Goal: Task Accomplishment & Management: Manage account settings

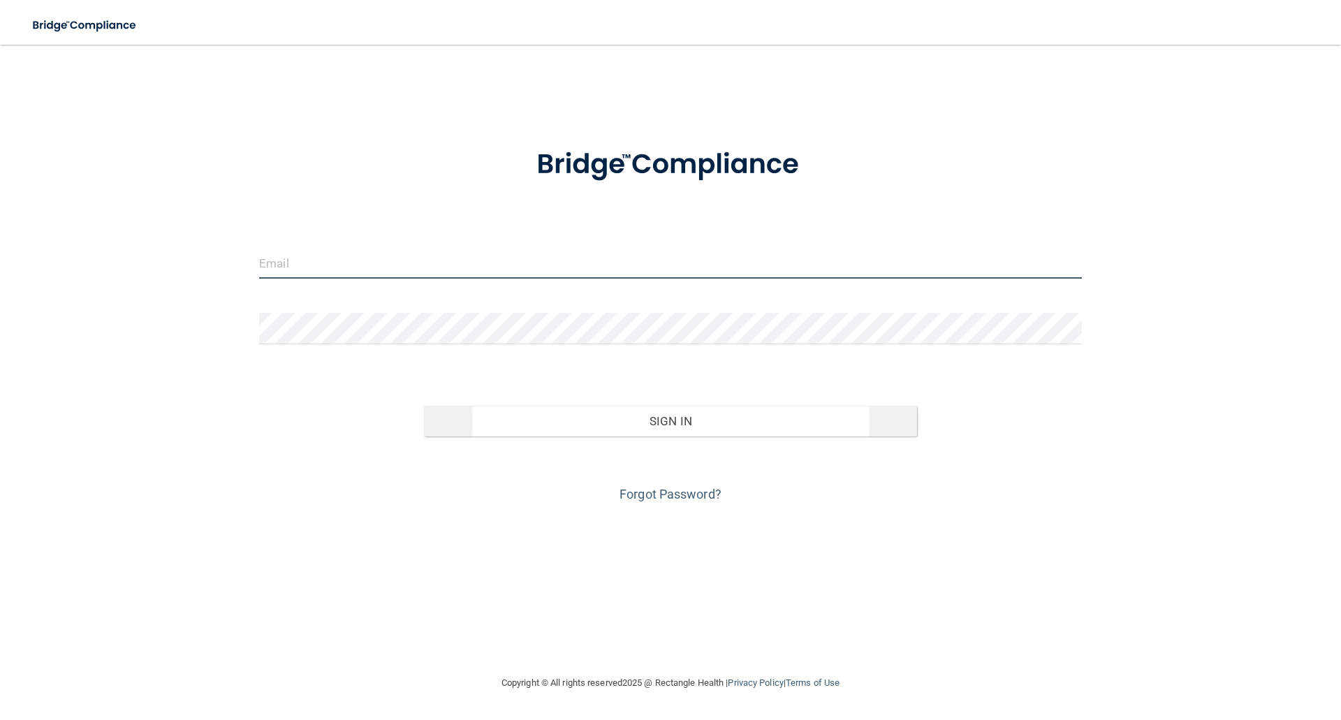
type input "[EMAIL_ADDRESS][DOMAIN_NAME]"
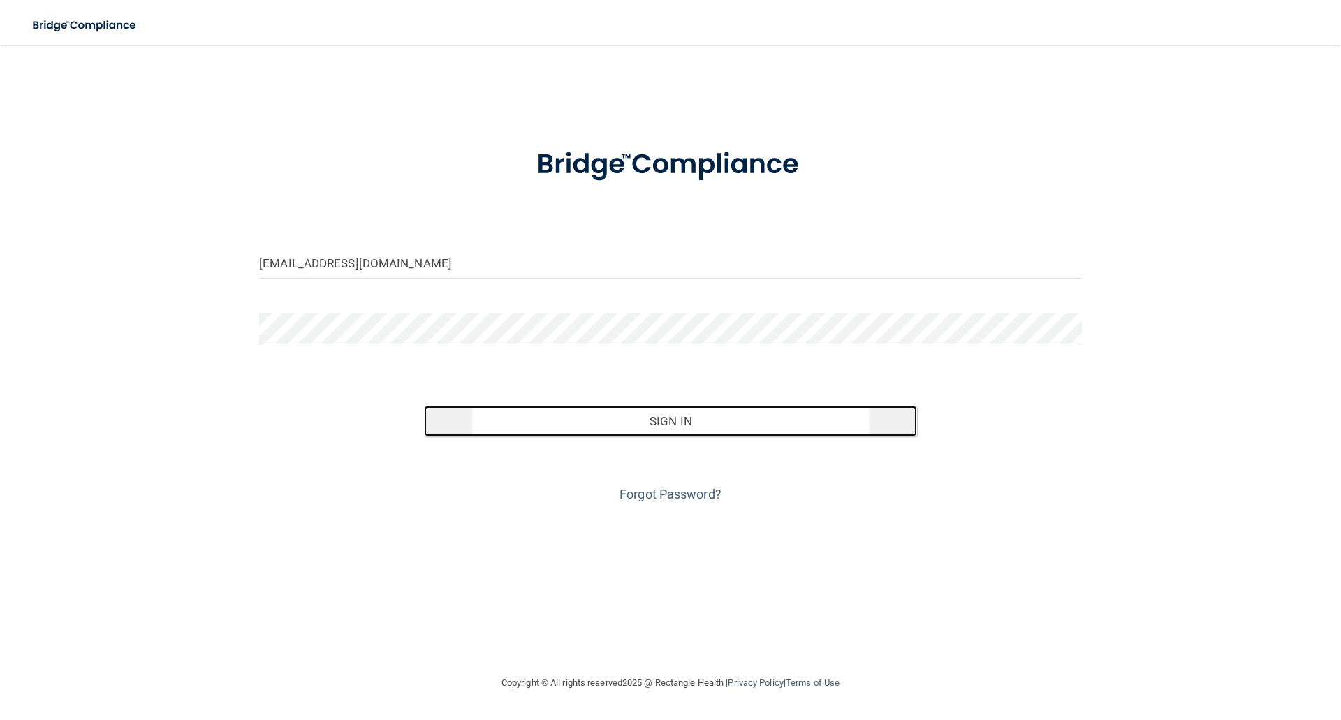
click at [647, 425] on button "Sign In" at bounding box center [671, 421] width 494 height 31
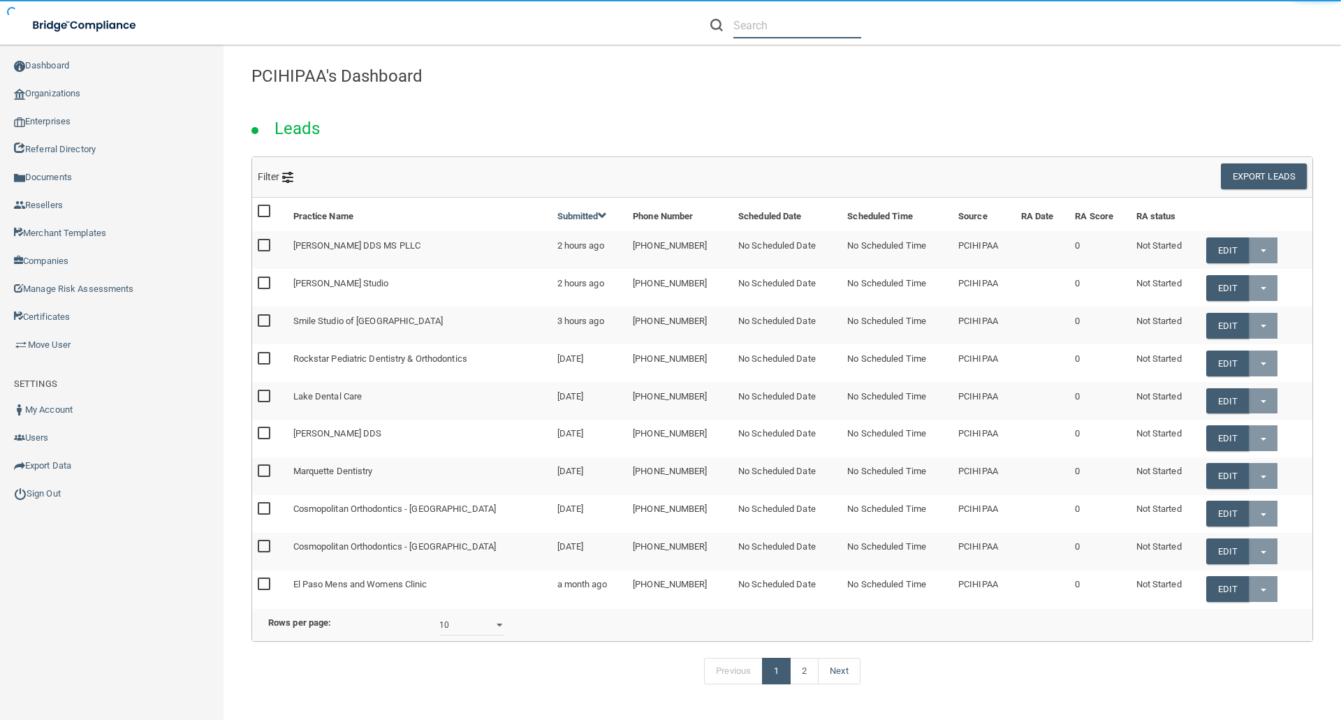
click at [739, 27] on input "text" at bounding box center [797, 26] width 128 height 26
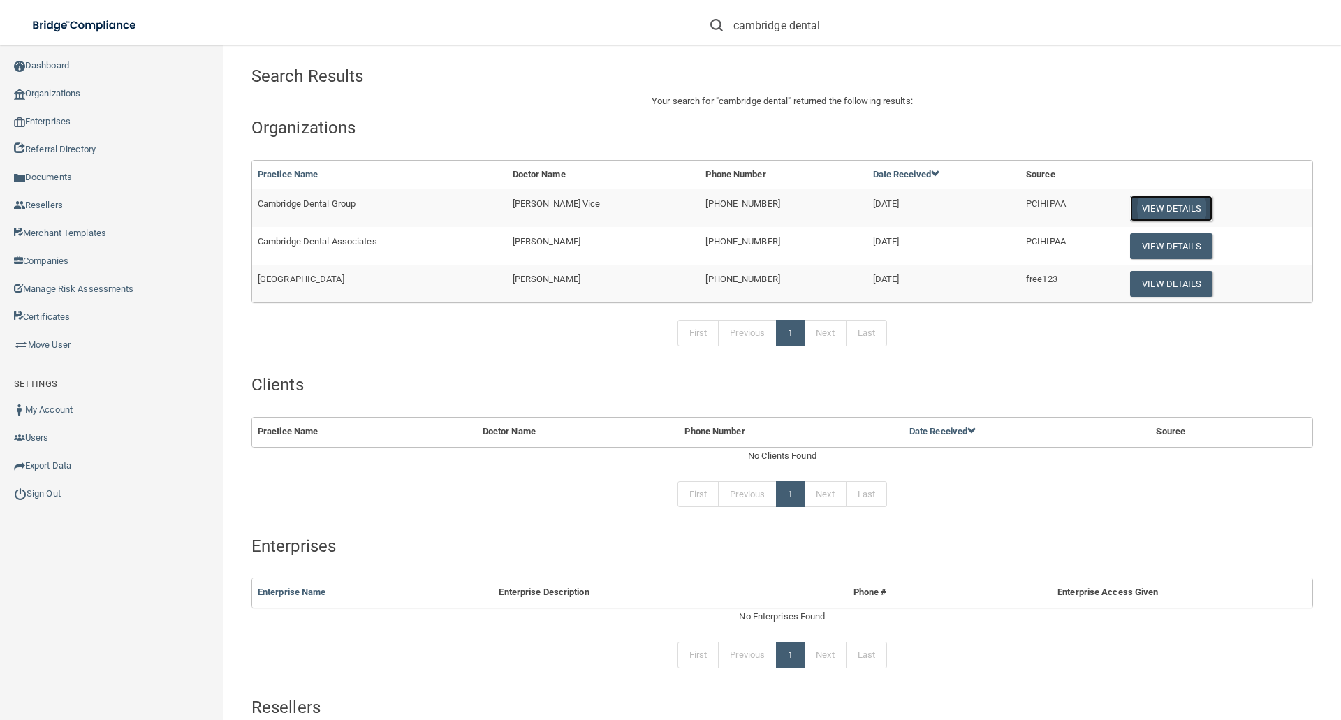
click at [1181, 209] on button "View Details" at bounding box center [1171, 209] width 82 height 26
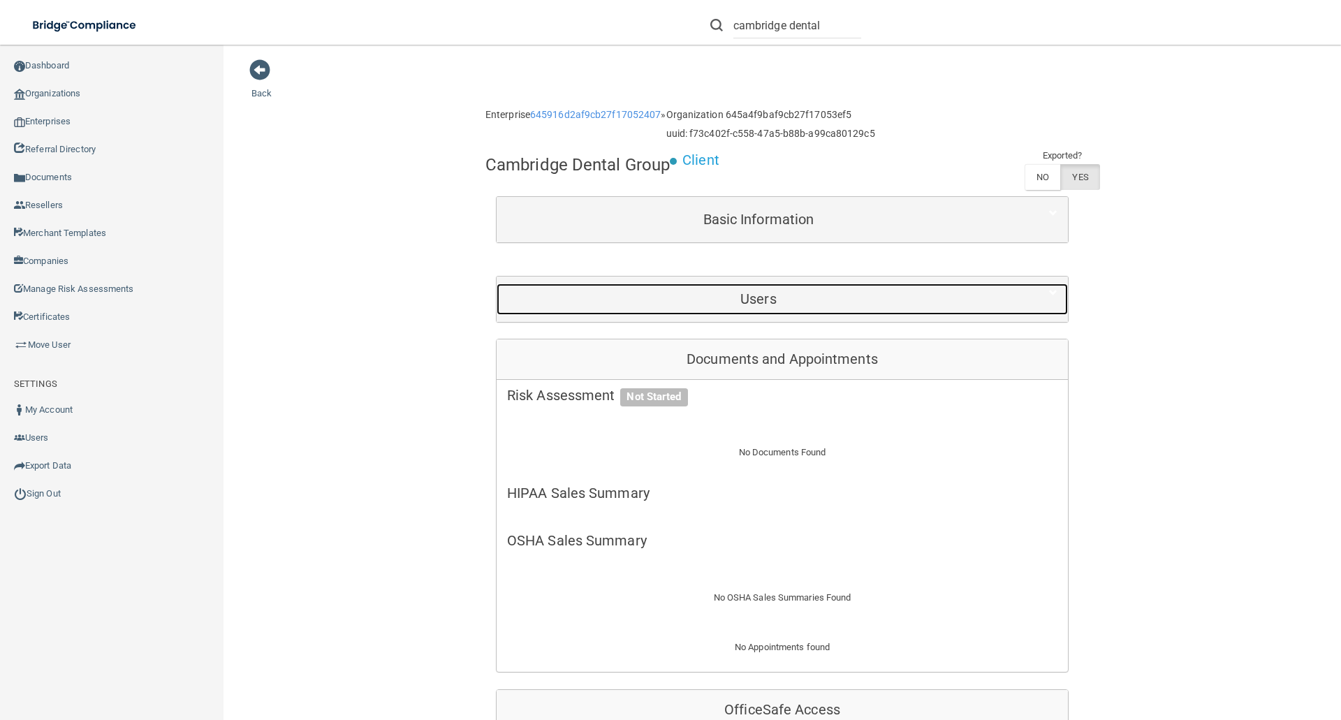
click at [791, 298] on h5 "Users" at bounding box center [758, 298] width 503 height 15
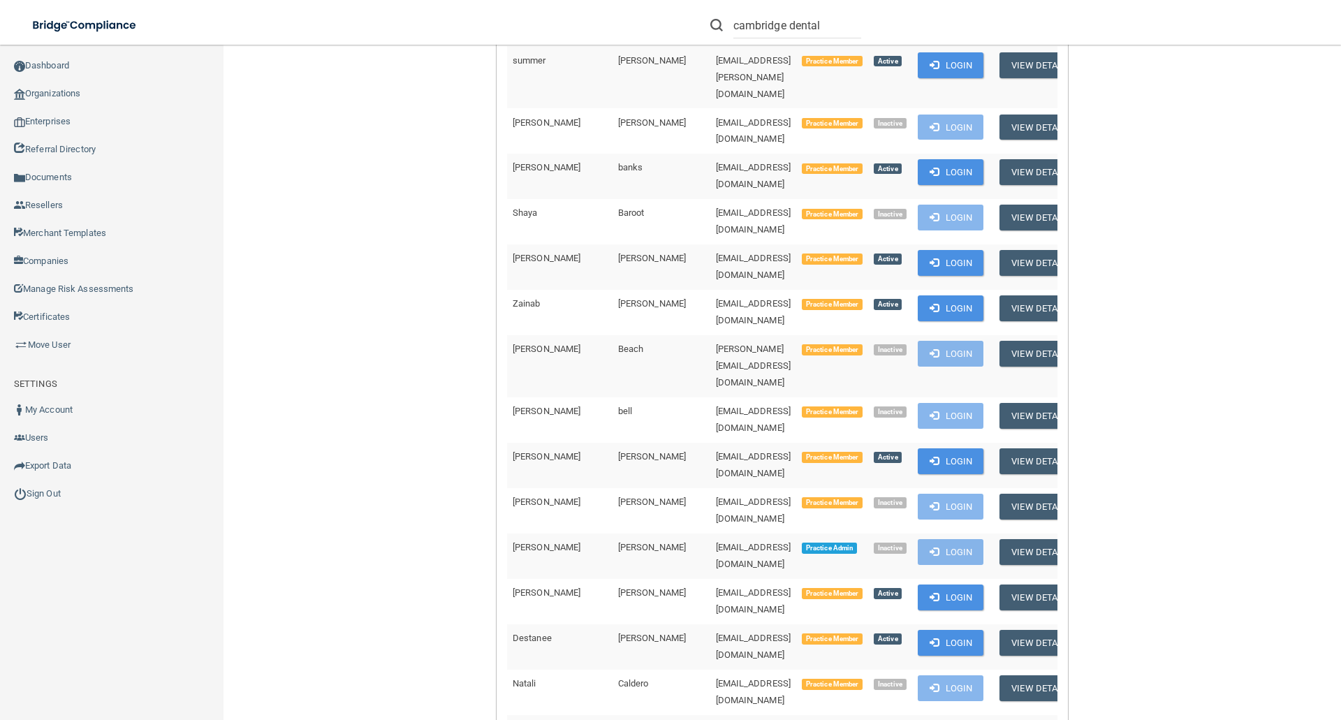
scroll to position [629, 0]
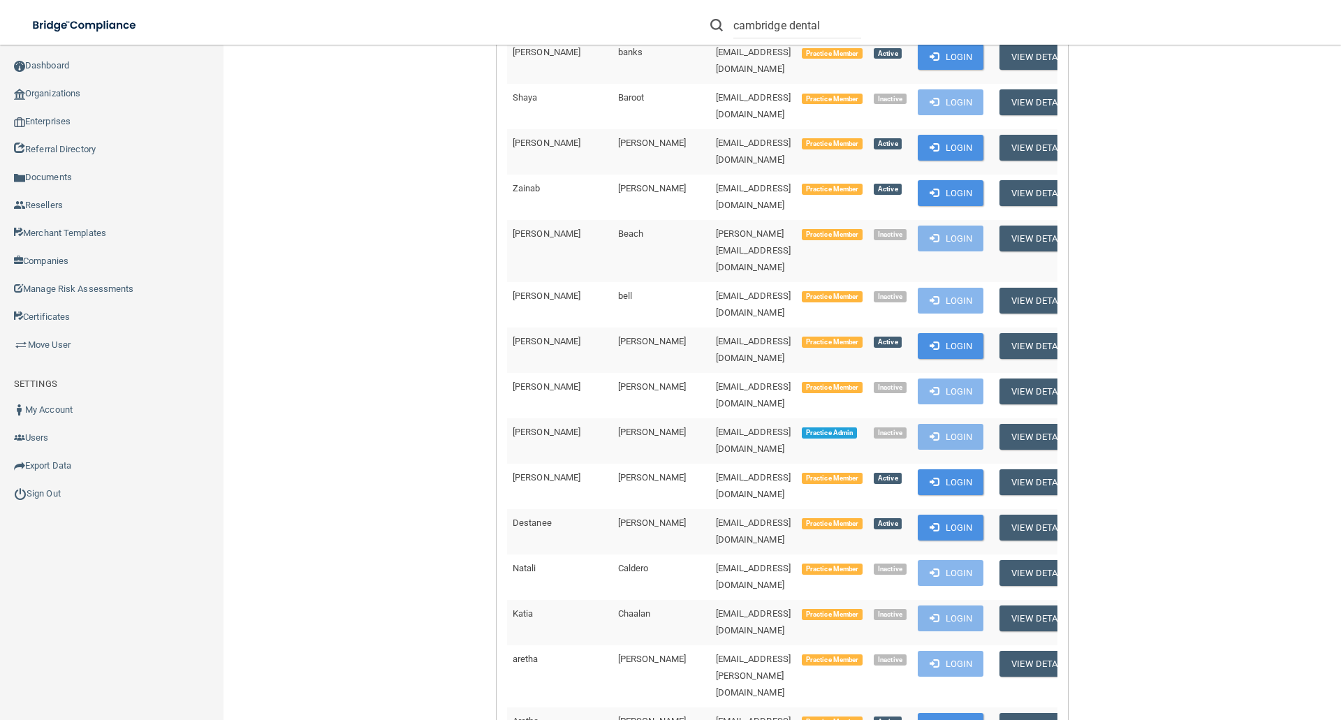
click at [52, 67] on link "Dashboard" at bounding box center [112, 66] width 224 height 28
drag, startPoint x: 735, startPoint y: 26, endPoint x: 894, endPoint y: 6, distance: 160.5
click at [868, 25] on div "cambridge dental" at bounding box center [950, 25] width 522 height 50
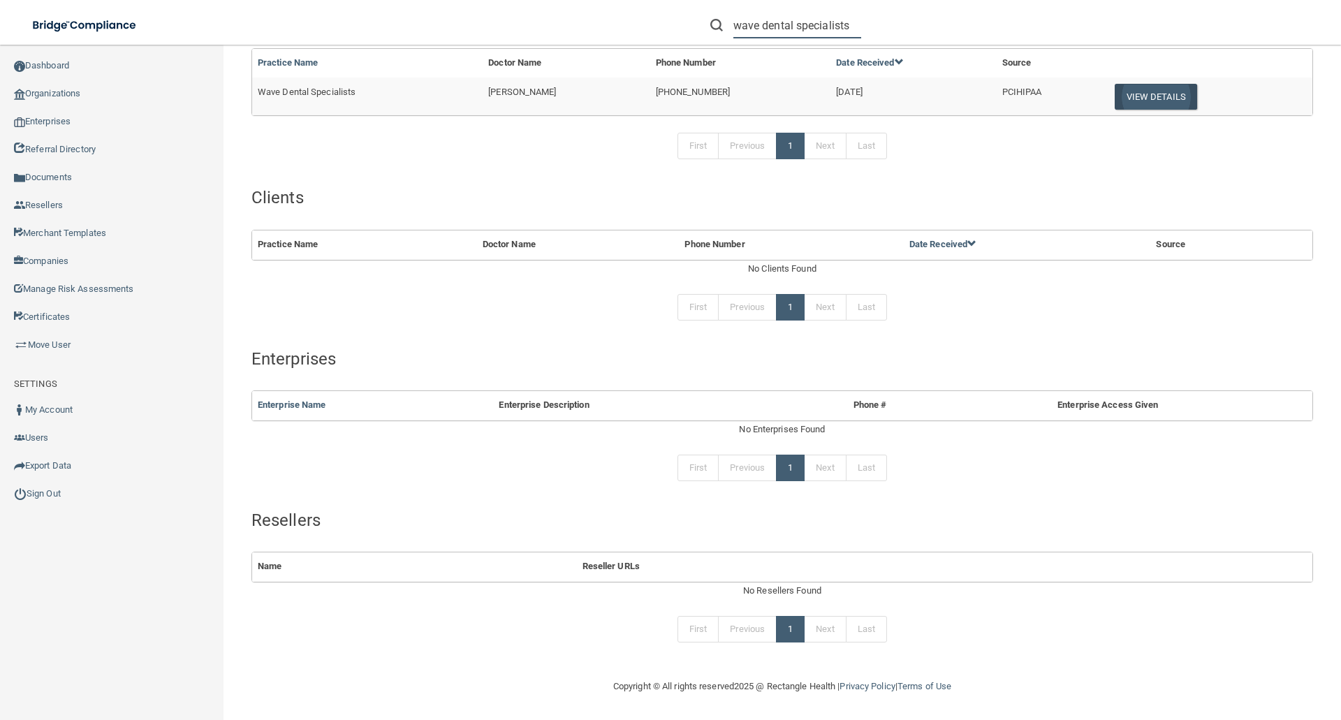
type input "wave dental specialists"
drag, startPoint x: 1146, startPoint y: 95, endPoint x: 1007, endPoint y: 107, distance: 140.2
click at [1146, 96] on button "View Details" at bounding box center [1156, 97] width 82 height 26
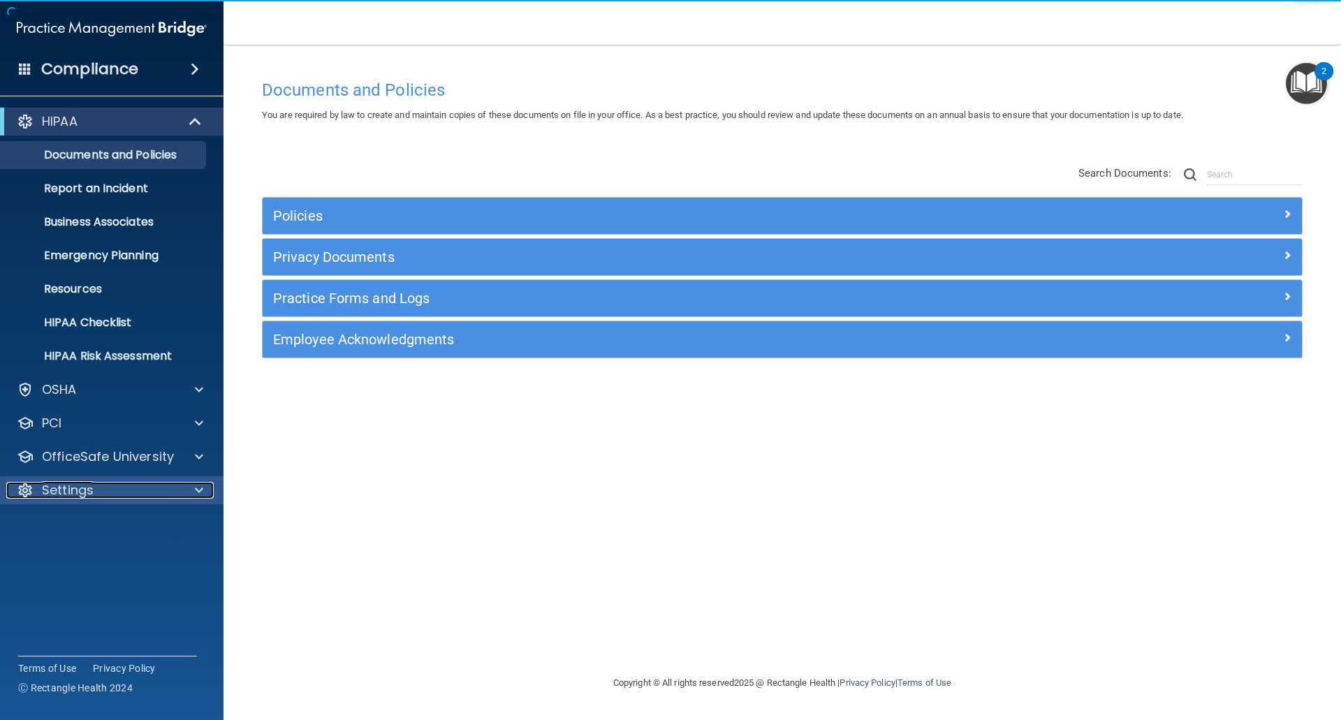
click at [67, 489] on p "Settings" at bounding box center [68, 490] width 52 height 17
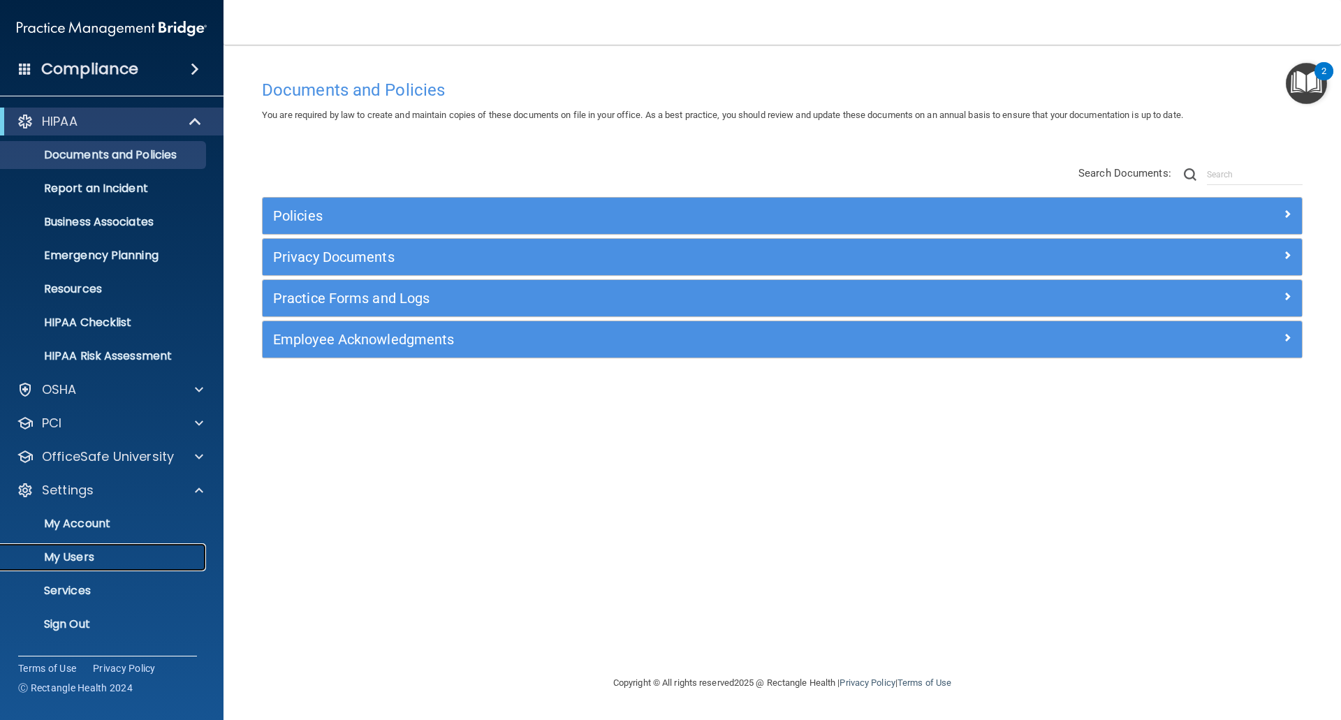
click at [67, 553] on p "My Users" at bounding box center [104, 557] width 191 height 14
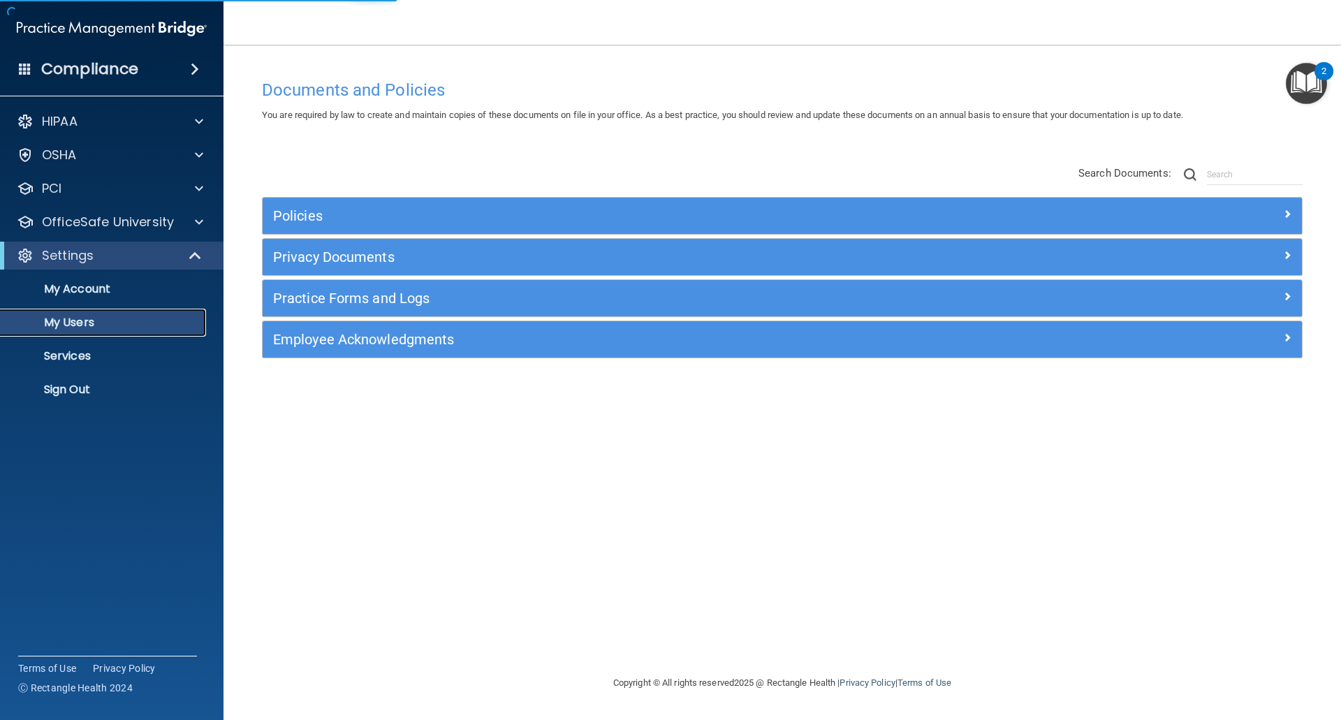
select select "20"
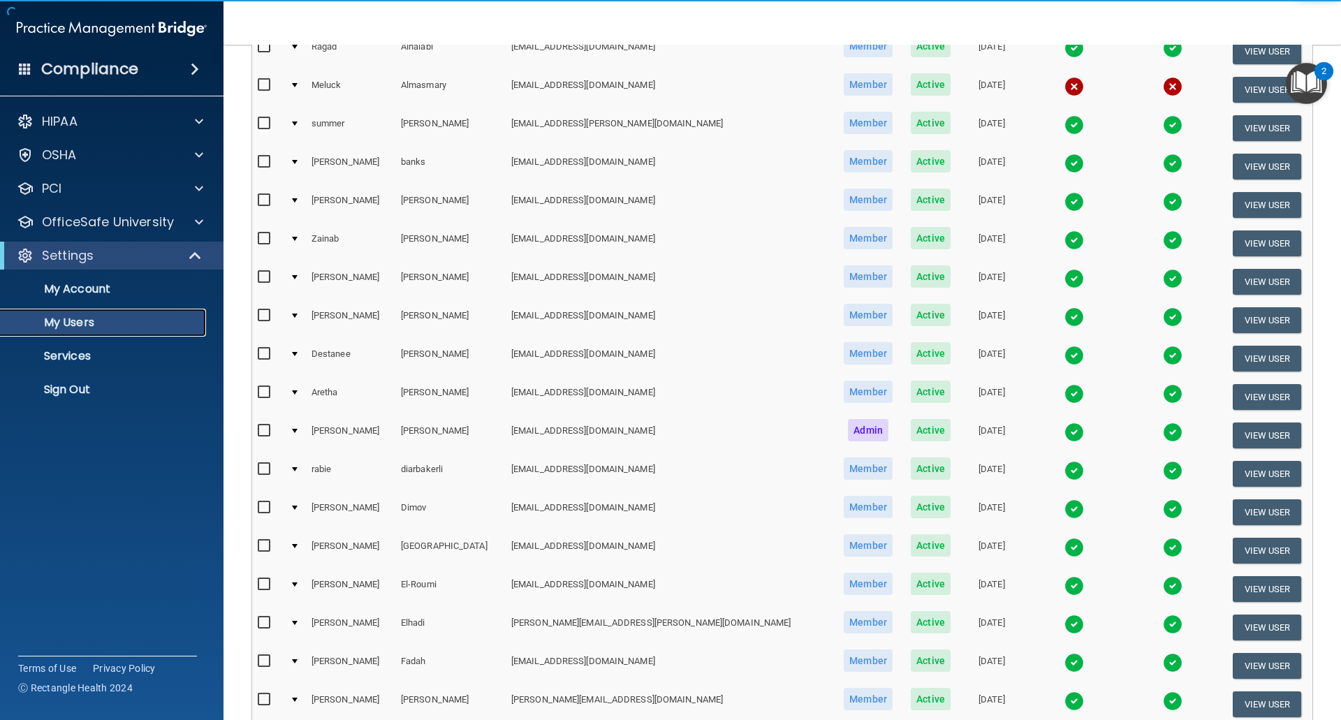
scroll to position [279, 0]
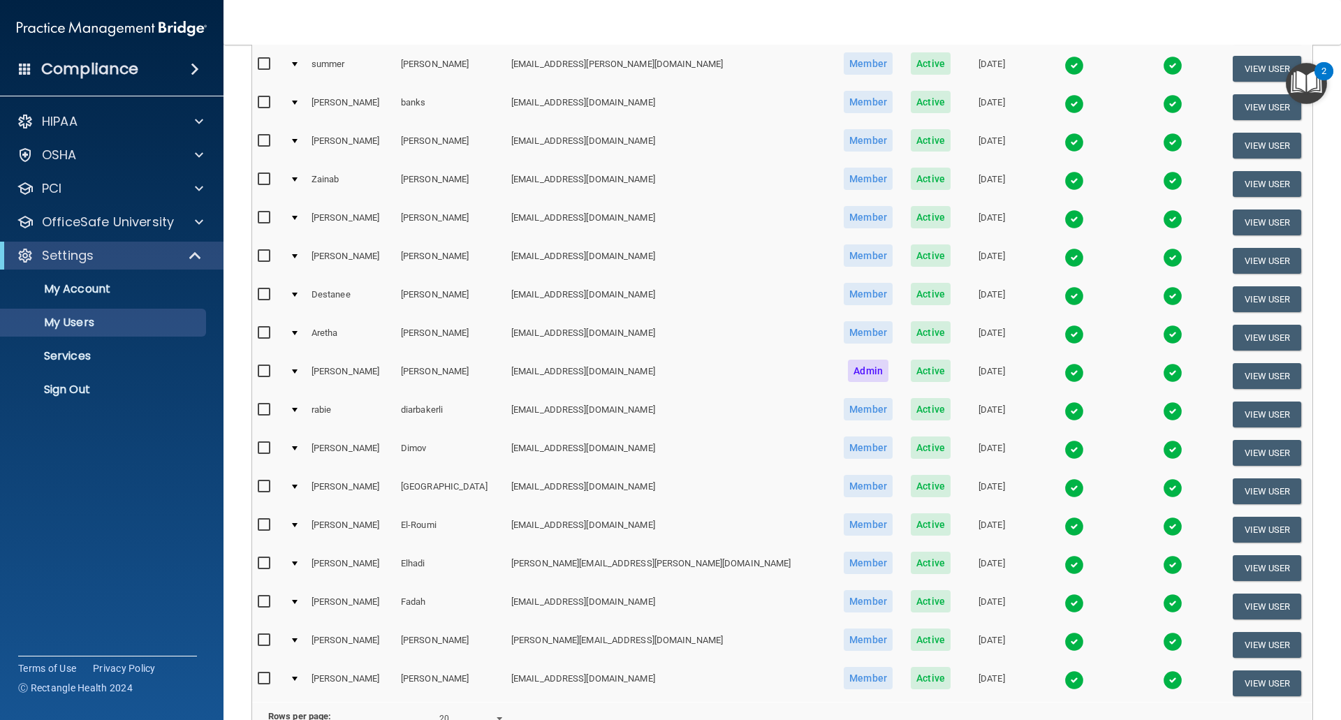
click at [1024, 374] on td at bounding box center [1074, 376] width 100 height 38
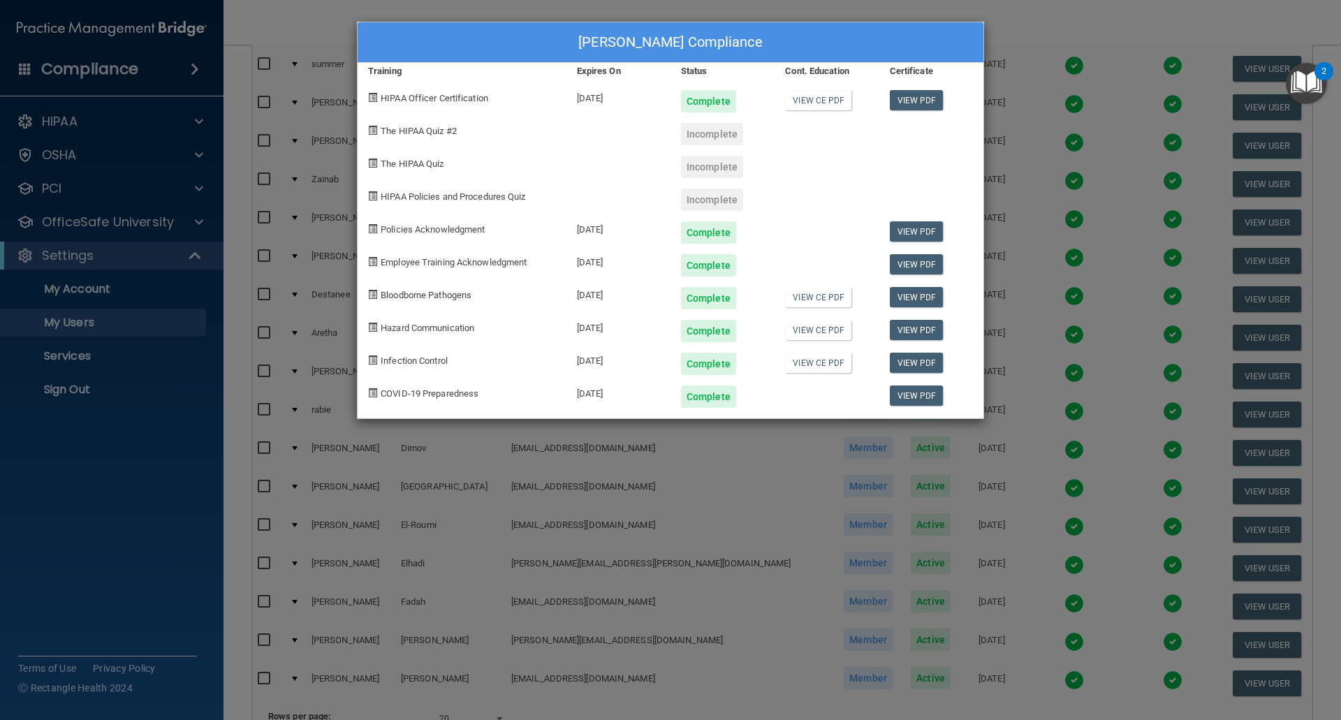
click at [124, 592] on div "Veronica Dean's Compliance Training Expires On Status Cont. Education Certifica…" at bounding box center [670, 360] width 1341 height 720
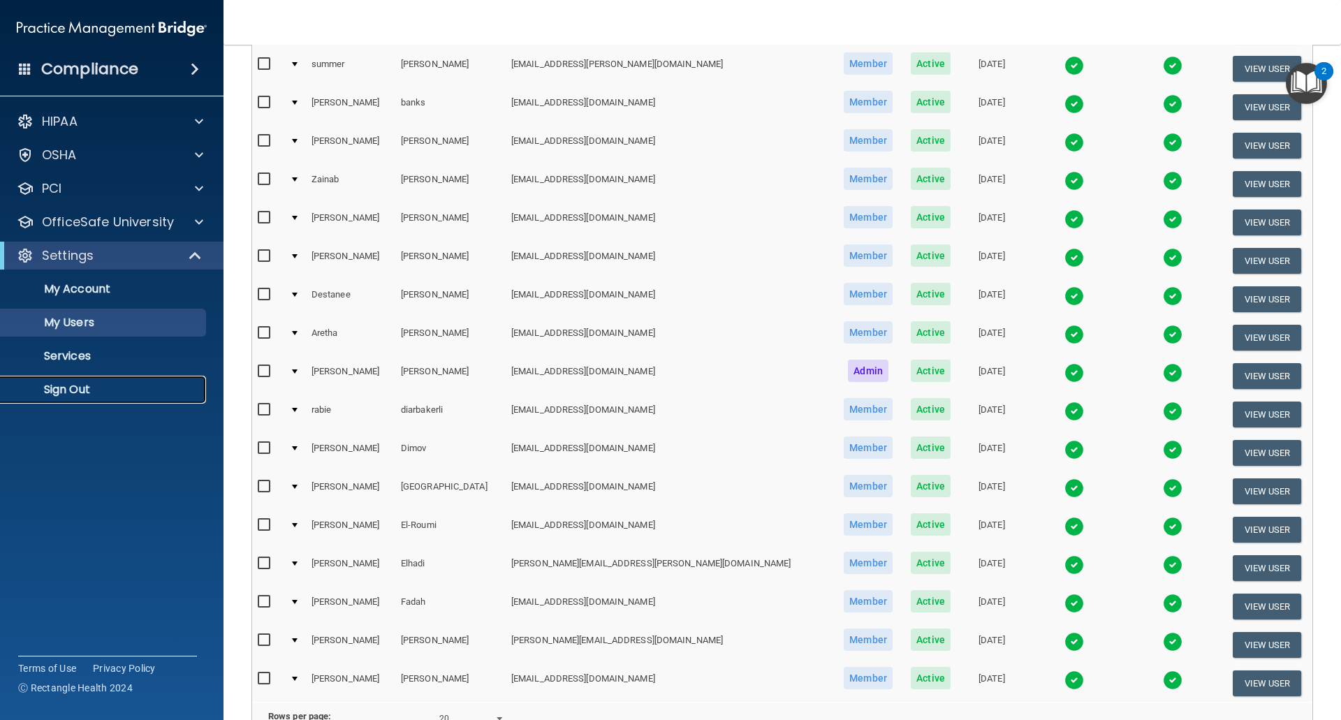
click at [75, 394] on p "Sign Out" at bounding box center [104, 390] width 191 height 14
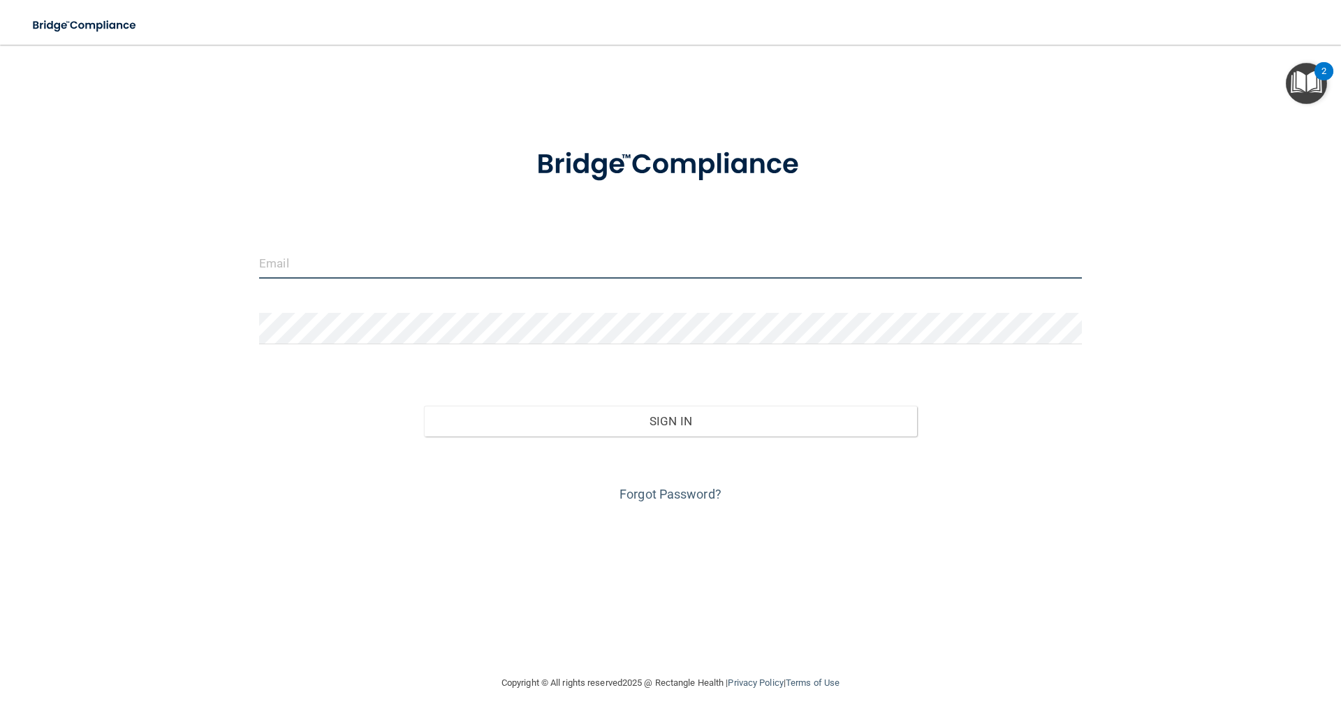
type input "[EMAIL_ADDRESS][DOMAIN_NAME]"
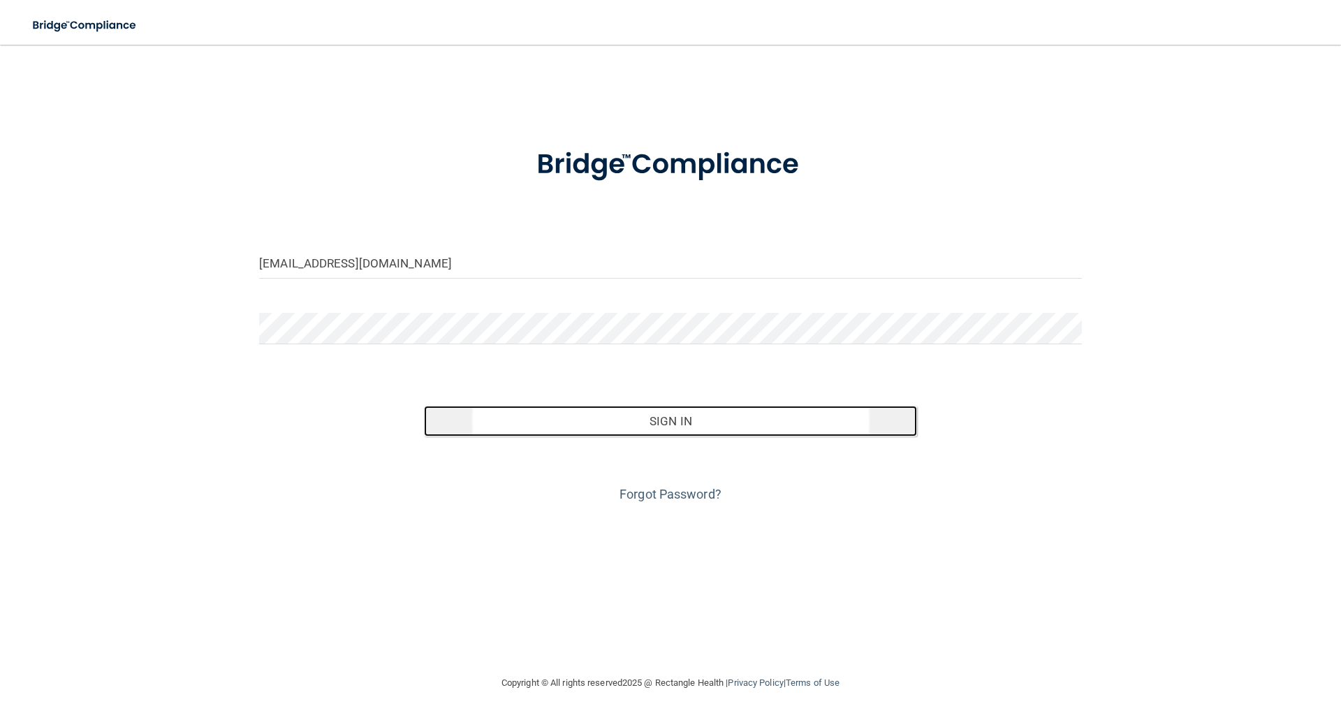
click at [687, 429] on button "Sign In" at bounding box center [671, 421] width 494 height 31
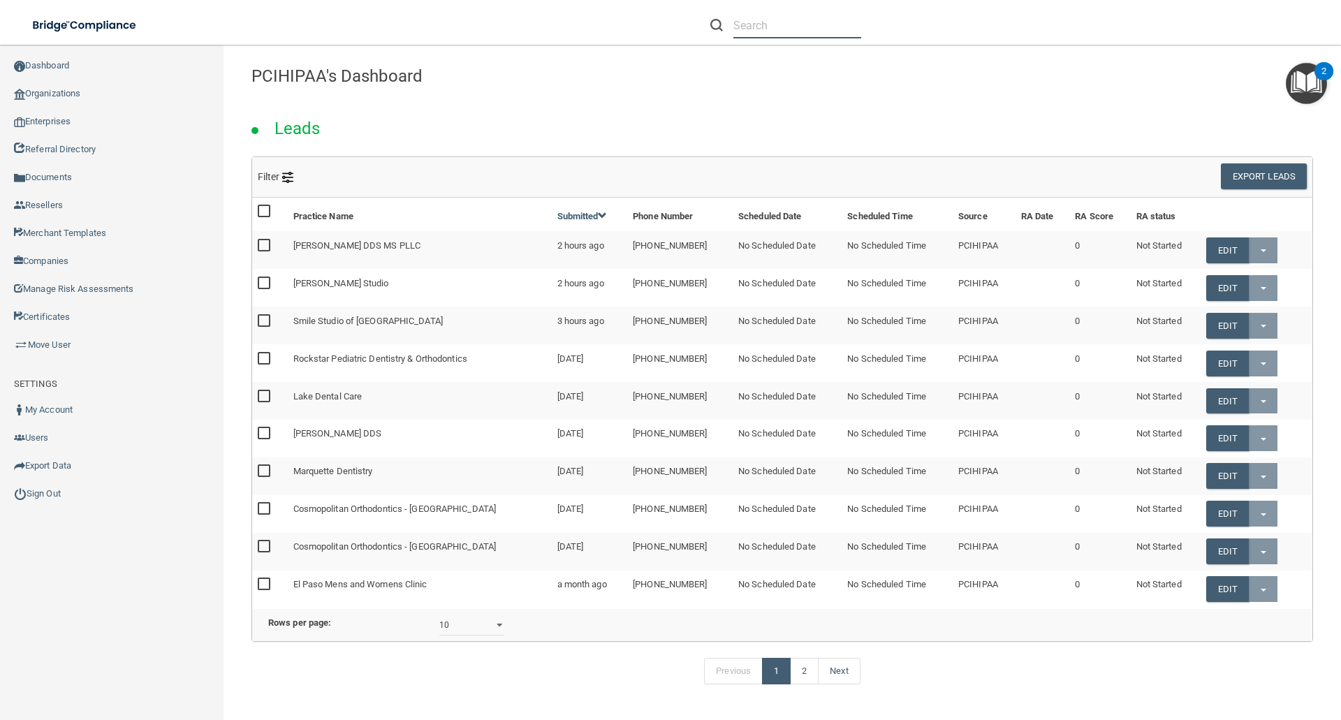
click at [747, 21] on input "text" at bounding box center [797, 26] width 128 height 26
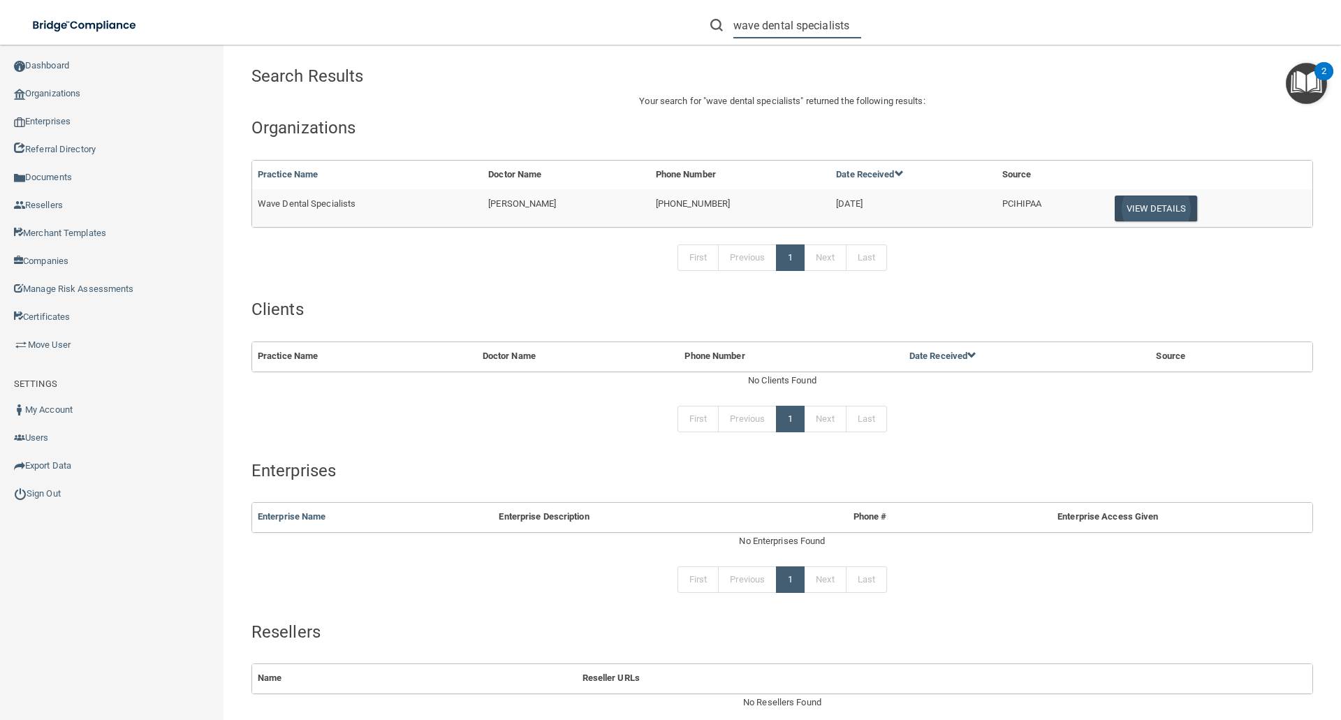
type input "wave dental specialists"
click at [1151, 207] on button "View Details" at bounding box center [1156, 209] width 82 height 26
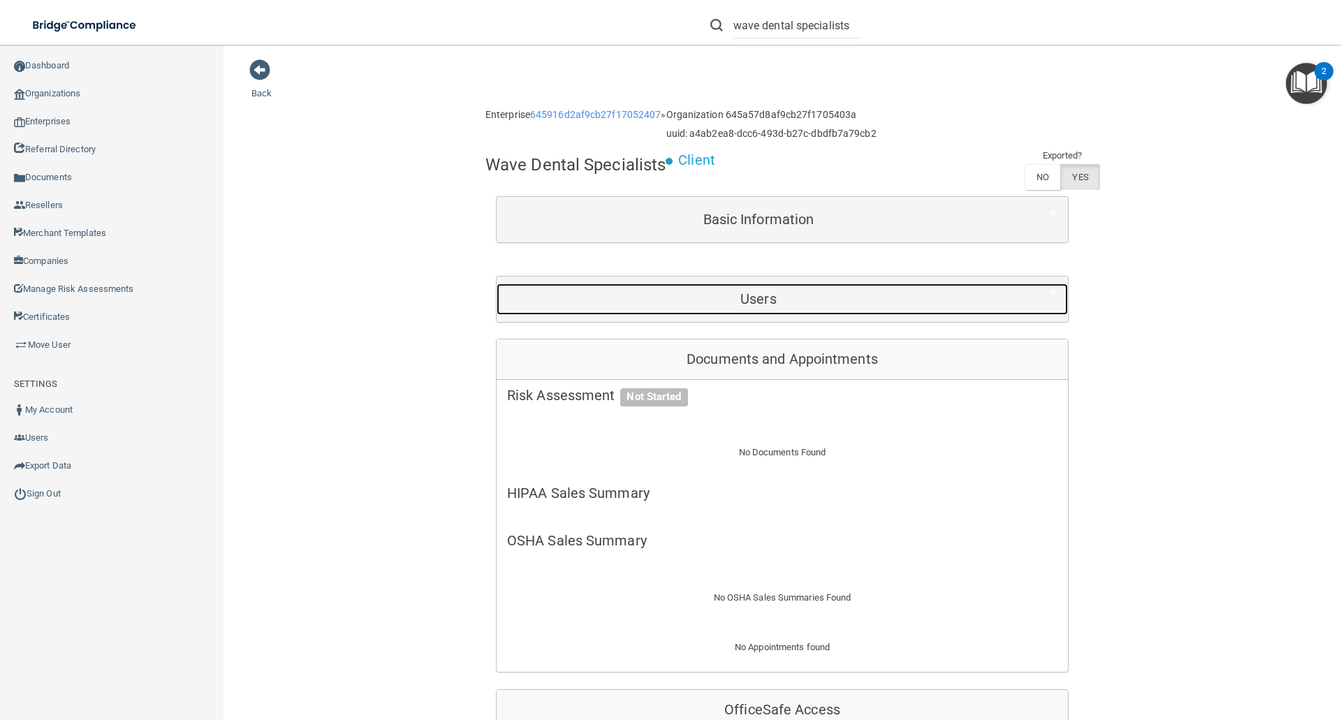
click at [754, 287] on div "Users" at bounding box center [759, 299] width 524 height 31
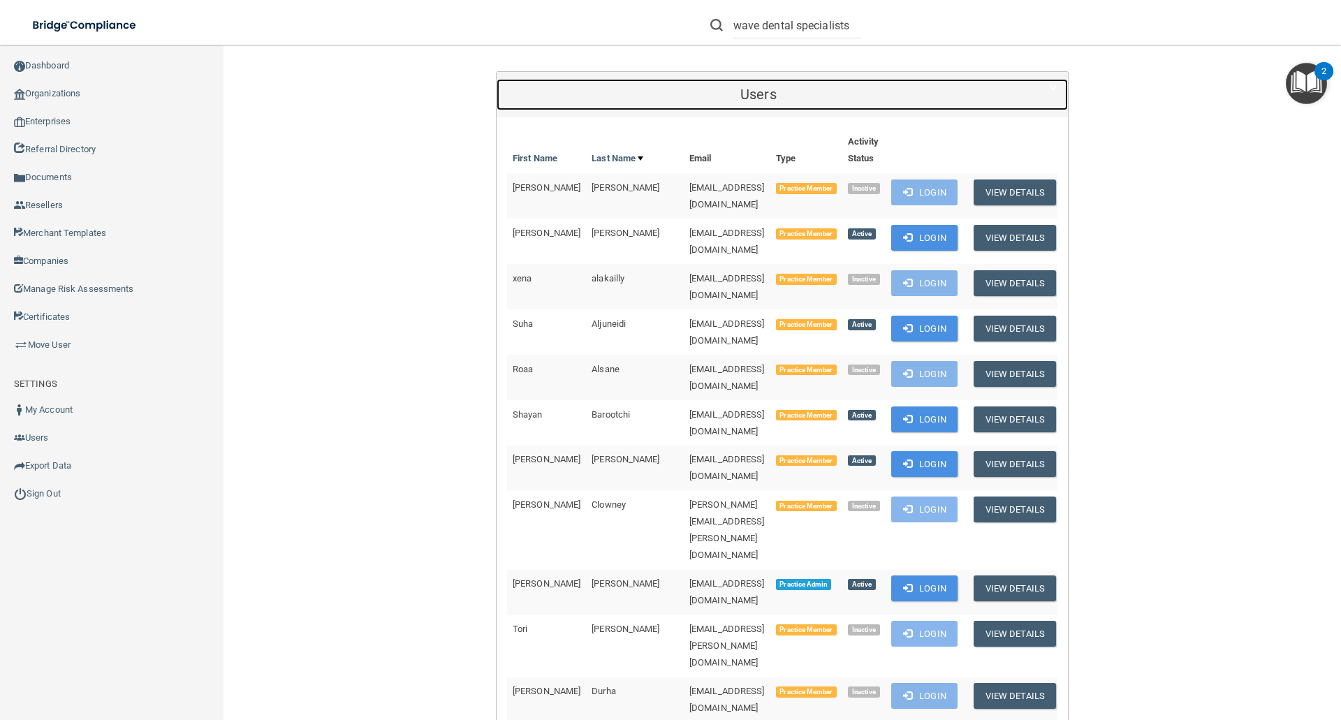
scroll to position [279, 0]
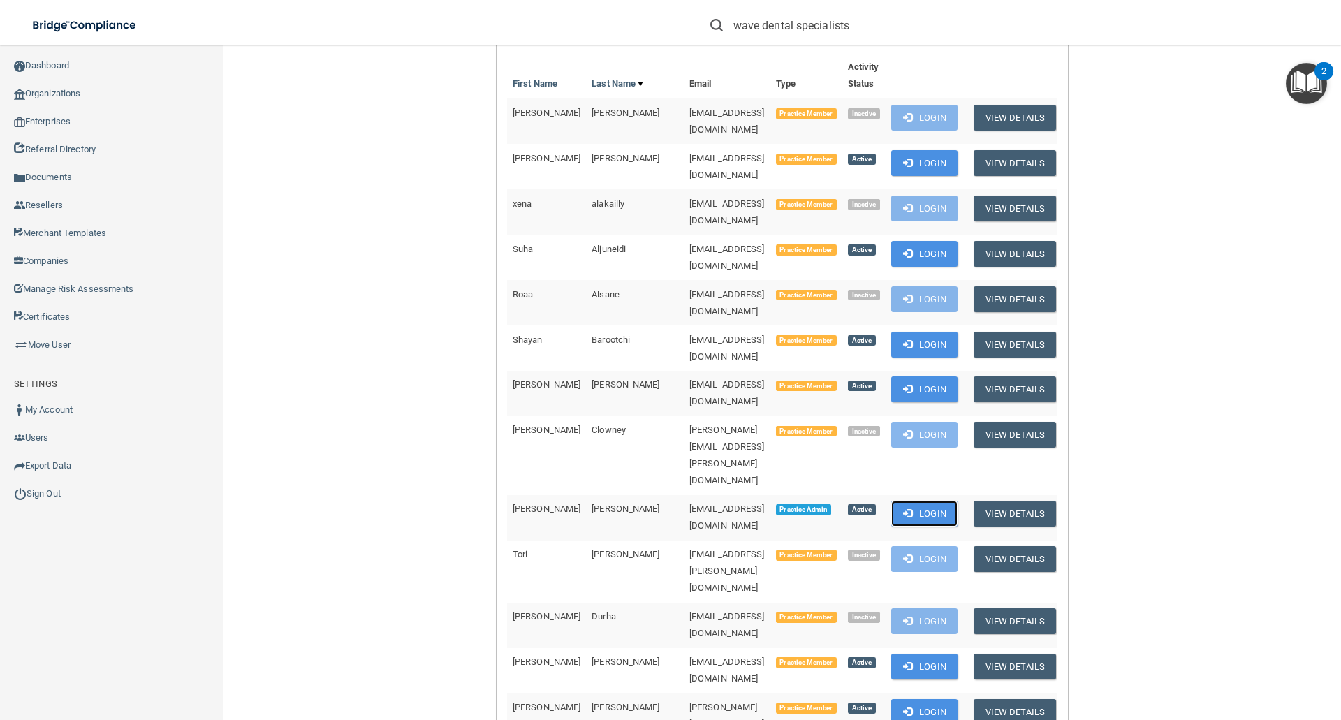
click at [946, 501] on button "Login" at bounding box center [924, 514] width 66 height 26
click at [951, 501] on button "Login" at bounding box center [924, 514] width 66 height 26
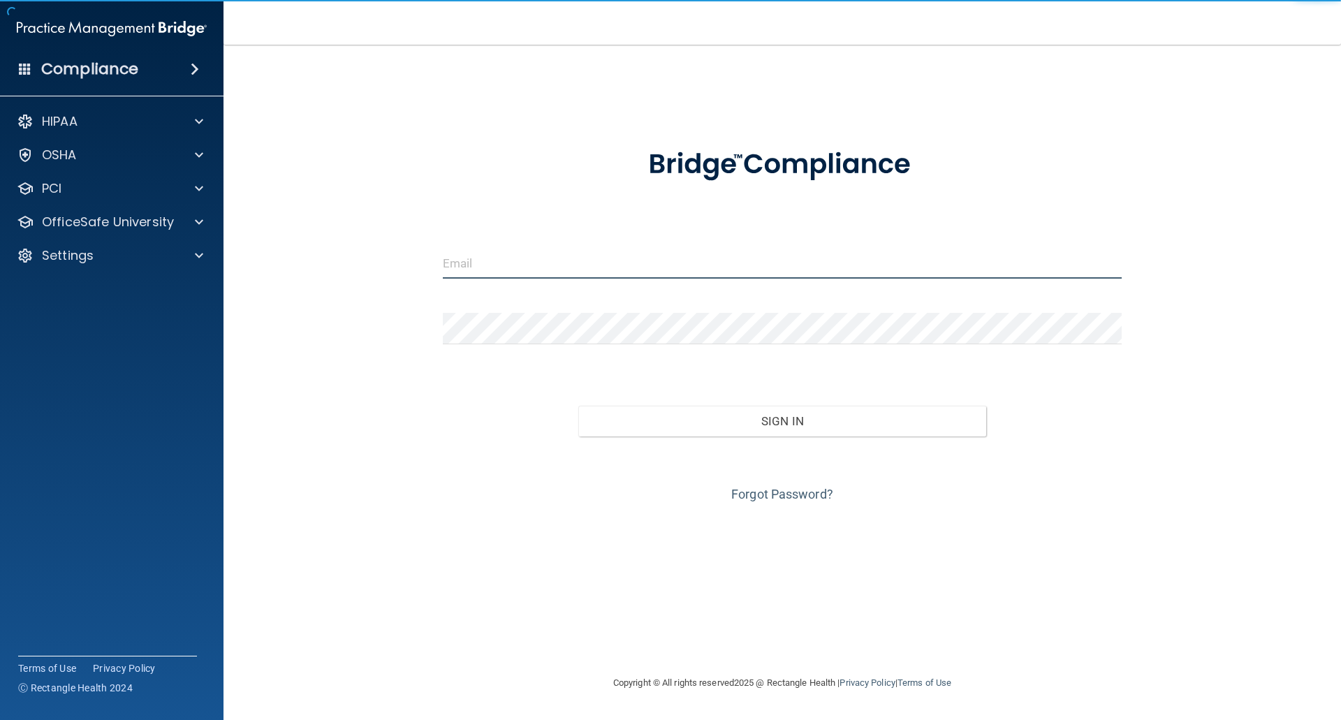
type input "[EMAIL_ADDRESS][DOMAIN_NAME]"
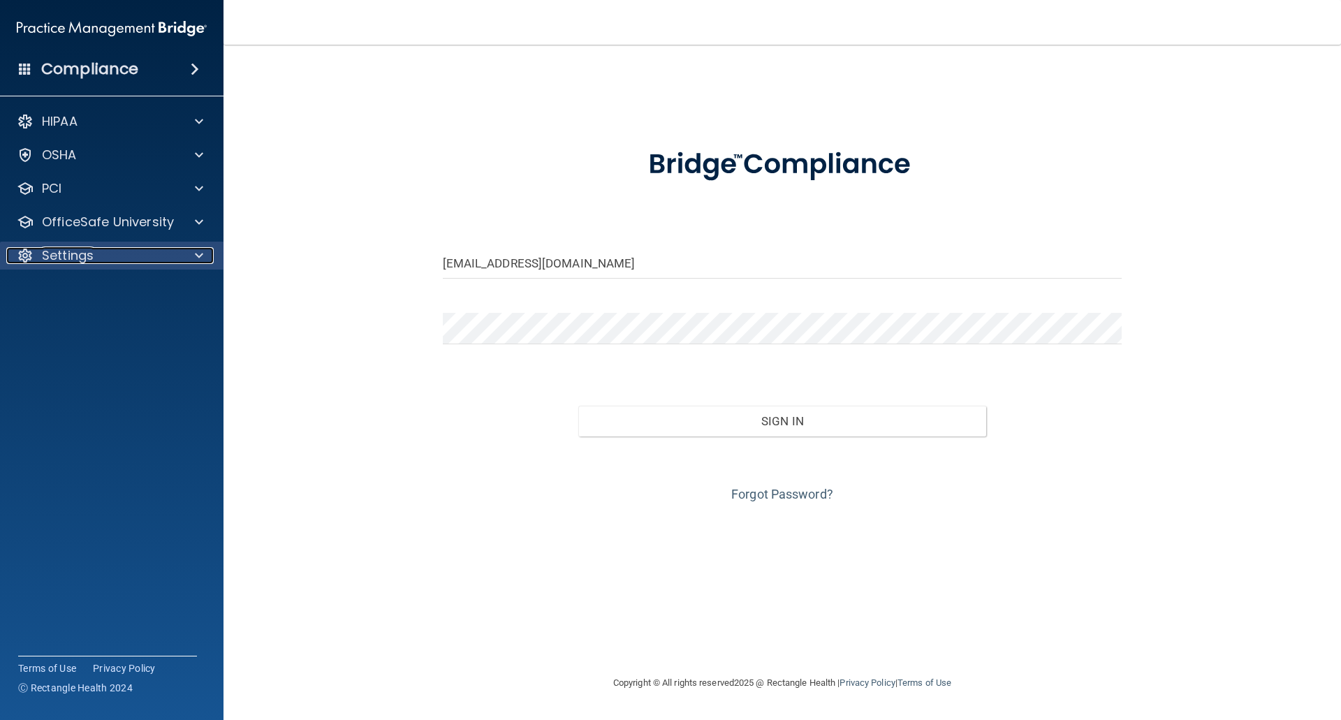
click at [98, 254] on div "Settings" at bounding box center [92, 255] width 173 height 17
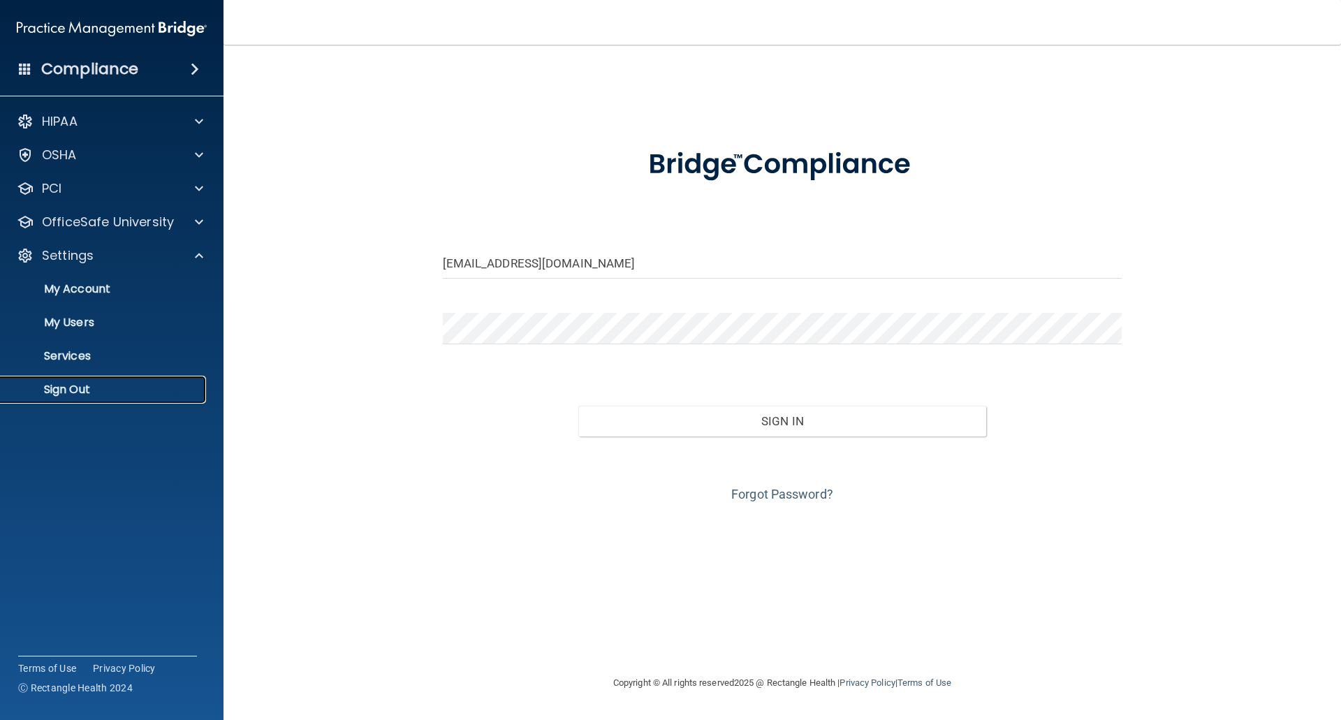
click at [89, 385] on p "Sign Out" at bounding box center [104, 390] width 191 height 14
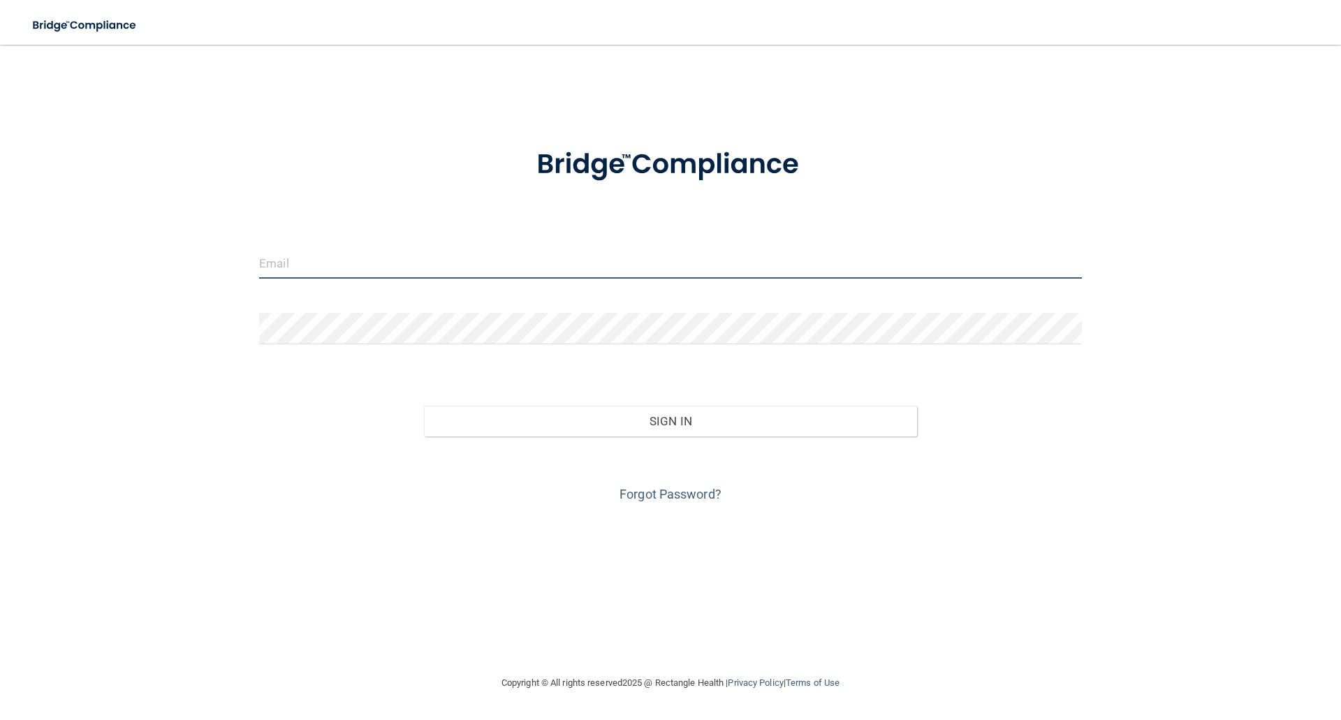
type input "[EMAIL_ADDRESS][DOMAIN_NAME]"
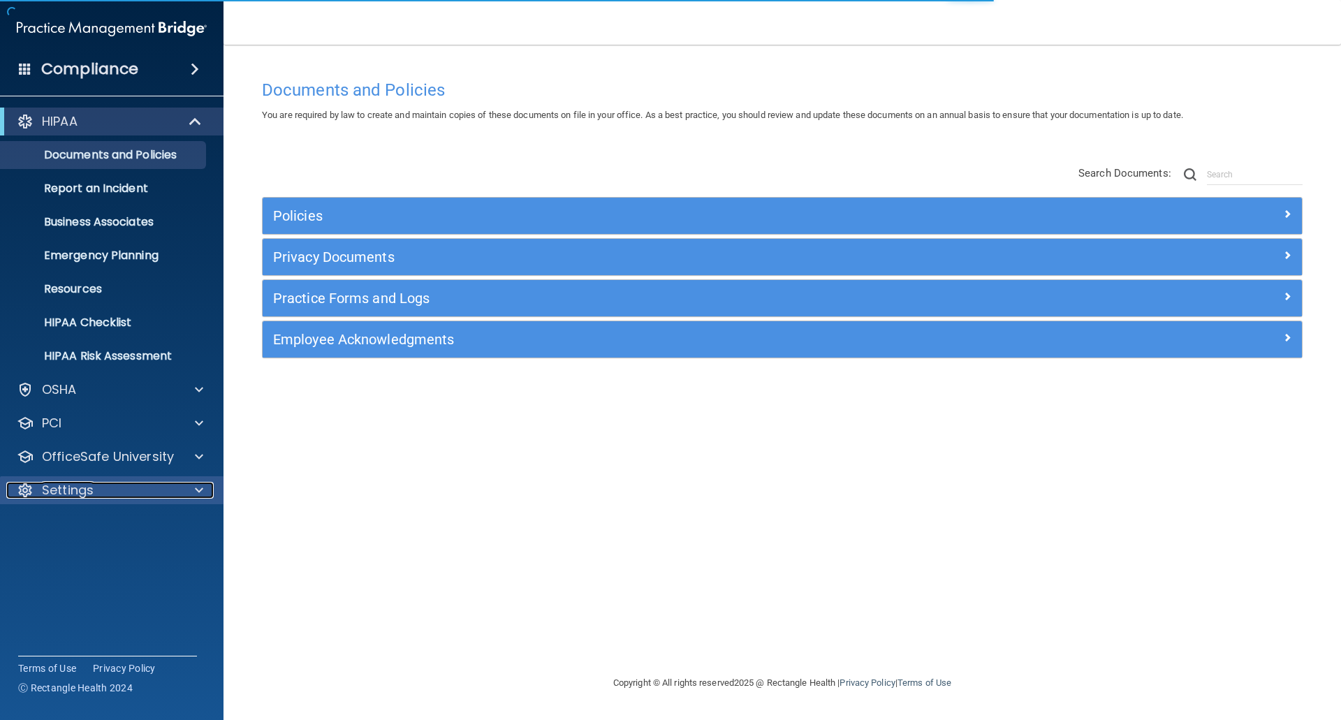
click at [76, 492] on p "Settings" at bounding box center [68, 490] width 52 height 17
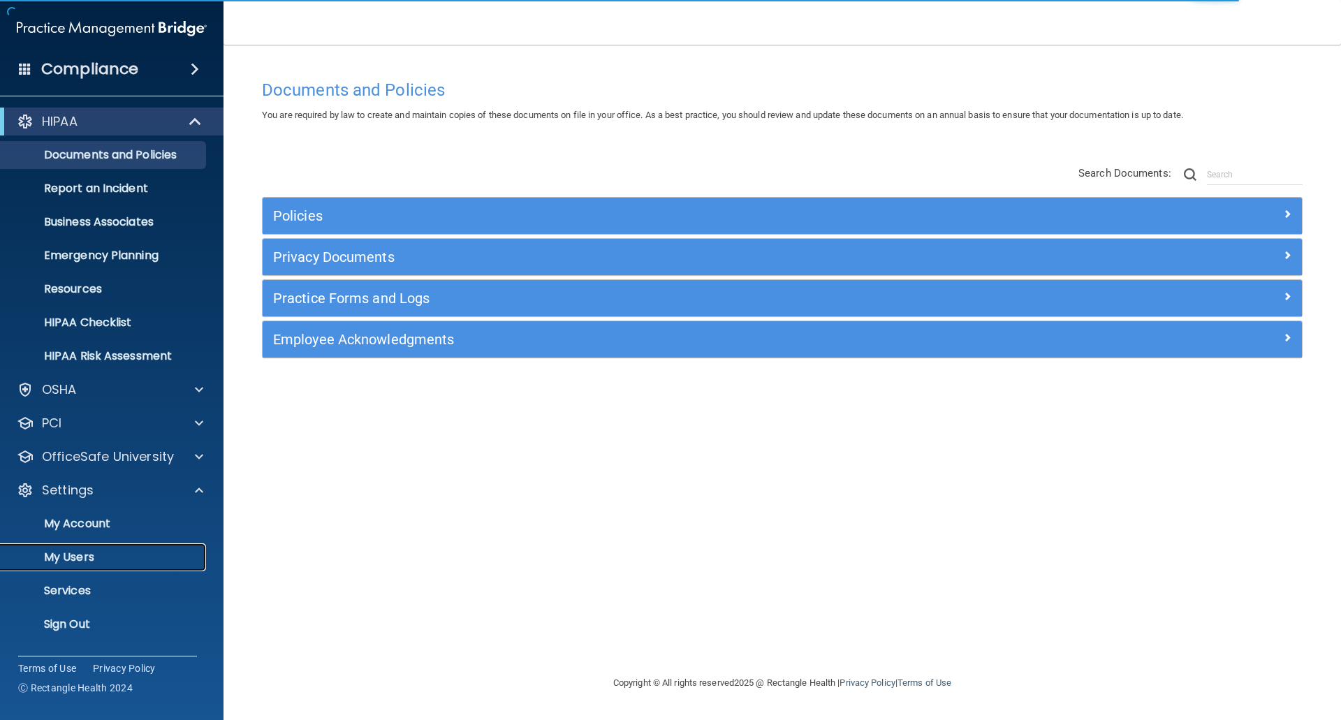
click at [82, 559] on p "My Users" at bounding box center [104, 557] width 191 height 14
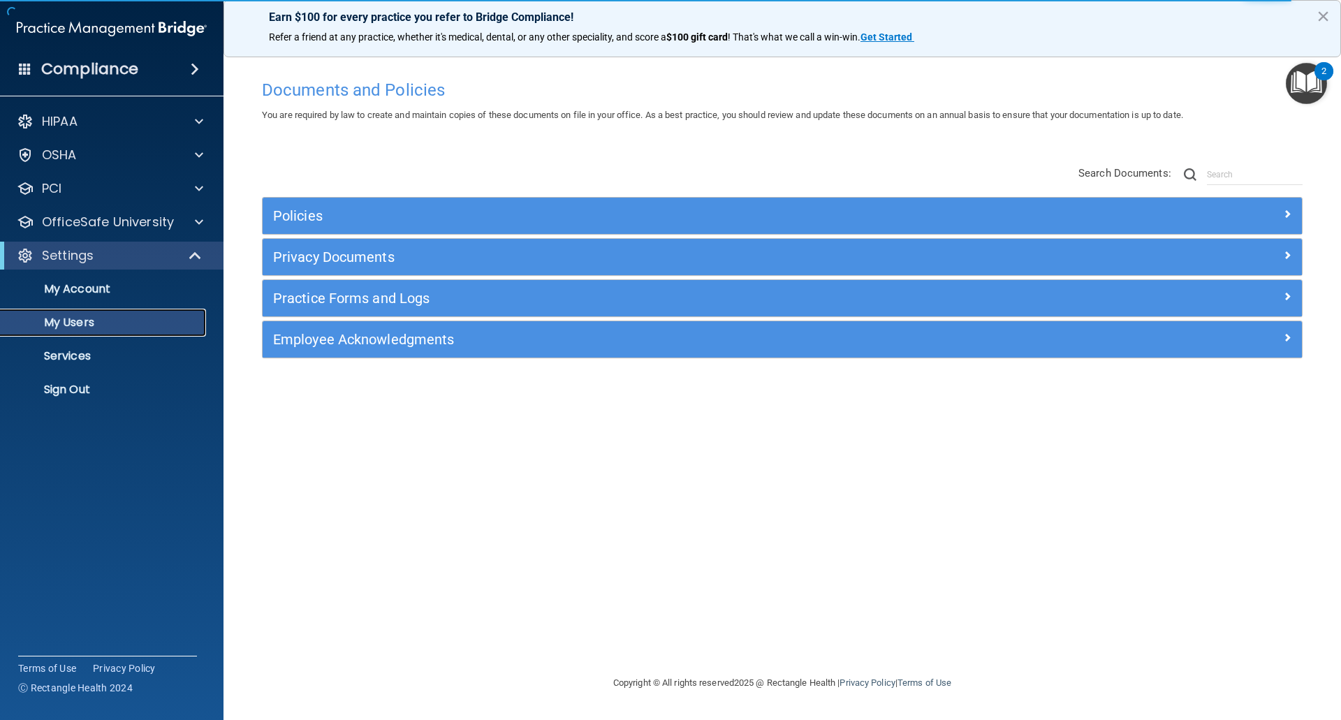
select select "20"
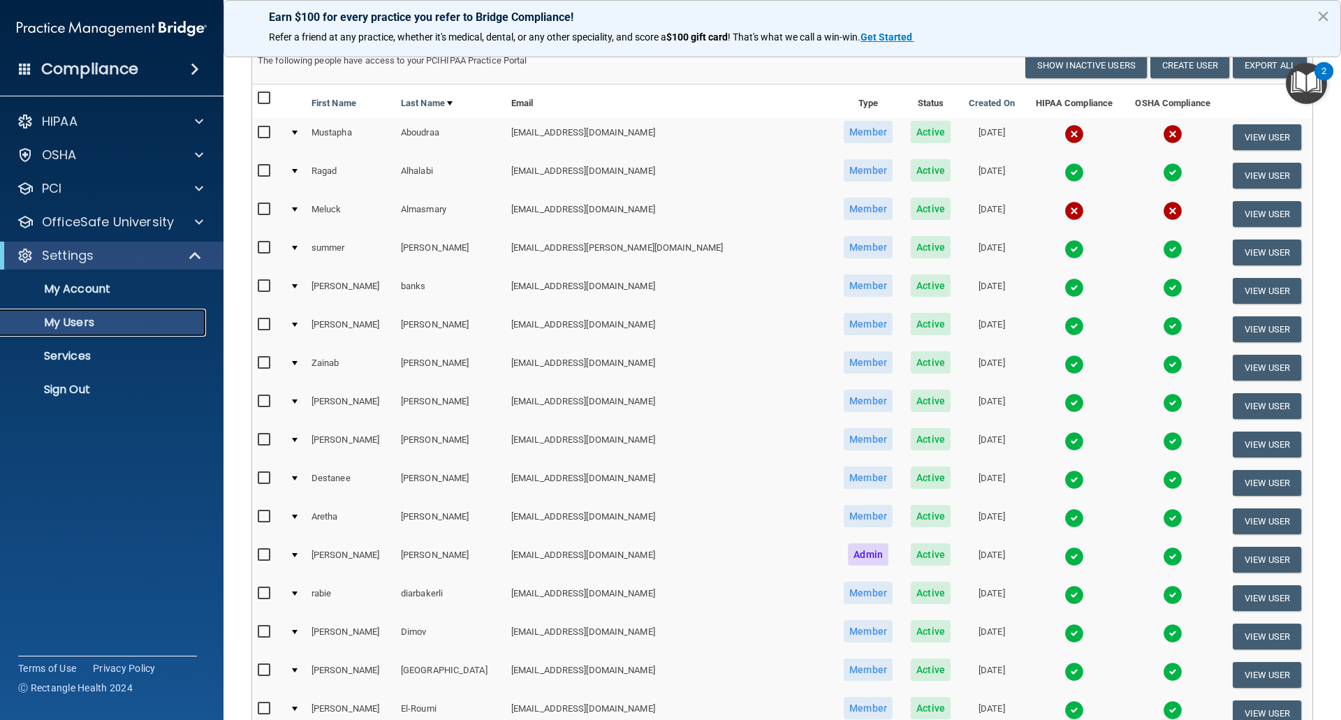
scroll to position [419, 0]
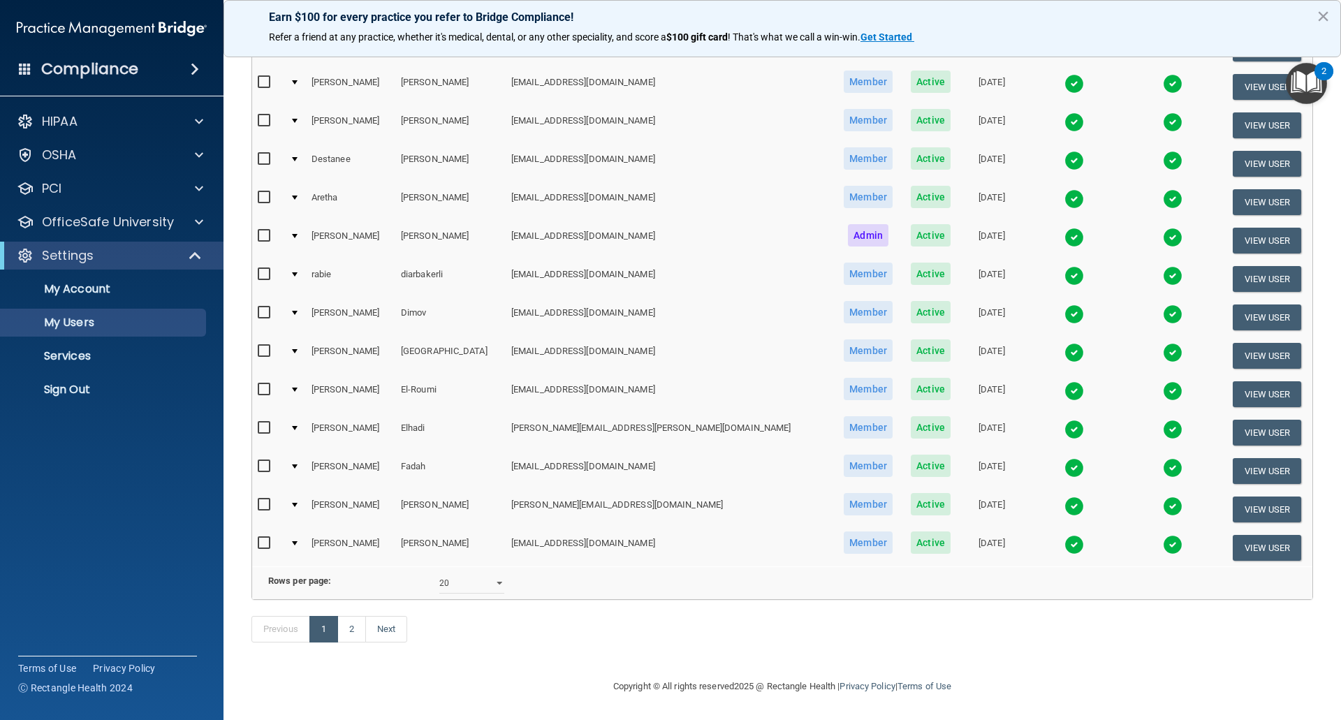
click at [1065, 232] on img at bounding box center [1075, 238] width 20 height 20
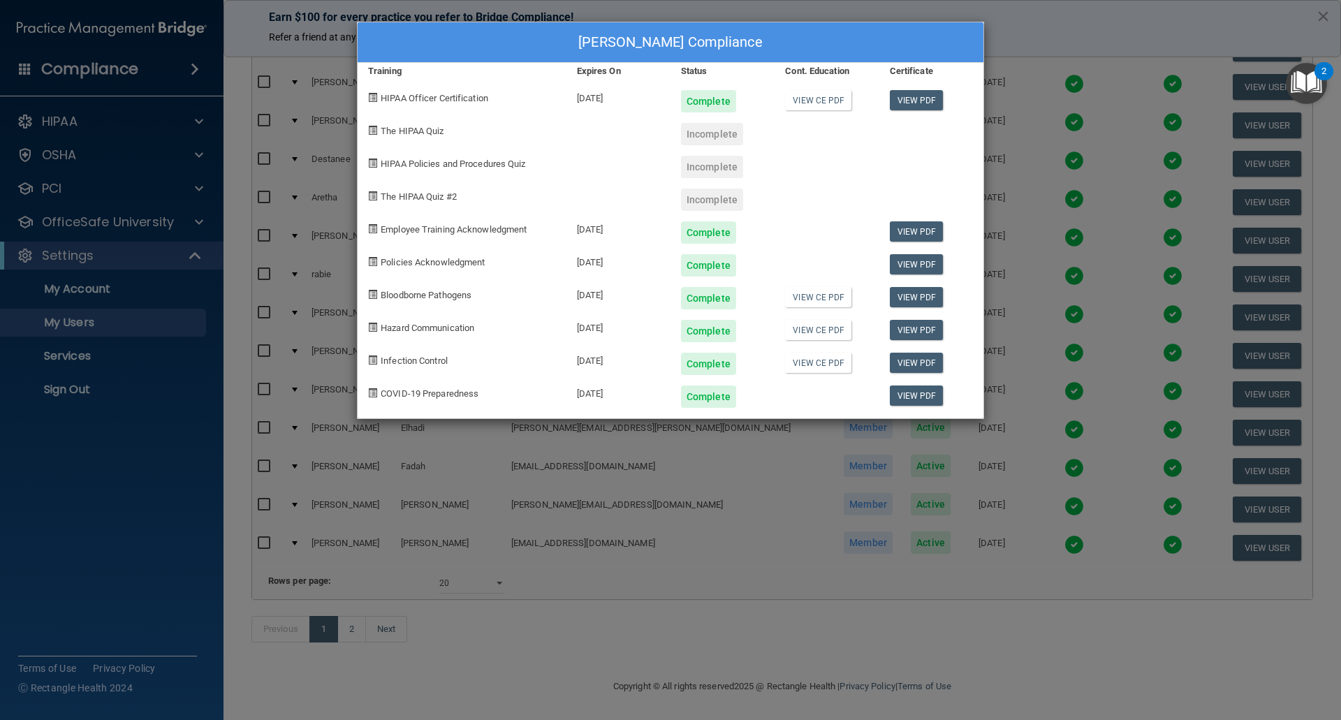
click at [59, 526] on div "Veronica Dean's Compliance Training Expires On Status Cont. Education Certifica…" at bounding box center [670, 360] width 1341 height 720
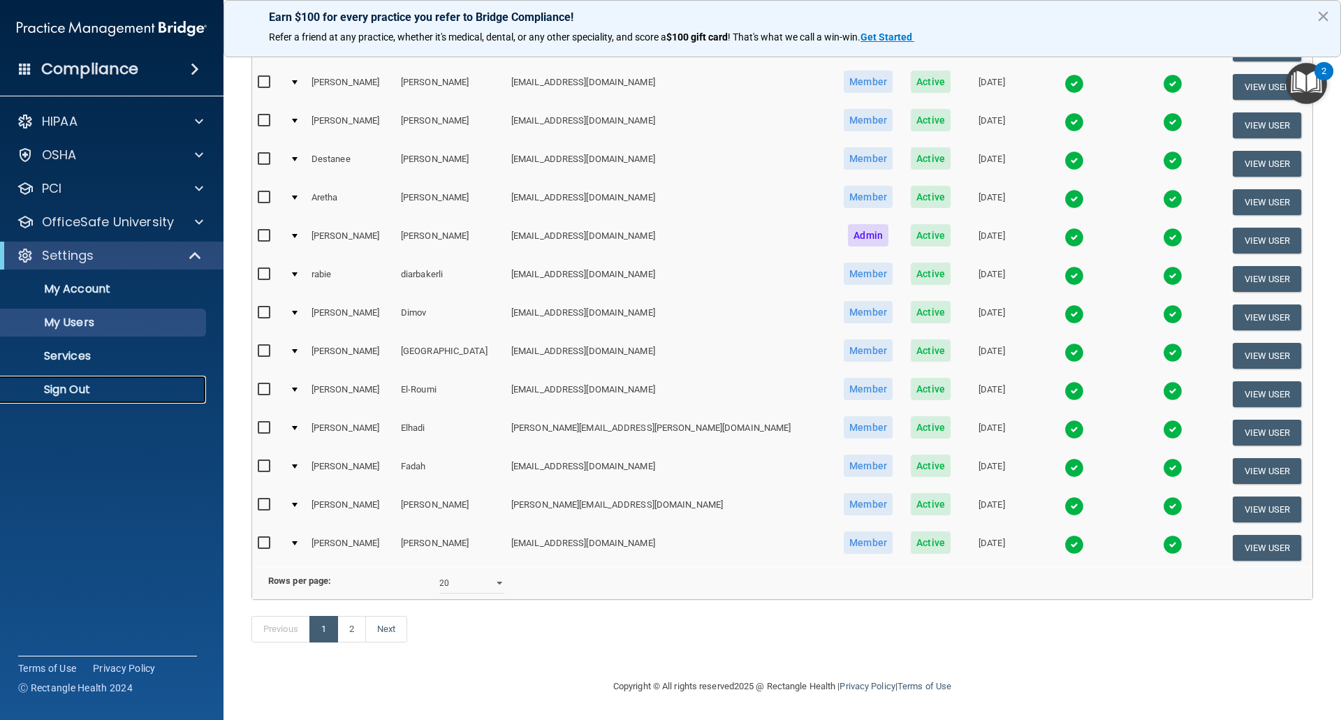
click at [68, 381] on link "Sign Out" at bounding box center [96, 390] width 220 height 28
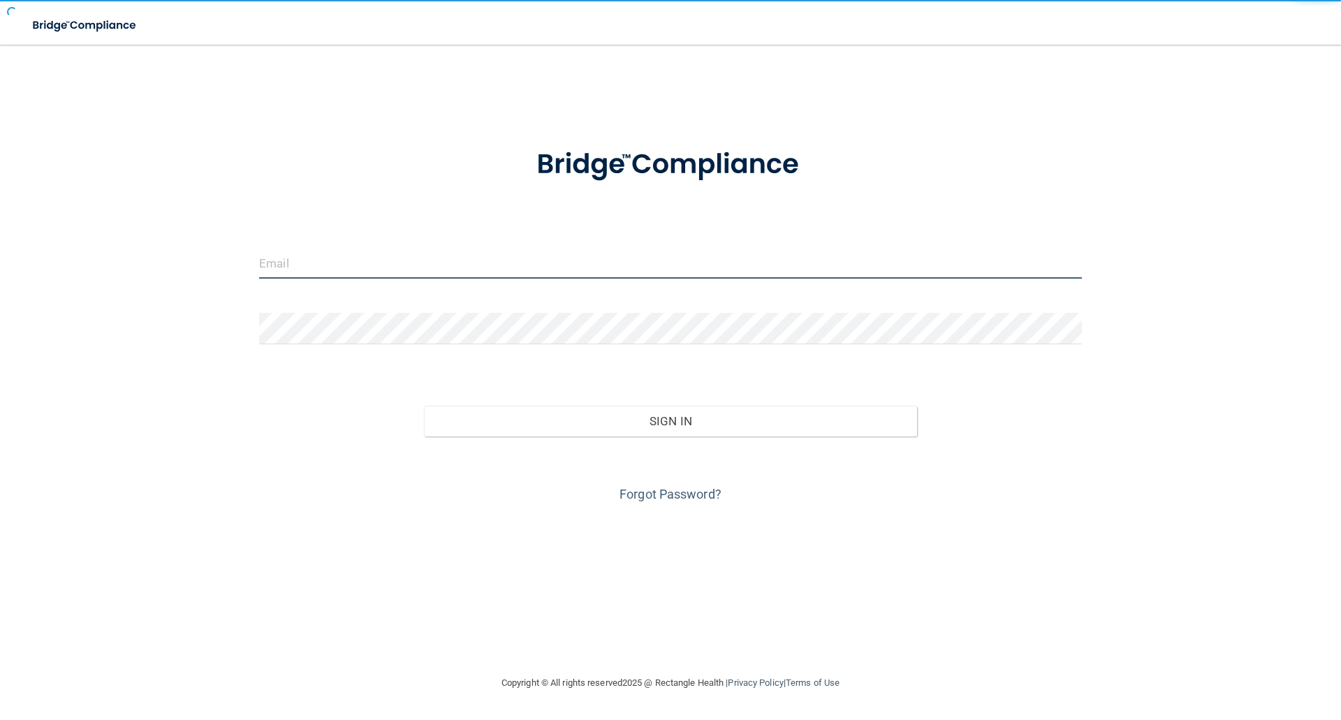
type input "[EMAIL_ADDRESS][DOMAIN_NAME]"
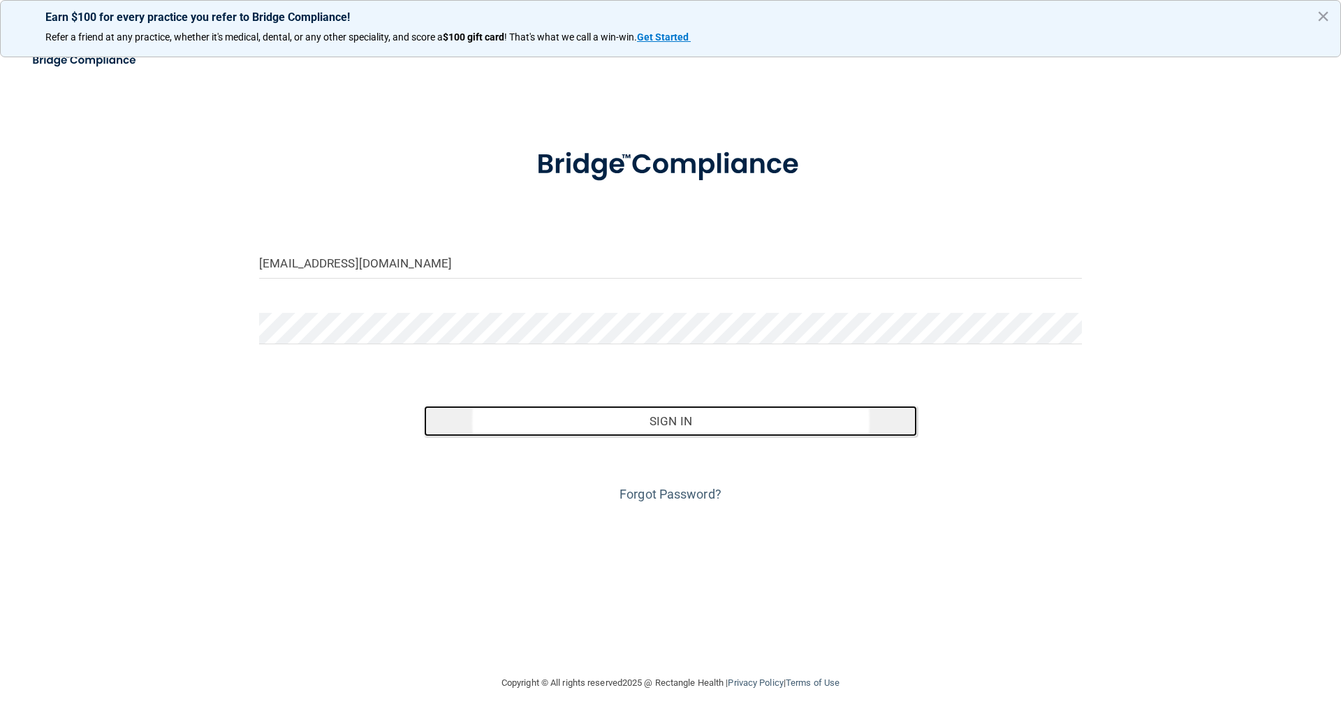
click at [673, 427] on button "Sign In" at bounding box center [671, 421] width 494 height 31
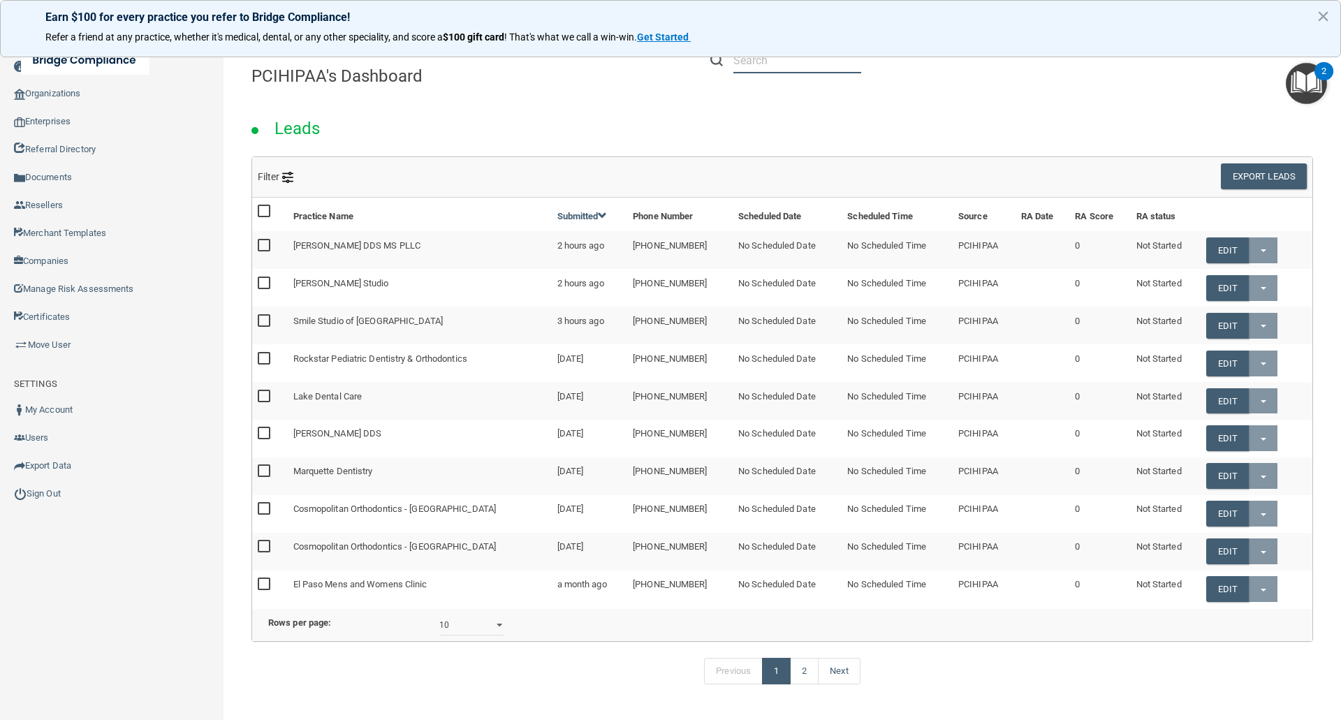
click at [747, 67] on input "text" at bounding box center [797, 60] width 128 height 26
type input "wave dental detroit"
click at [1326, 16] on button "×" at bounding box center [1323, 16] width 13 height 22
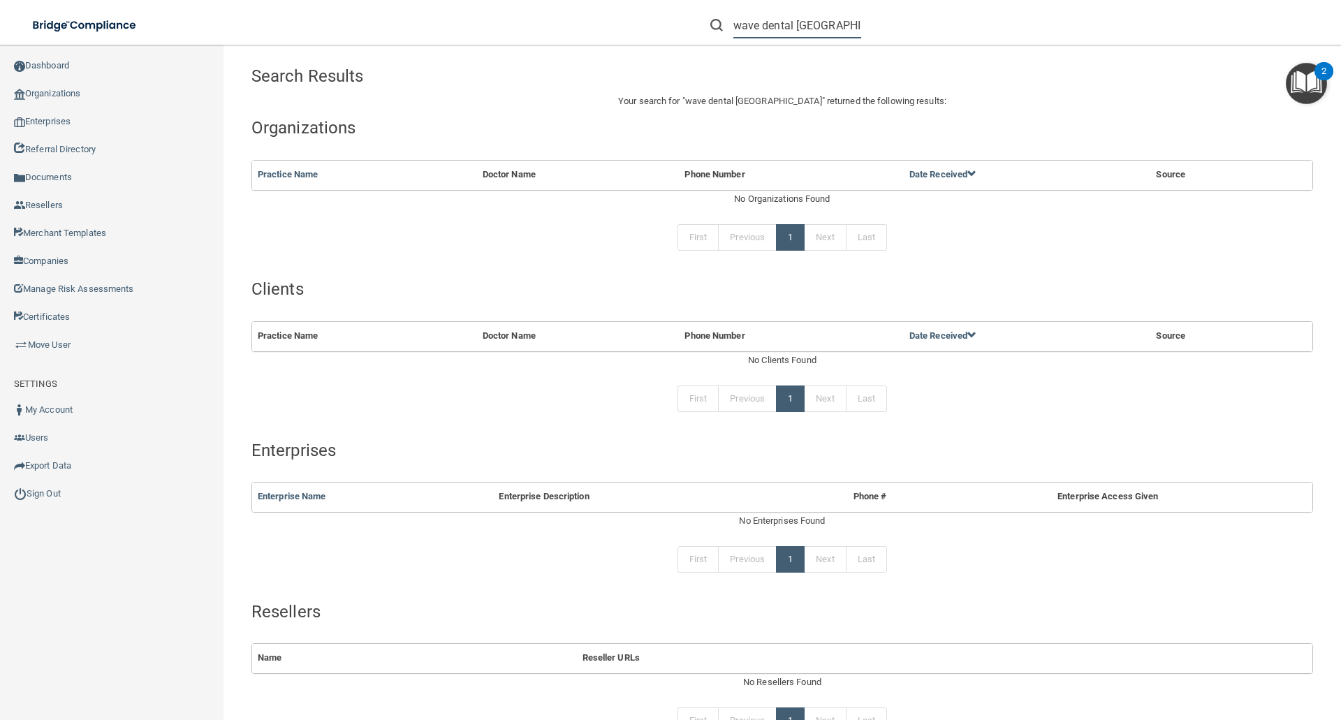
drag, startPoint x: 832, startPoint y: 24, endPoint x: 714, endPoint y: 24, distance: 118.1
click at [714, 24] on div "wave dental detroit" at bounding box center [785, 26] width 151 height 26
click at [65, 95] on link "Organizations" at bounding box center [112, 94] width 224 height 28
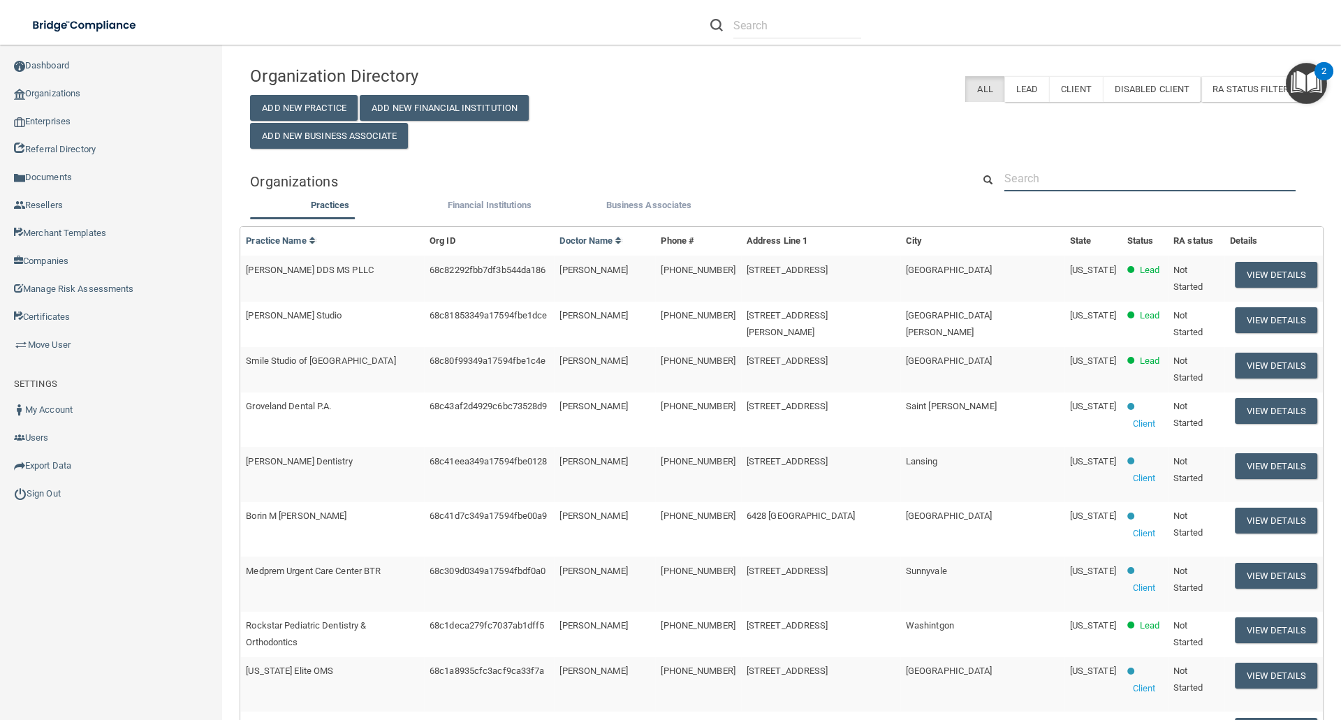
click at [1023, 183] on input "text" at bounding box center [1149, 179] width 291 height 26
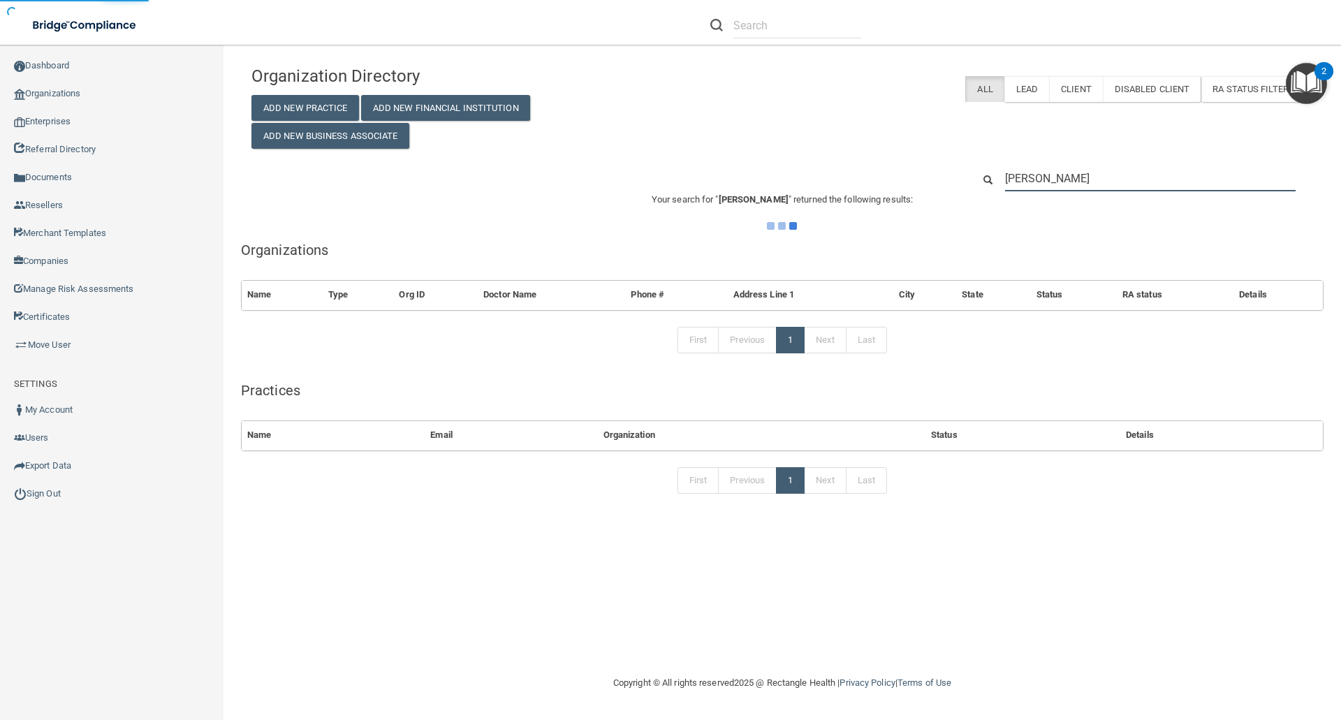
type input "veronica"
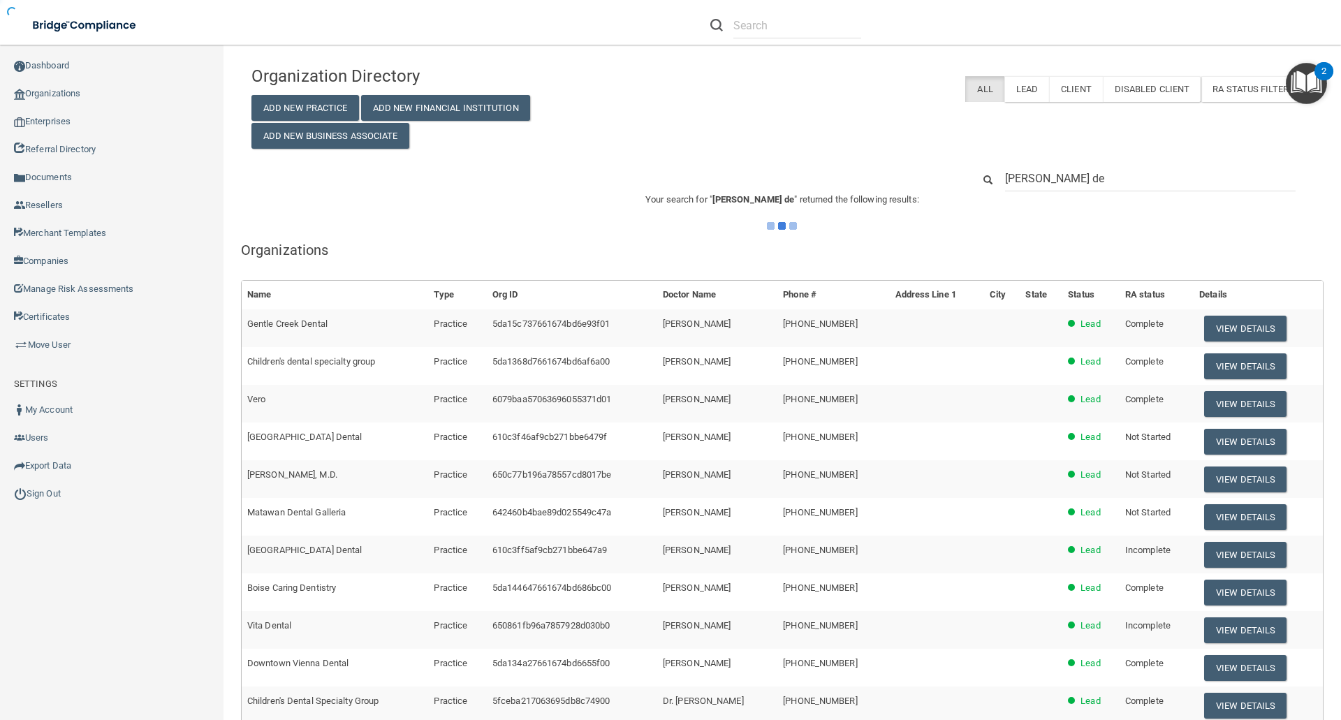
type input "veronica dea"
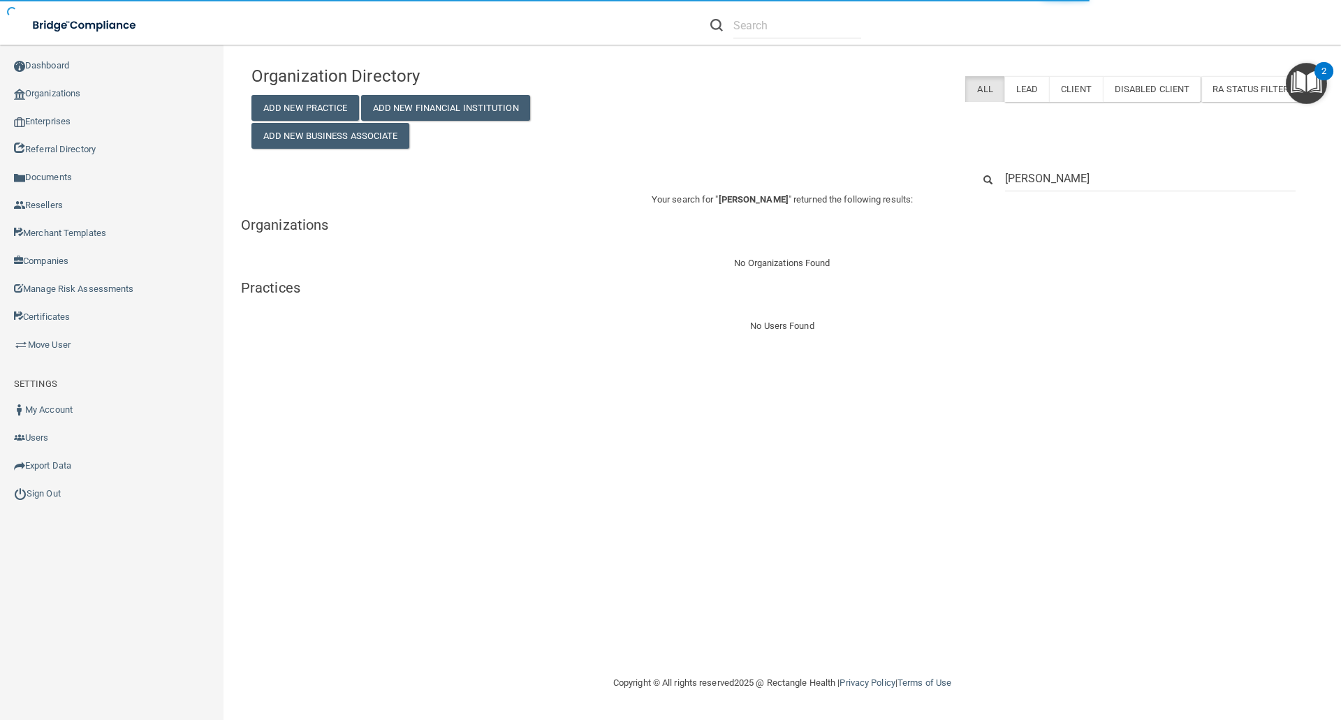
type input "veronica dea"
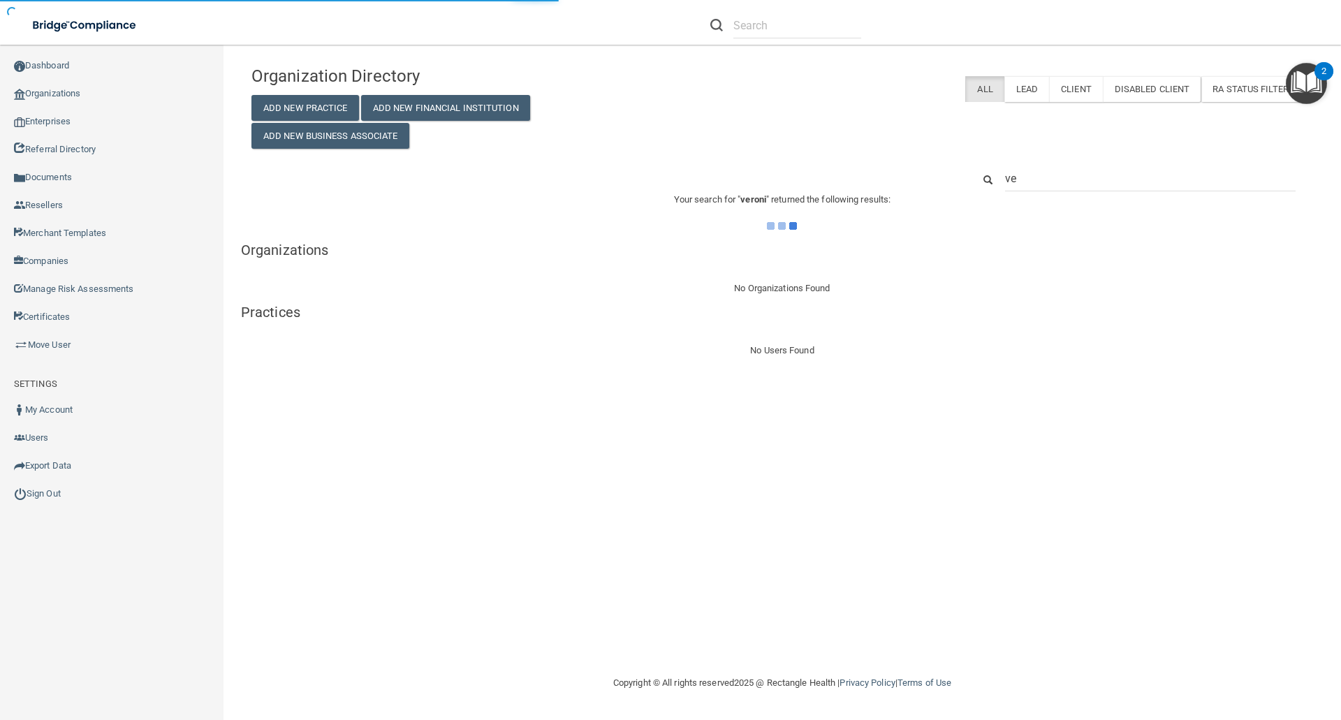
type input "v"
type input "oa"
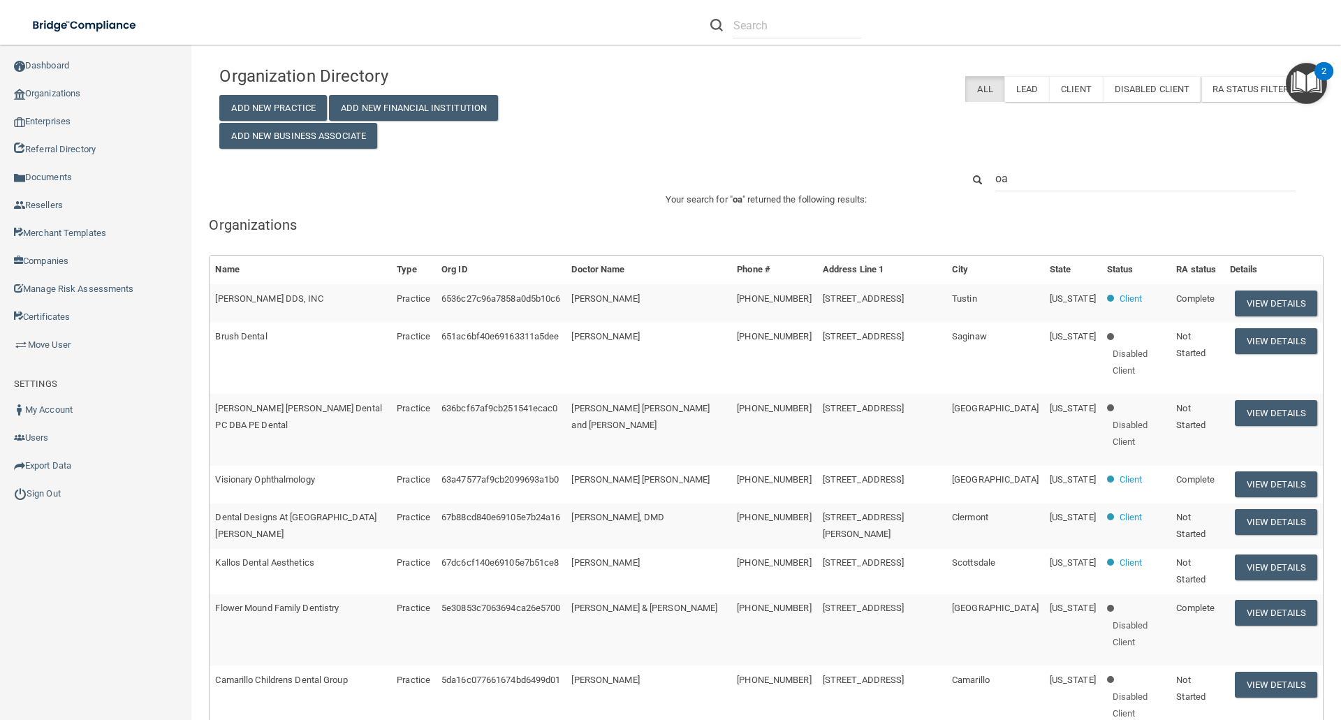
type input "oa5"
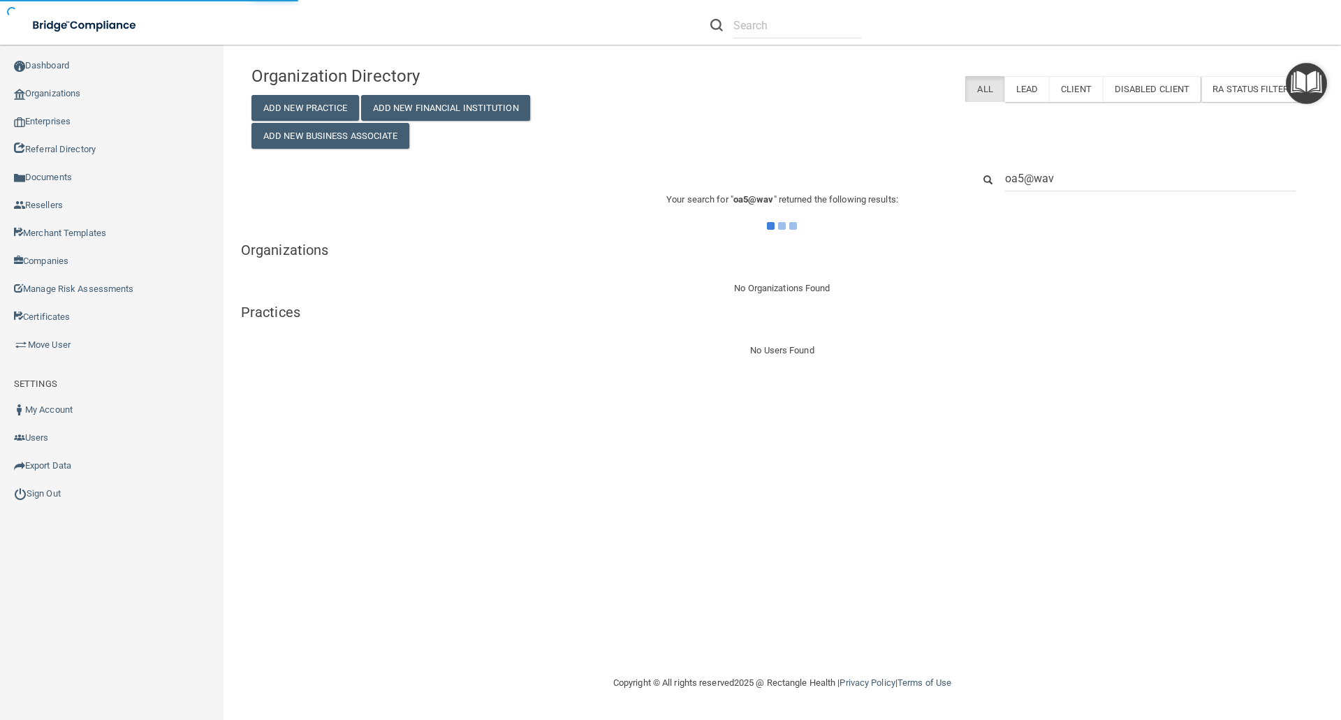
type input "oa5@wave"
type input "oa5@wavedp.c"
type input "oa5@wavedp.com"
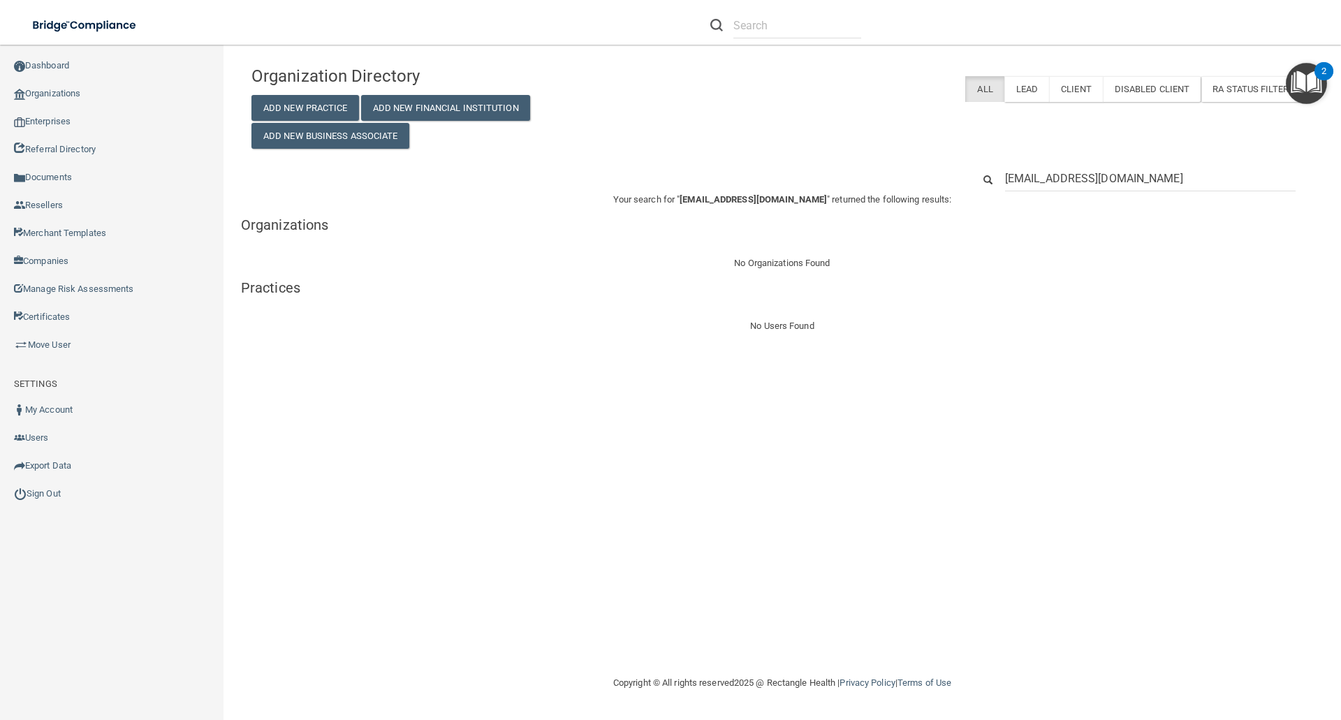
drag, startPoint x: 1113, startPoint y: 179, endPoint x: 1014, endPoint y: 179, distance: 99.2
click at [995, 179] on div "oa5@wavedp.com" at bounding box center [1151, 179] width 312 height 26
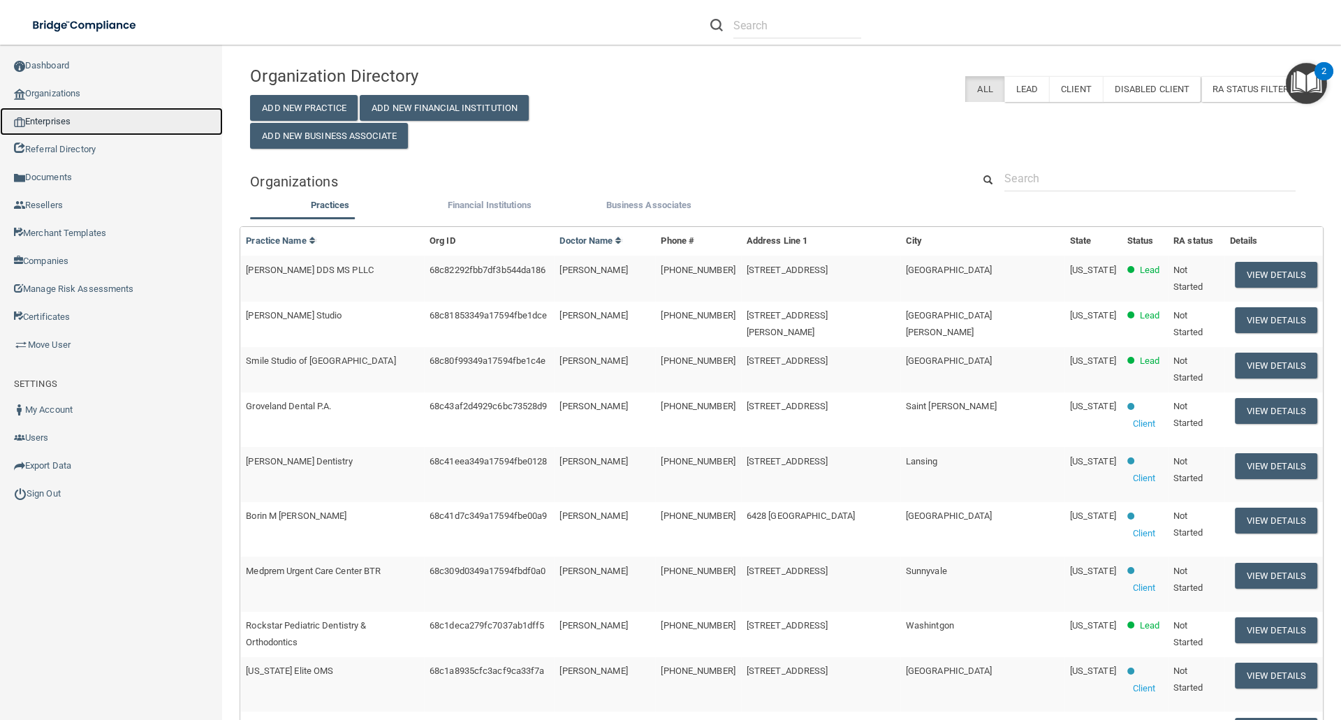
click at [74, 122] on link "Enterprises" at bounding box center [111, 122] width 223 height 28
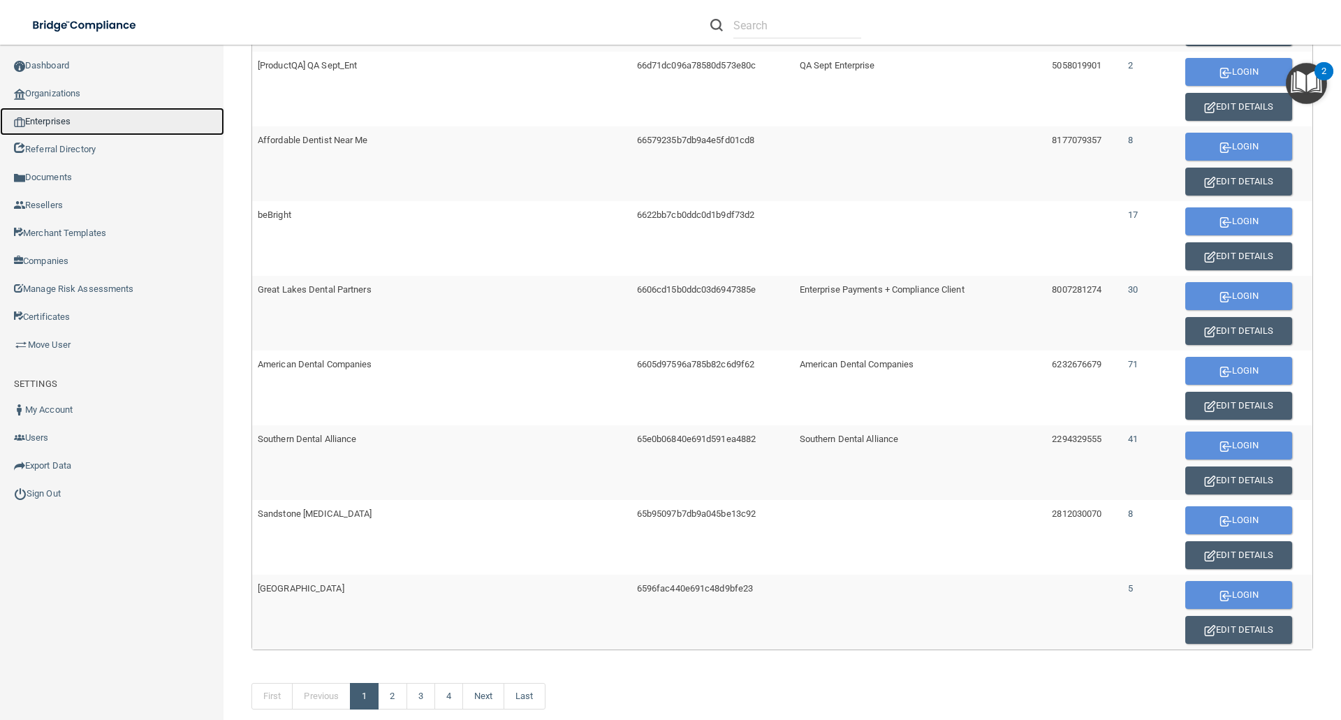
scroll to position [710, 0]
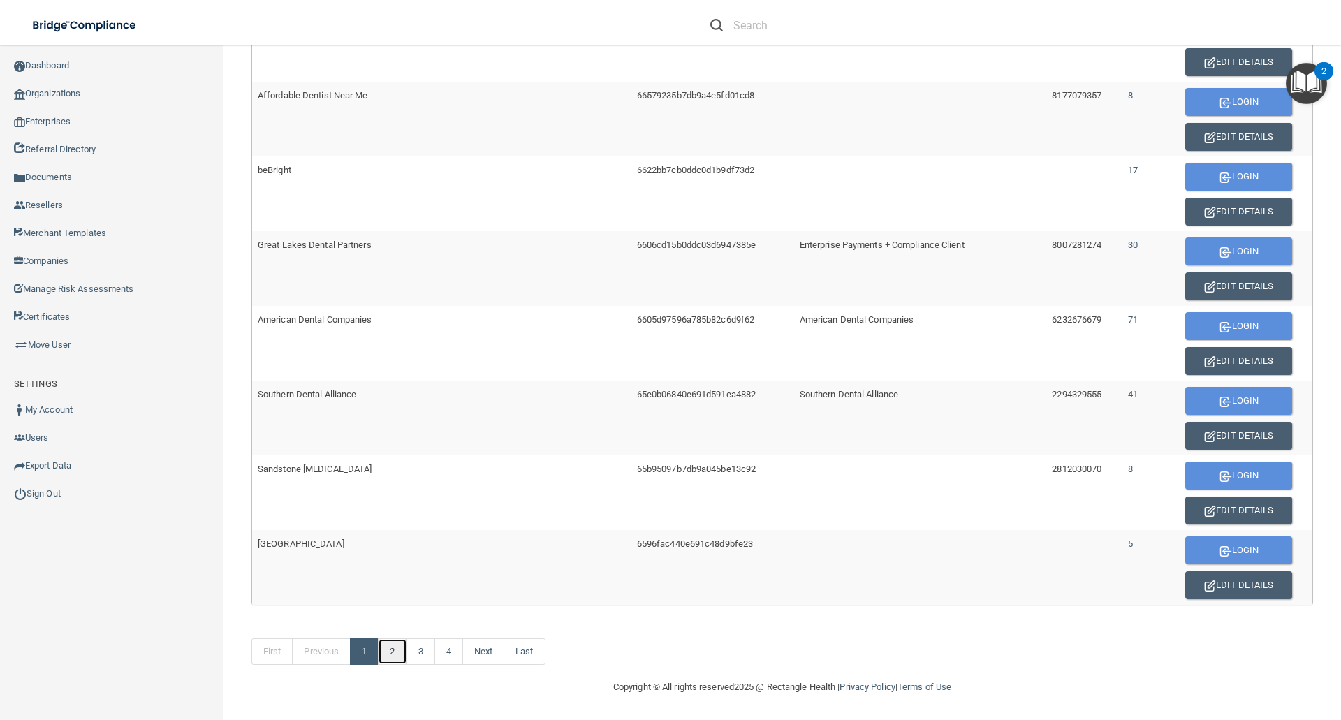
click at [397, 652] on link "2" at bounding box center [392, 651] width 29 height 27
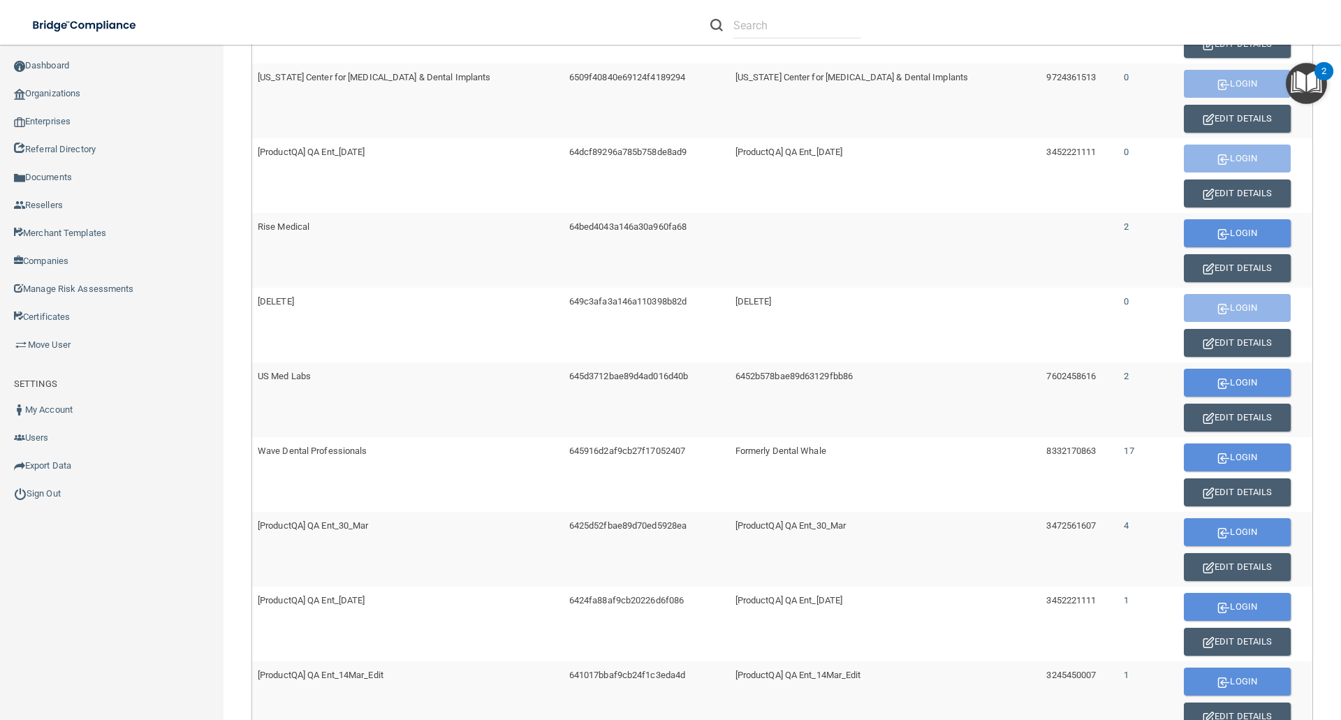
scroll to position [349, 0]
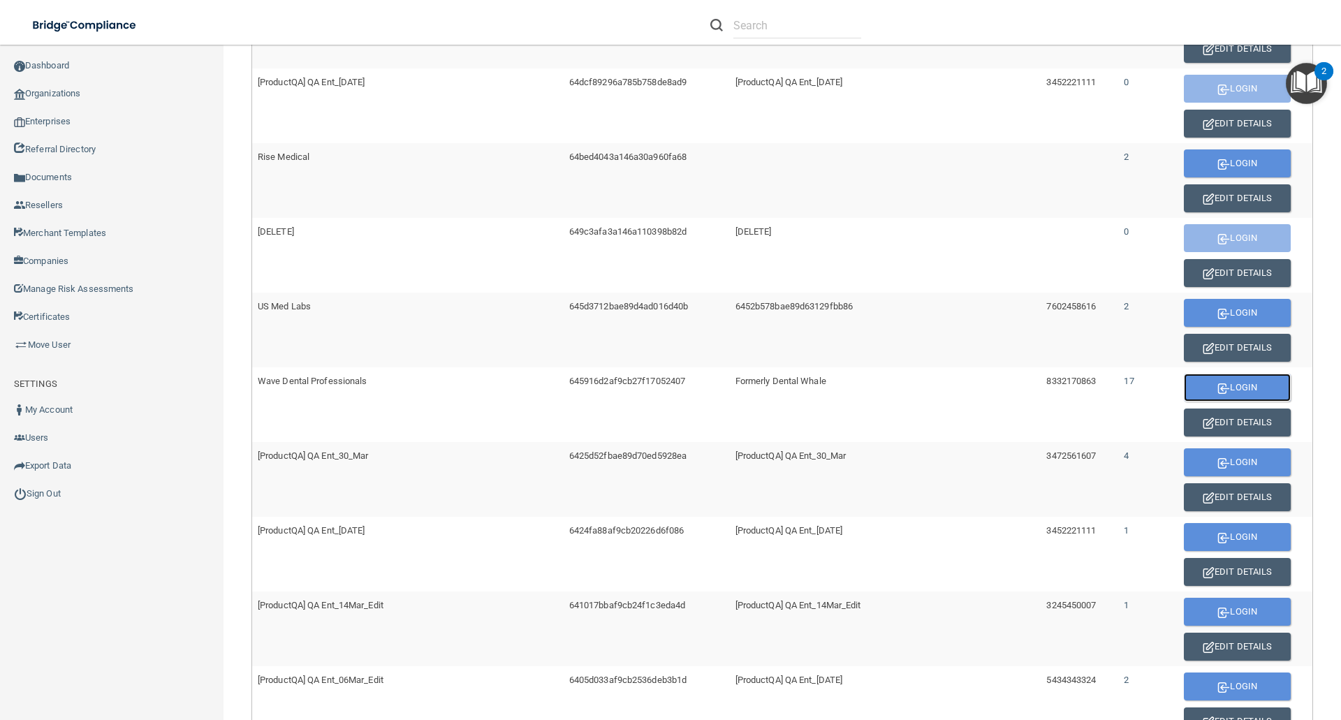
click at [1246, 384] on button "Login" at bounding box center [1237, 388] width 107 height 28
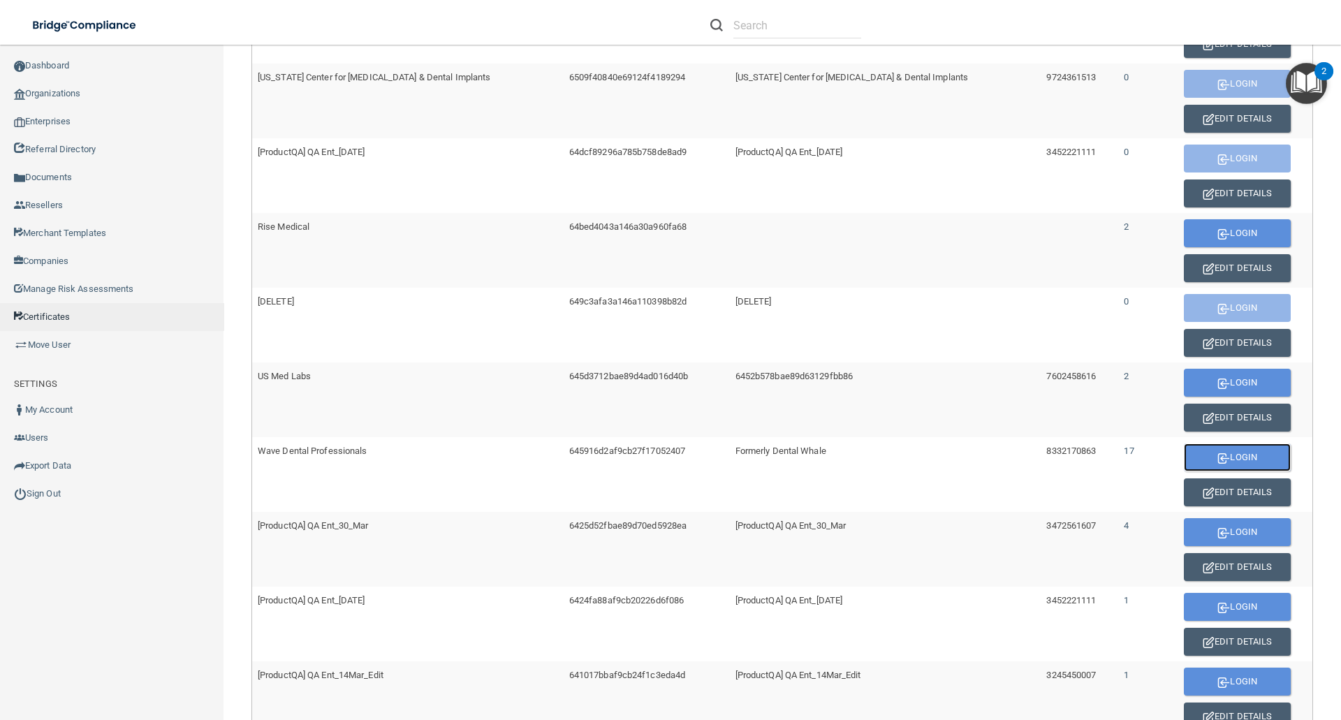
scroll to position [0, 0]
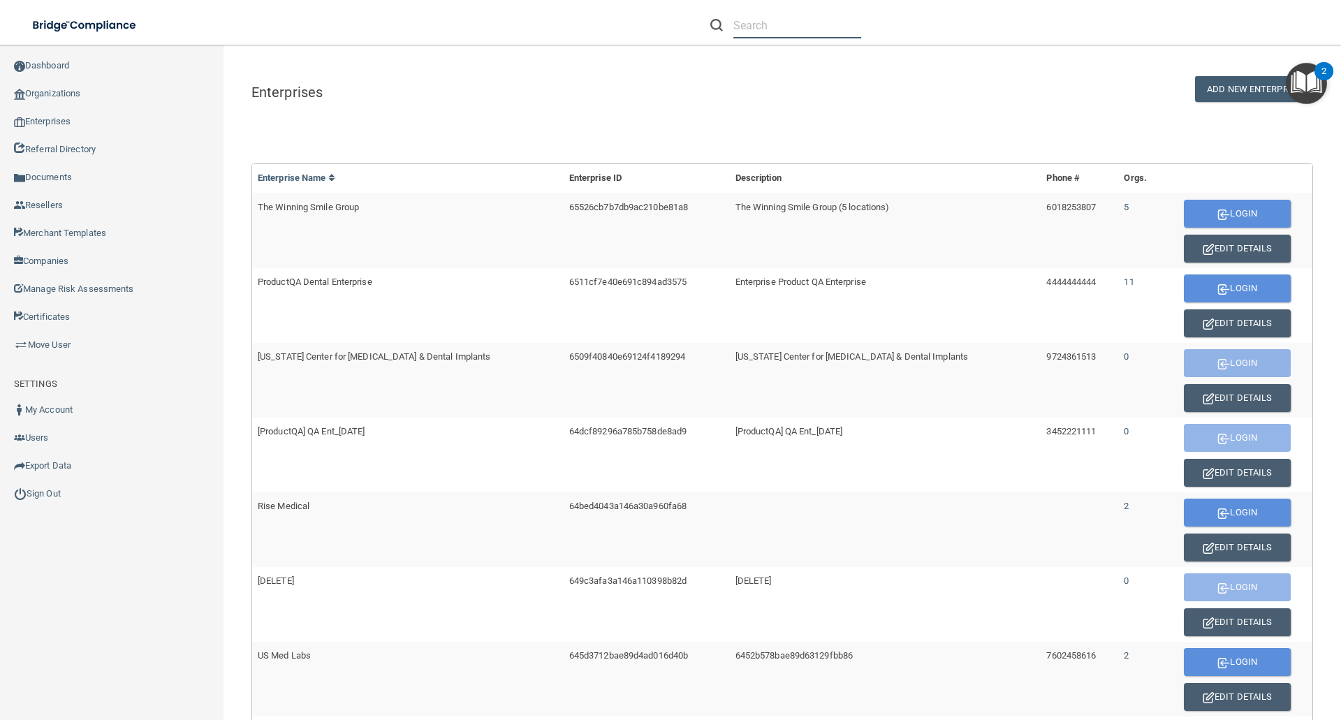
click at [745, 30] on input "text" at bounding box center [797, 26] width 128 height 26
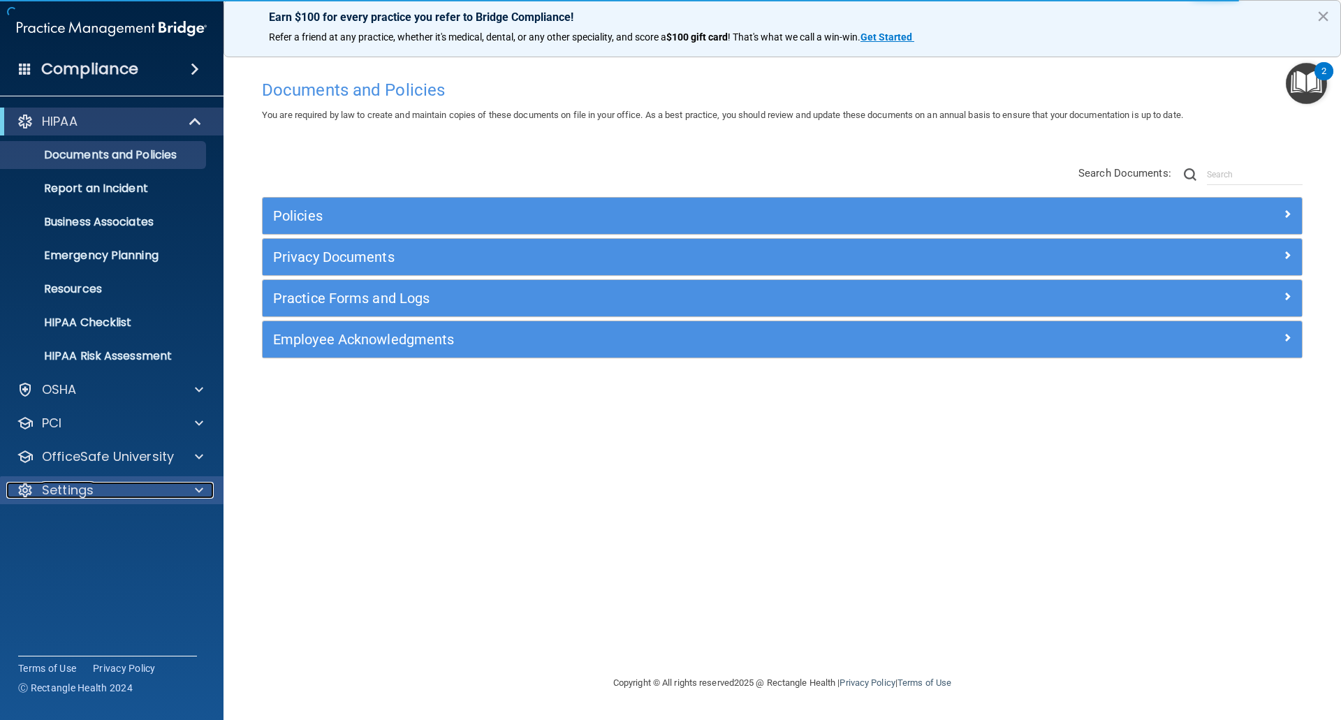
click at [63, 485] on p "Settings" at bounding box center [68, 490] width 52 height 17
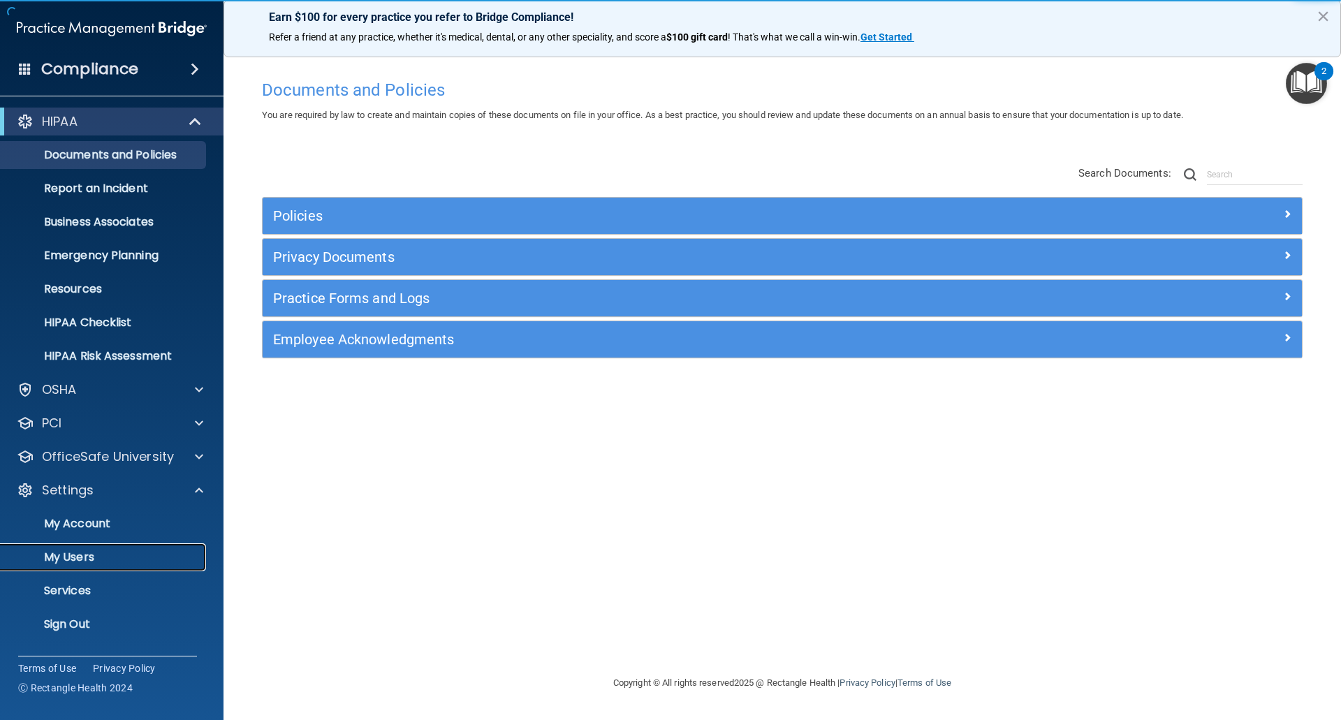
click at [54, 551] on p "My Users" at bounding box center [104, 557] width 191 height 14
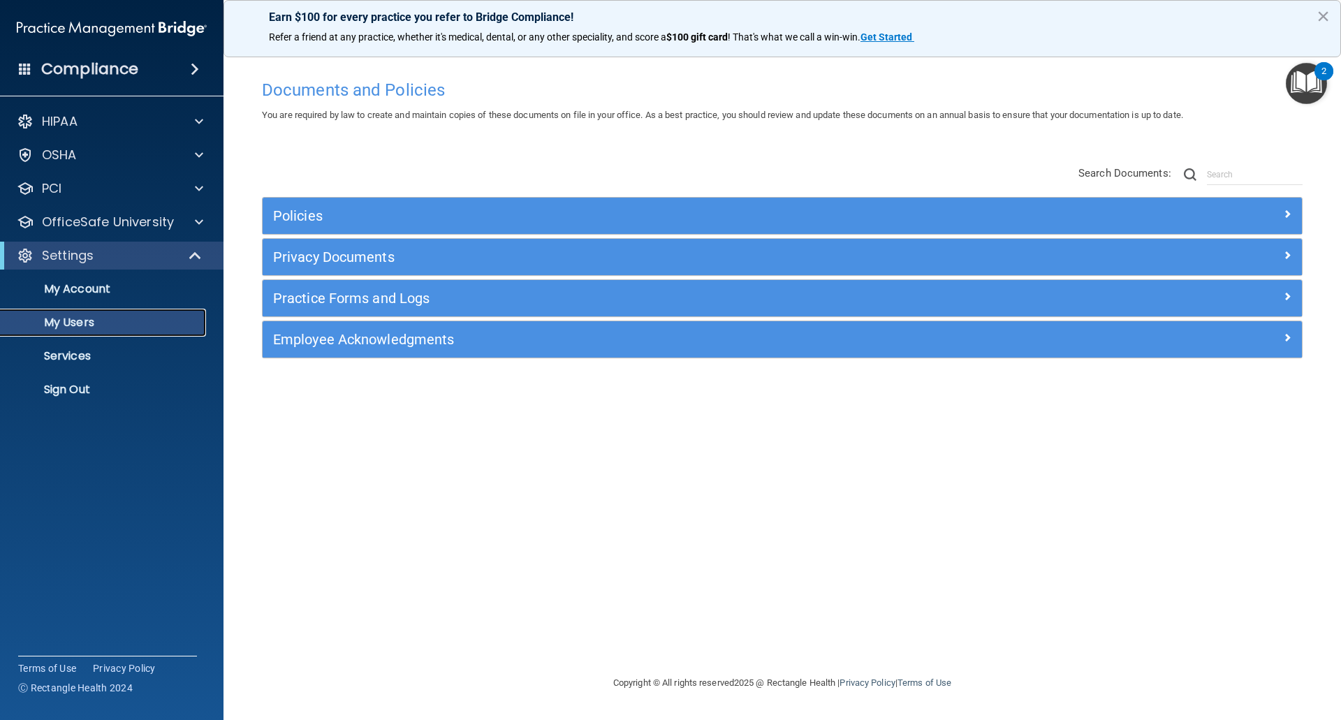
select select "20"
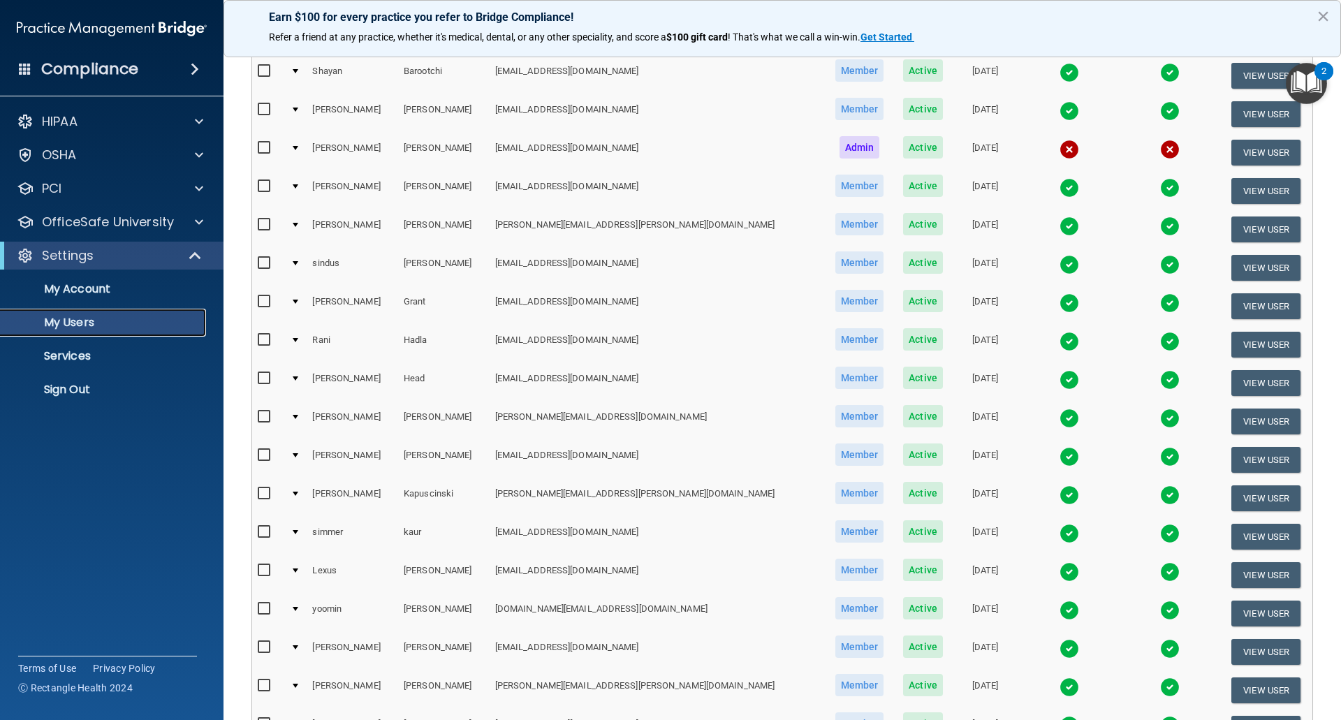
scroll to position [210, 0]
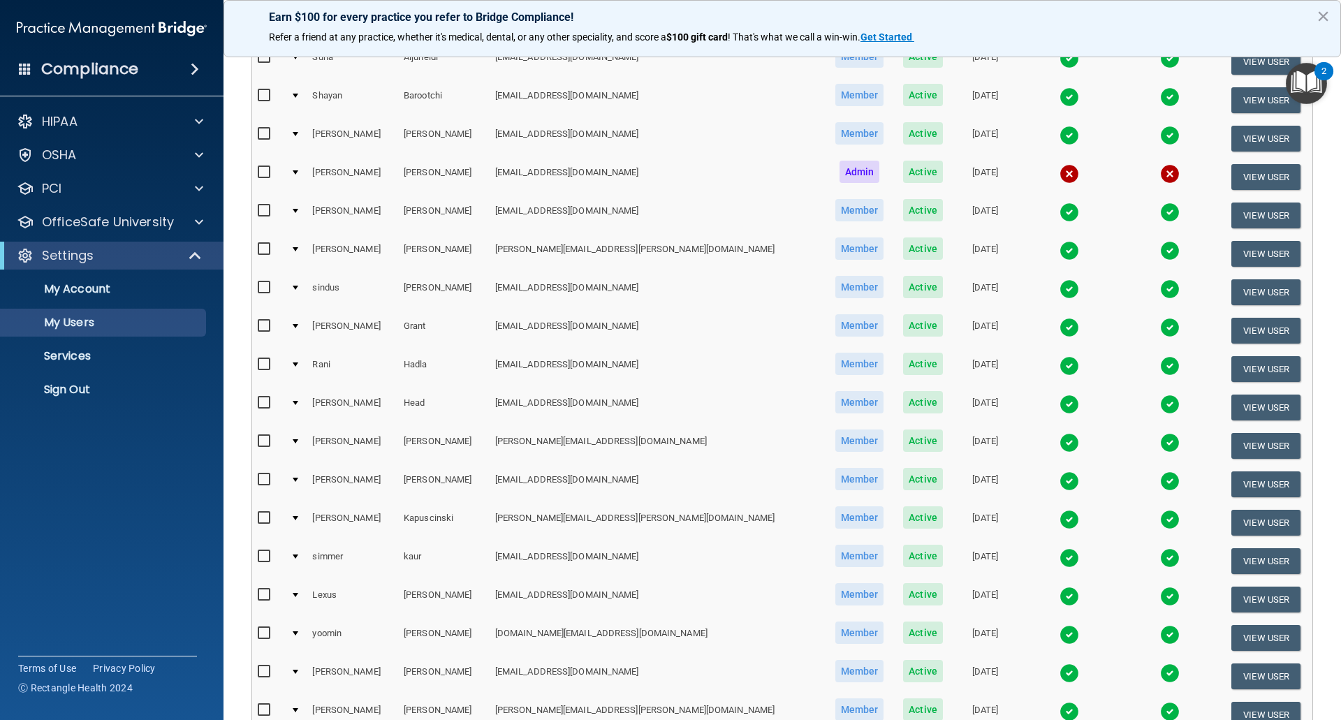
click at [1060, 173] on img at bounding box center [1070, 174] width 20 height 20
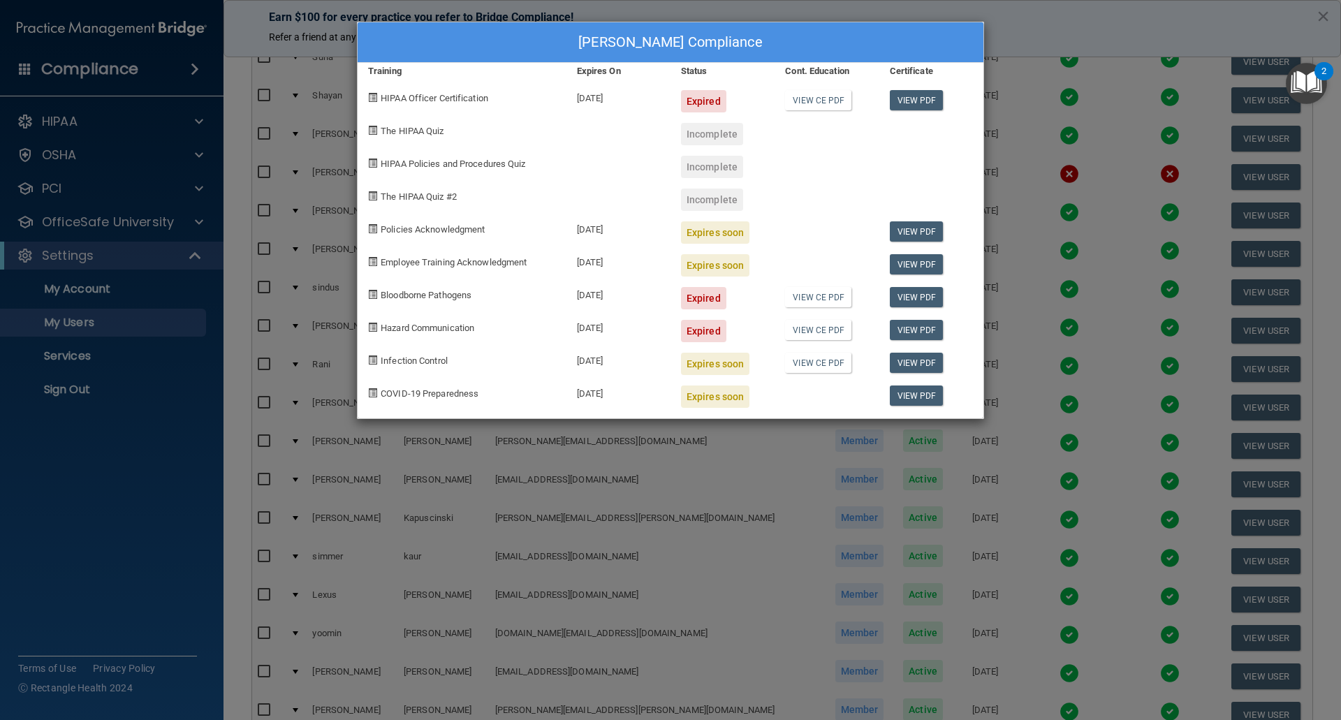
click at [1052, 163] on div "Veronica Dean's Compliance Training Expires On Status Cont. Education Certifica…" at bounding box center [670, 360] width 1341 height 720
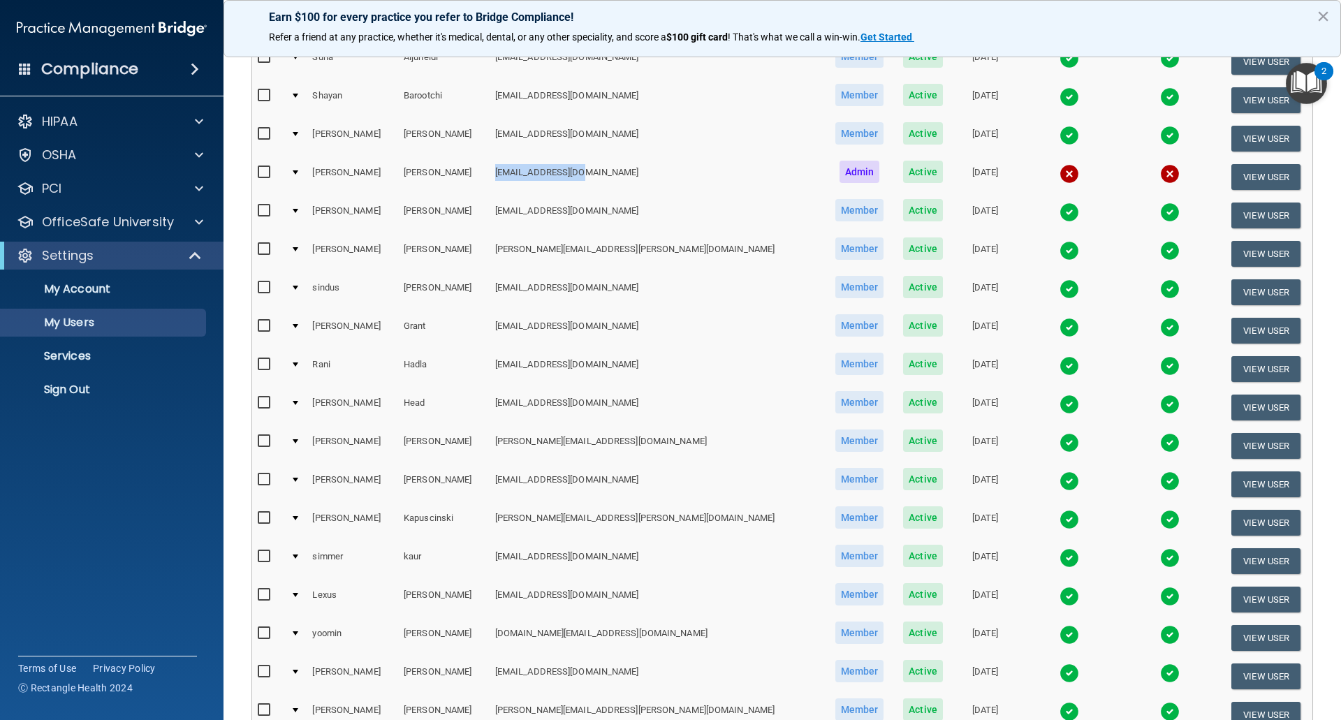
drag, startPoint x: 483, startPoint y: 175, endPoint x: 595, endPoint y: 177, distance: 112.5
click at [595, 177] on td "[EMAIL_ADDRESS][DOMAIN_NAME]" at bounding box center [657, 177] width 335 height 38
copy td "[EMAIL_ADDRESS][DOMAIN_NAME]"
click at [86, 387] on p "Sign Out" at bounding box center [104, 390] width 191 height 14
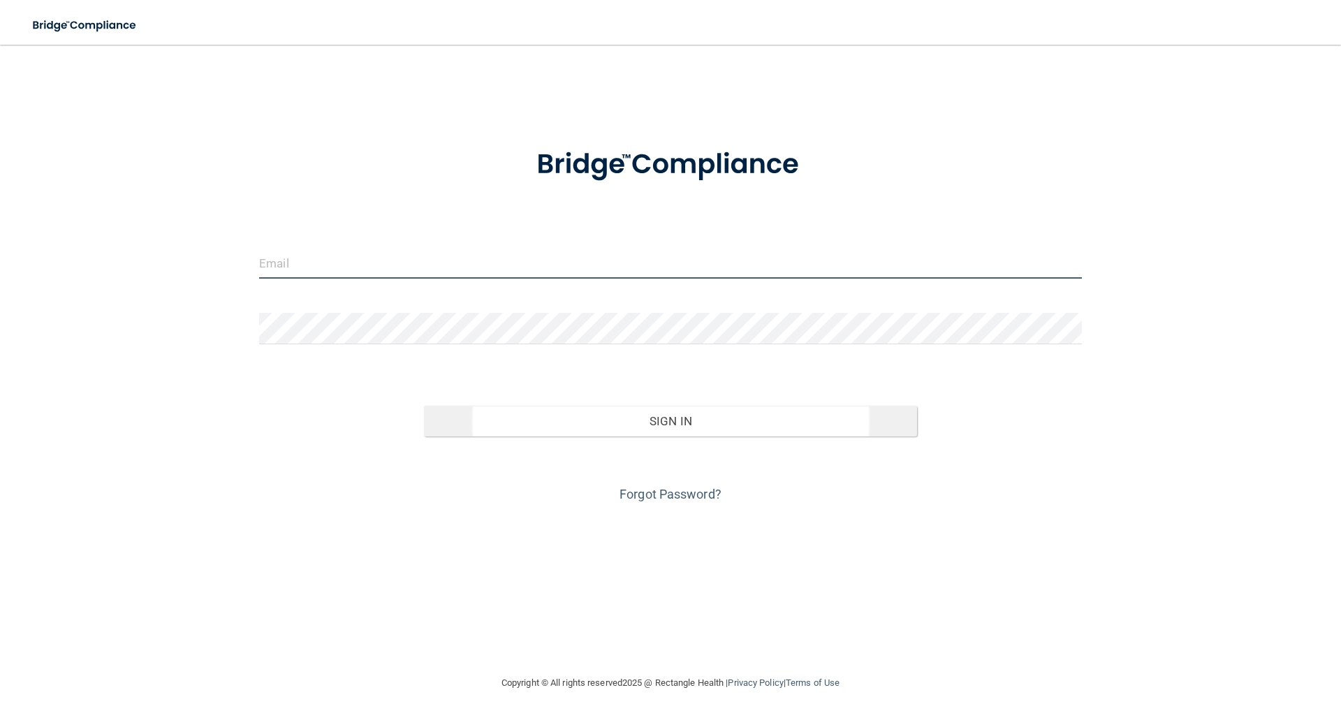
type input "[EMAIL_ADDRESS][DOMAIN_NAME]"
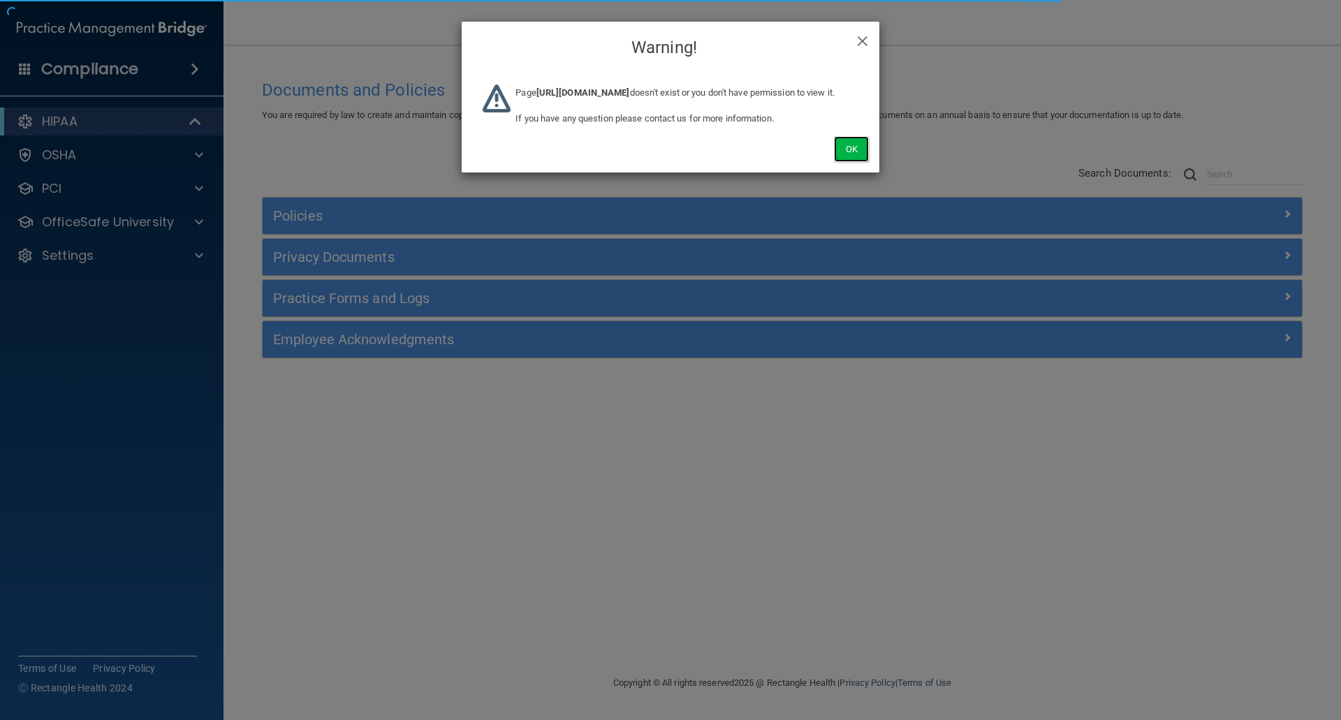
drag, startPoint x: 849, startPoint y: 161, endPoint x: 262, endPoint y: 212, distance: 589.7
click at [842, 162] on button "Ok" at bounding box center [851, 149] width 35 height 26
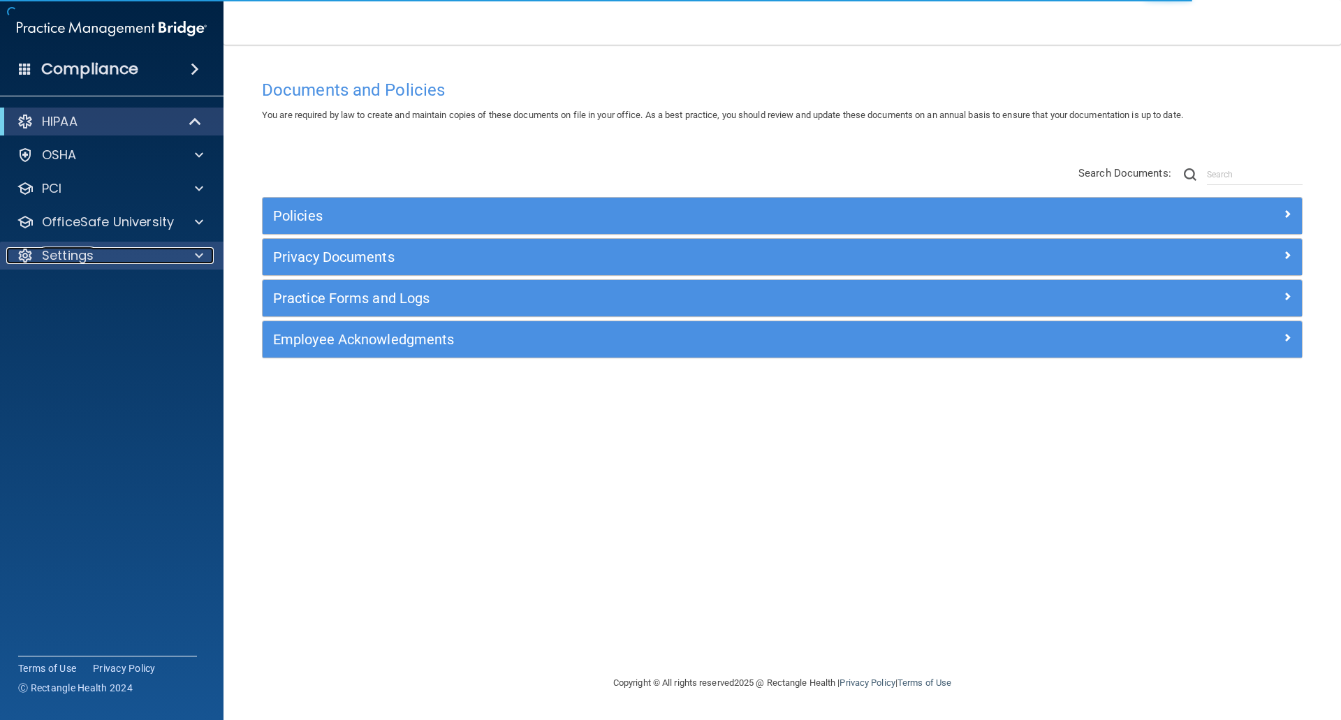
click at [80, 251] on p "Settings" at bounding box center [68, 255] width 52 height 17
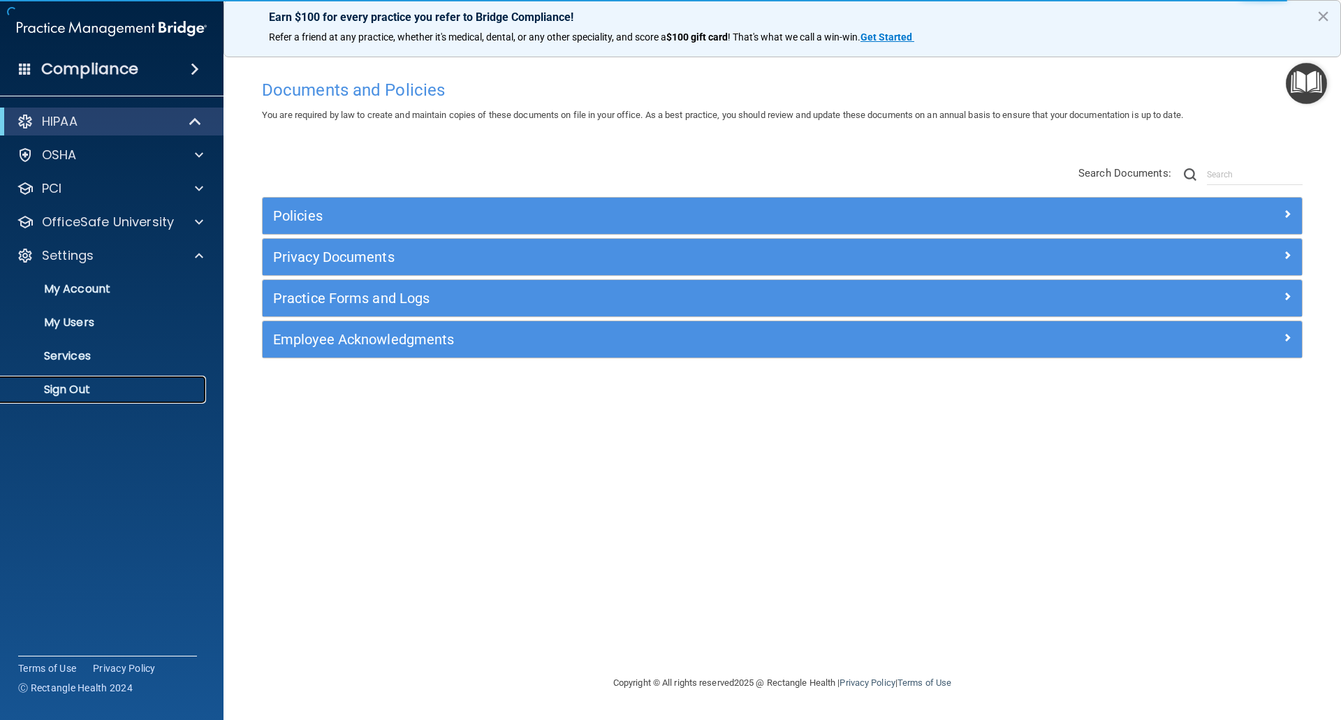
click at [75, 388] on p "Sign Out" at bounding box center [104, 390] width 191 height 14
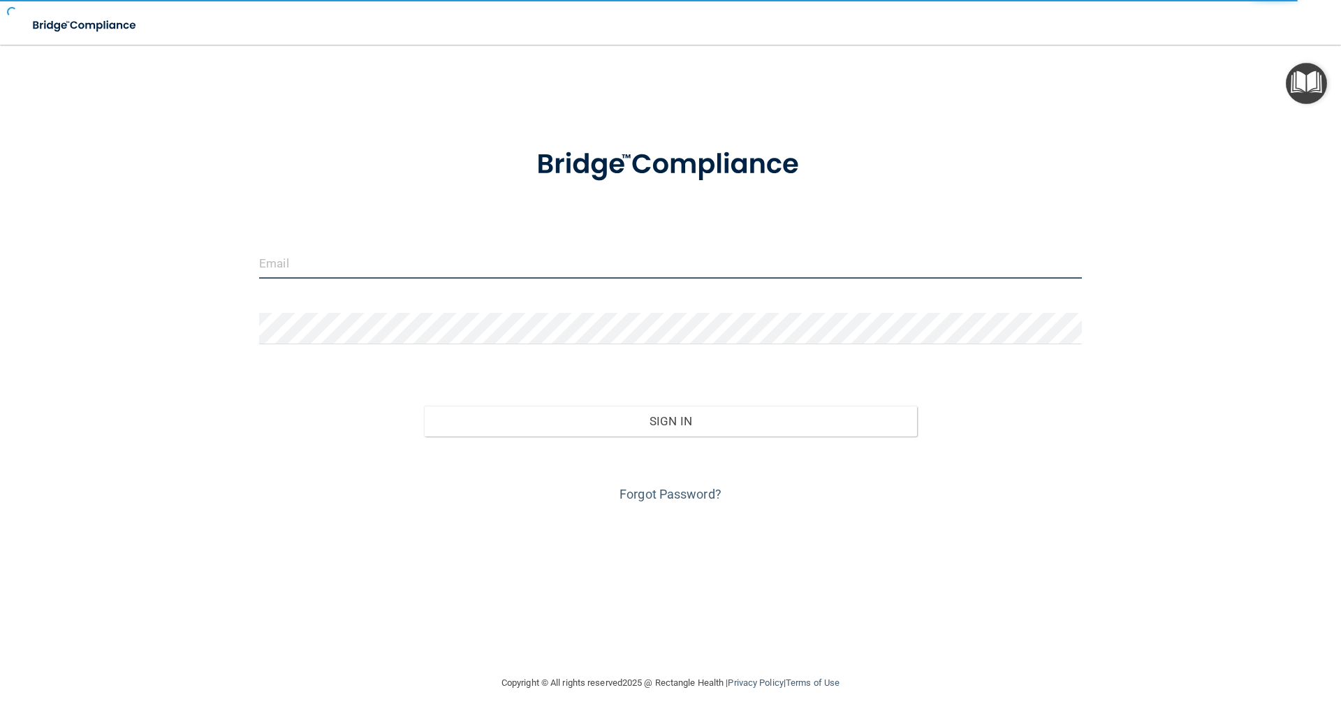
type input "[EMAIL_ADDRESS][DOMAIN_NAME]"
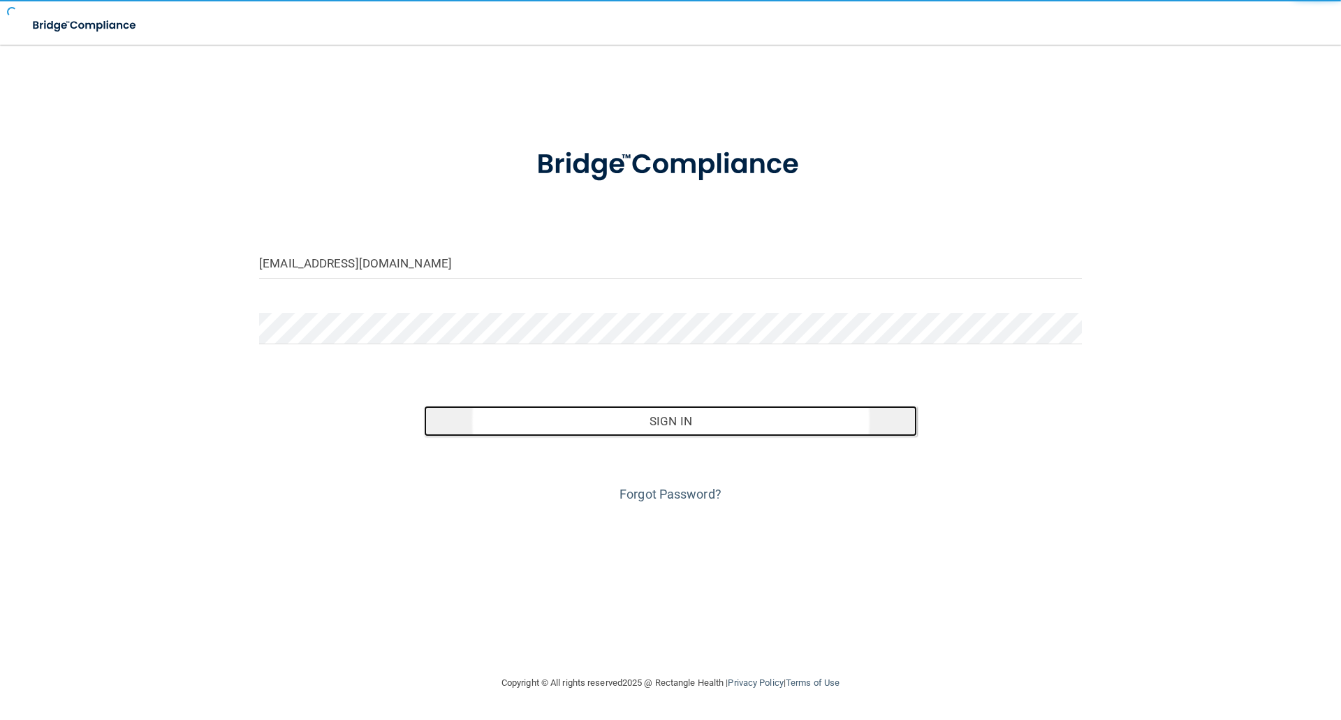
click at [663, 423] on button "Sign In" at bounding box center [671, 421] width 494 height 31
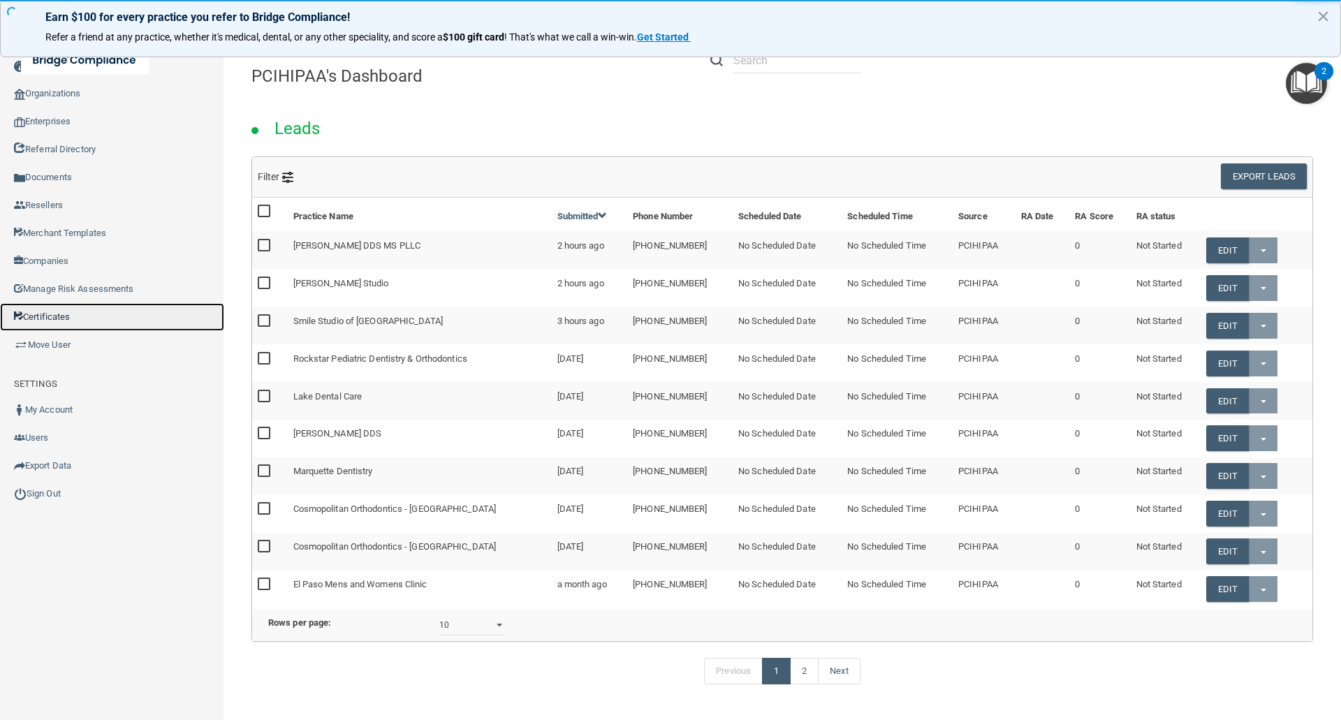
click at [51, 311] on link "Certificates" at bounding box center [112, 317] width 224 height 28
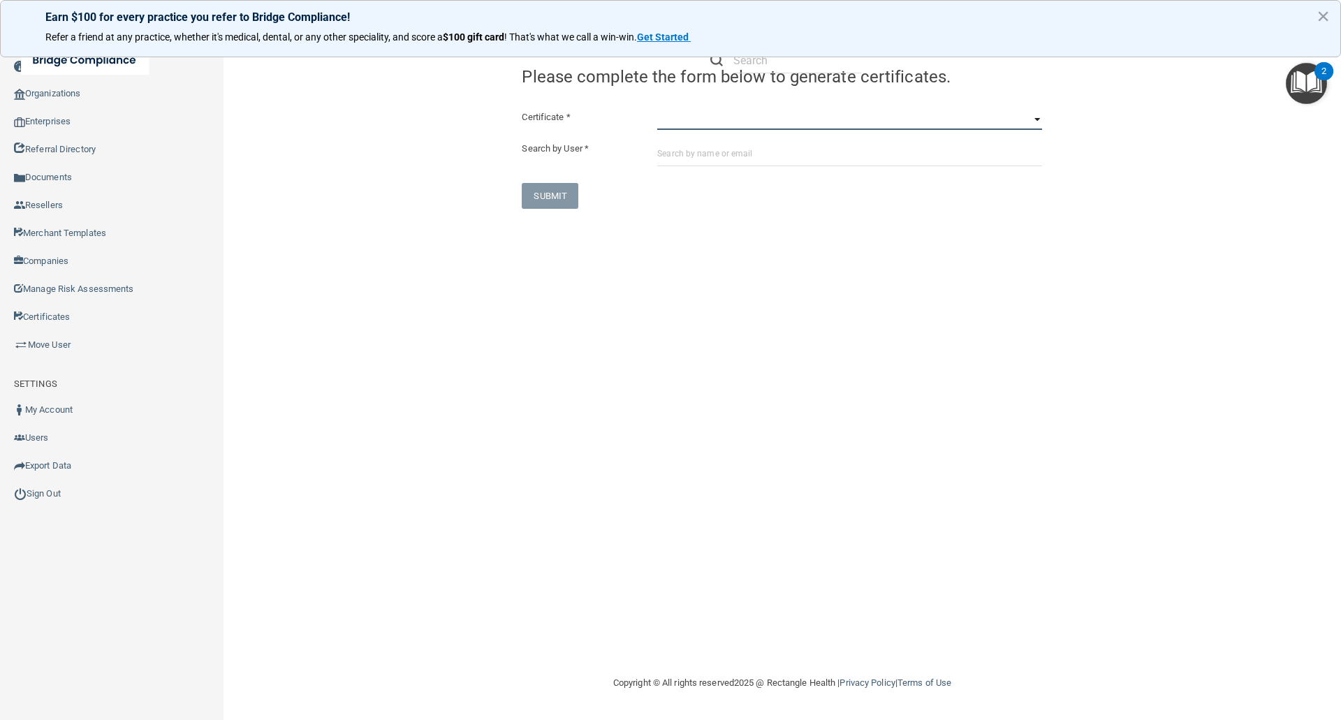
click at [661, 122] on select "HIPAA Officer Certification Training OSHA Bloodborne Pathogens OSHA COVID-19 Pr…" at bounding box center [849, 119] width 385 height 21
select select "0"
click at [657, 109] on select "HIPAA Officer Certification Training OSHA Bloodborne Pathogens OSHA COVID-19 Pr…" at bounding box center [849, 119] width 385 height 21
click at [675, 153] on input "text" at bounding box center [849, 153] width 385 height 26
paste input "[EMAIL_ADDRESS][DOMAIN_NAME]"
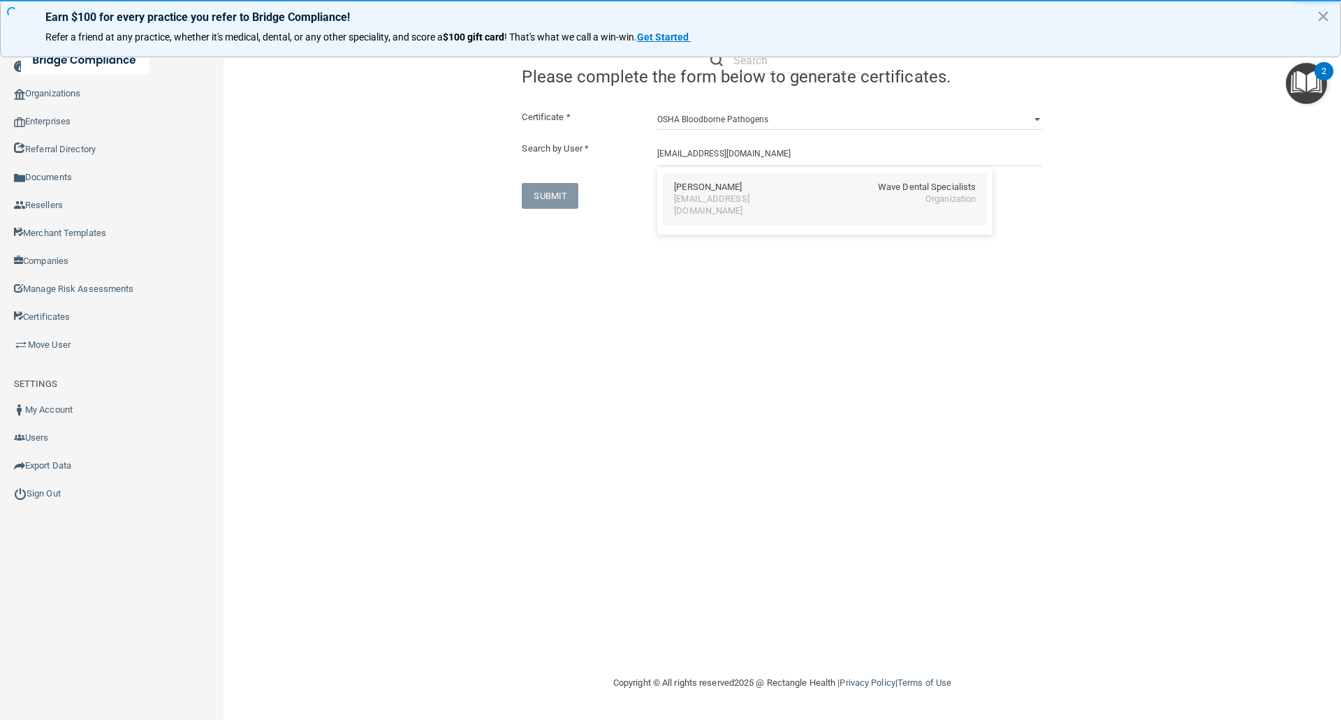
click at [732, 195] on div "[EMAIL_ADDRESS][DOMAIN_NAME]" at bounding box center [734, 205] width 121 height 24
type input "[PERSON_NAME]"
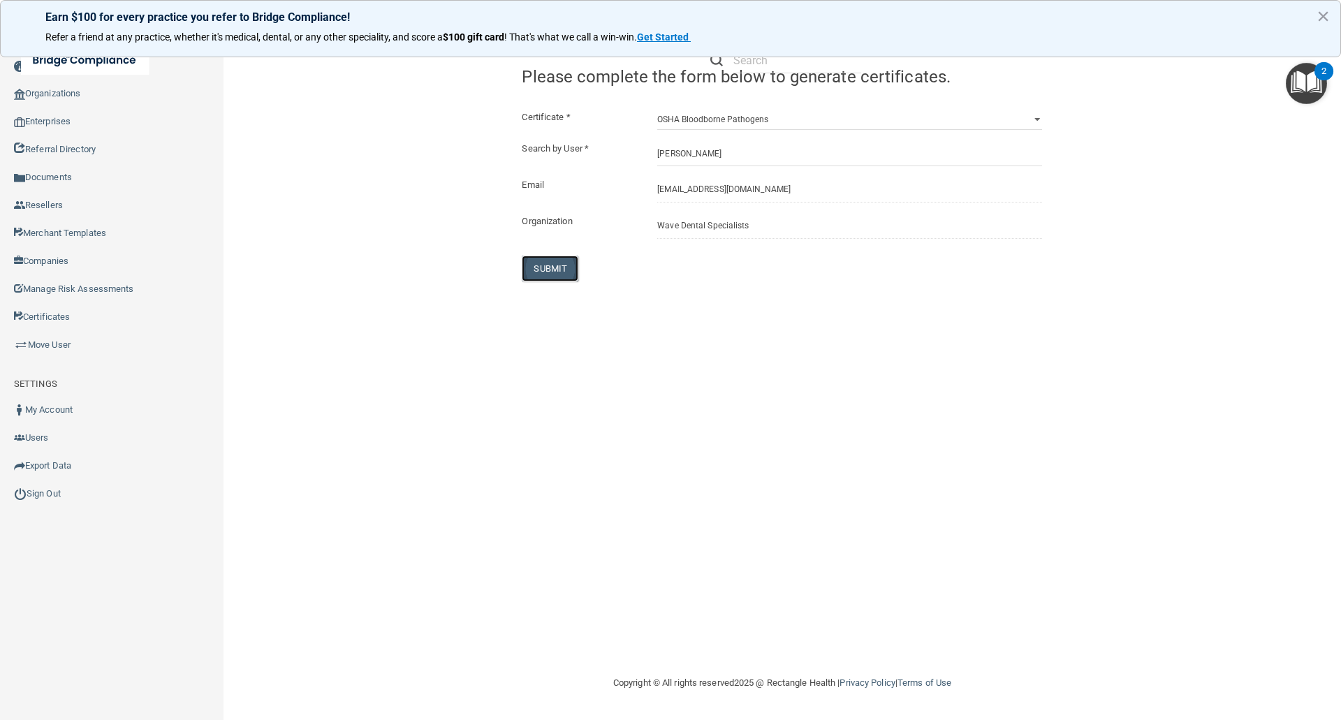
click at [553, 268] on button "SUBMIT" at bounding box center [550, 269] width 57 height 26
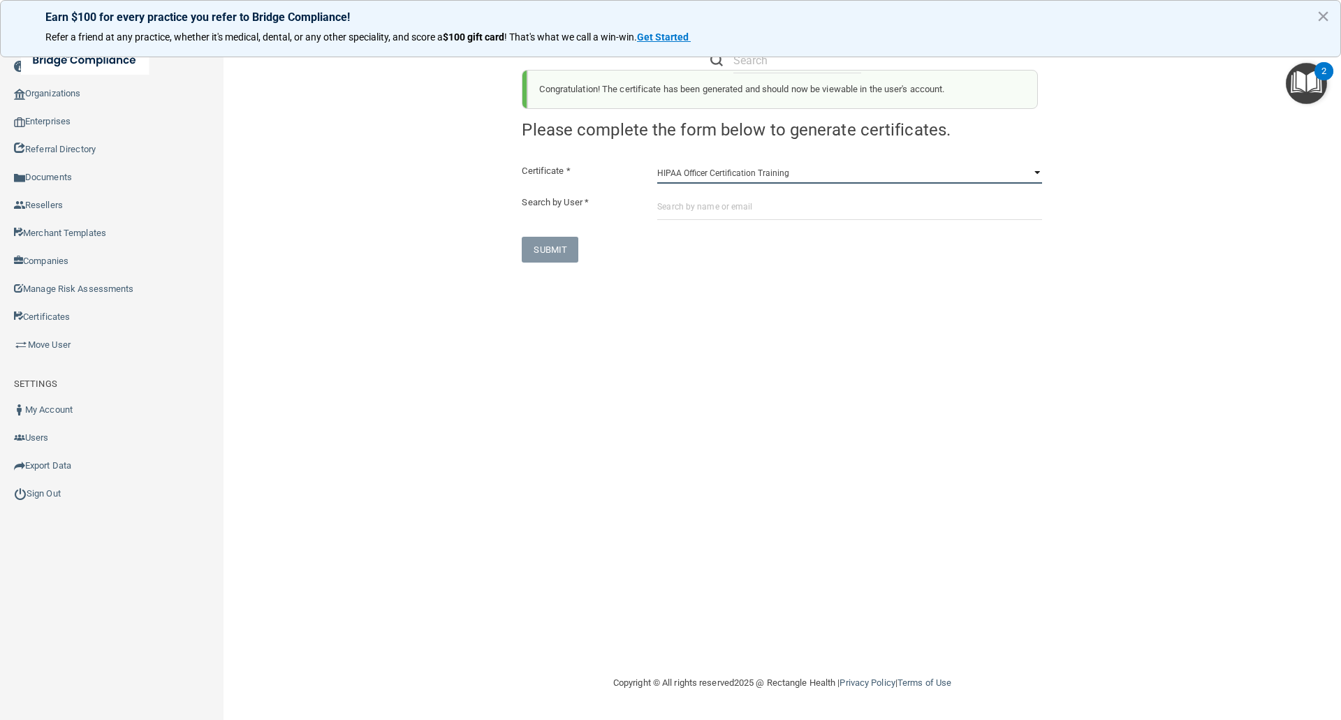
click at [677, 177] on select "HIPAA Officer Certification Training OSHA Bloodborne Pathogens OSHA COVID-19 Pr…" at bounding box center [849, 173] width 385 height 21
select select "1"
click at [657, 163] on select "HIPAA Officer Certification Training OSHA Bloodborne Pathogens OSHA COVID-19 Pr…" at bounding box center [849, 173] width 385 height 21
click at [667, 205] on input "text" at bounding box center [849, 207] width 385 height 26
paste input "[EMAIL_ADDRESS][DOMAIN_NAME]"
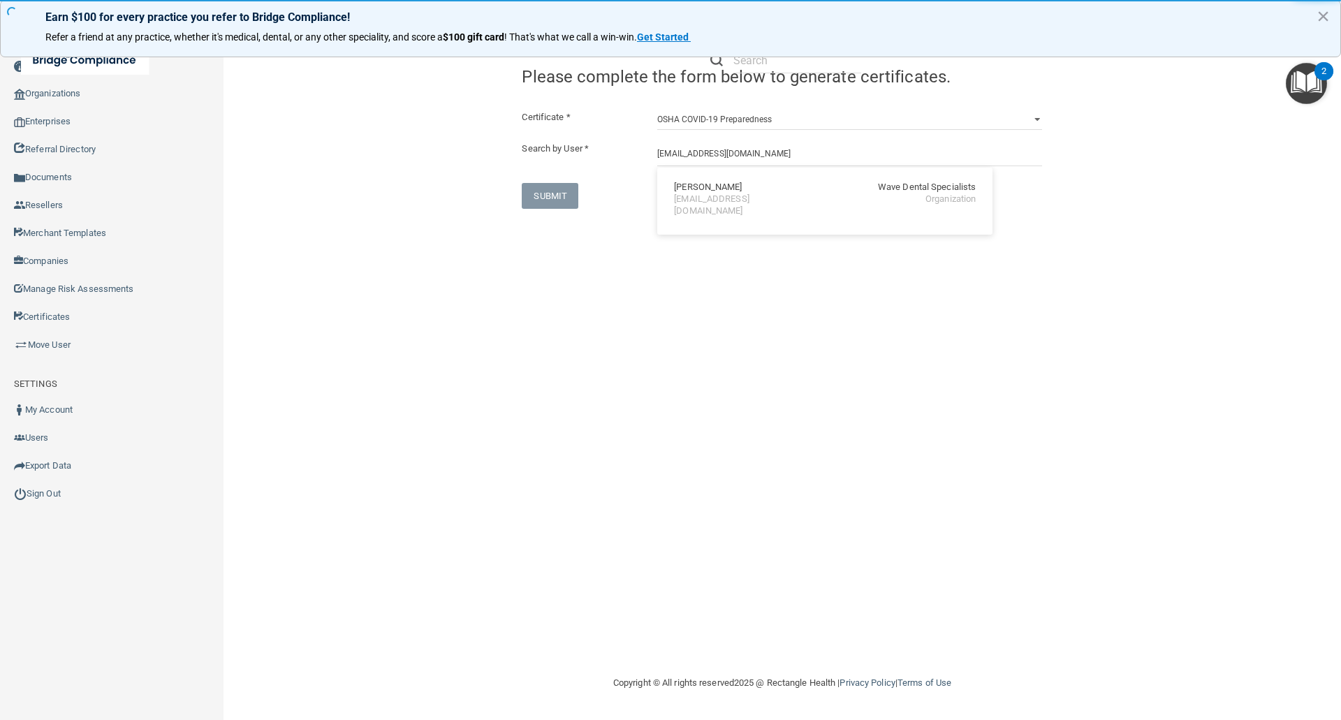
click at [706, 191] on div "[PERSON_NAME]" at bounding box center [708, 188] width 68 height 12
type input "[PERSON_NAME]"
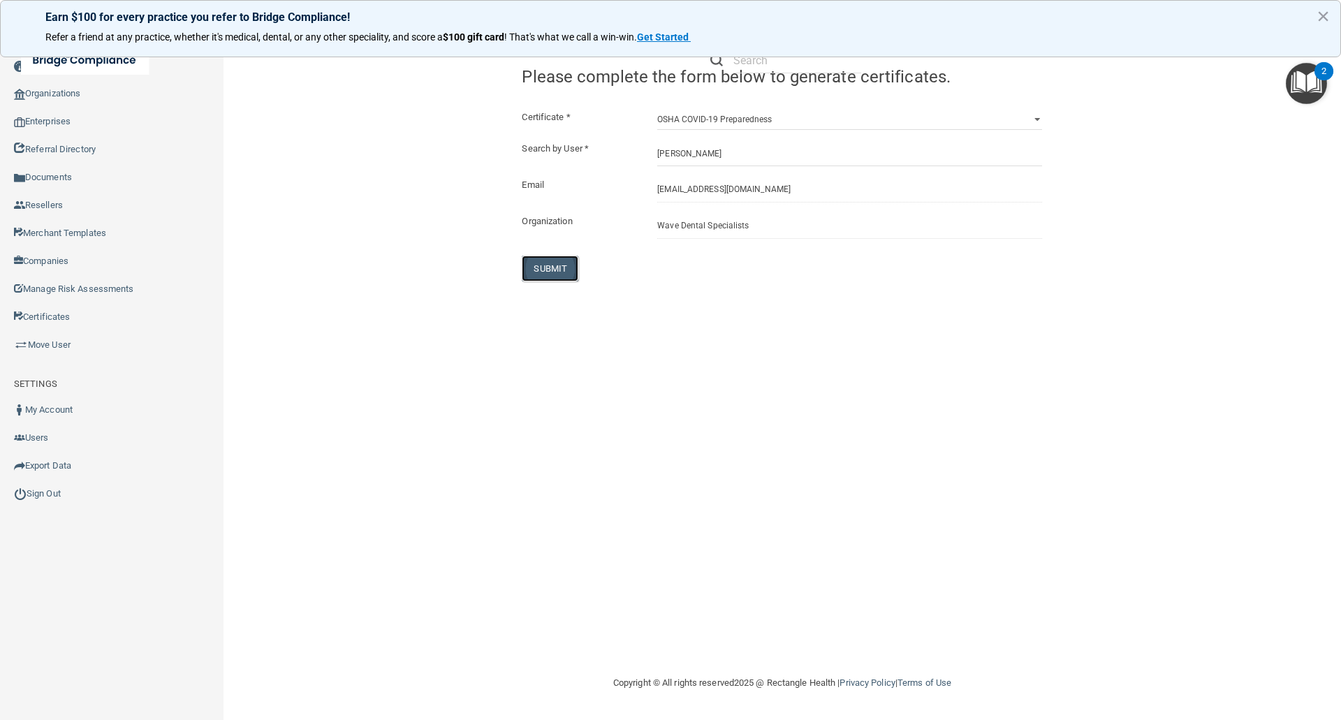
click at [534, 268] on button "SUBMIT" at bounding box center [550, 269] width 57 height 26
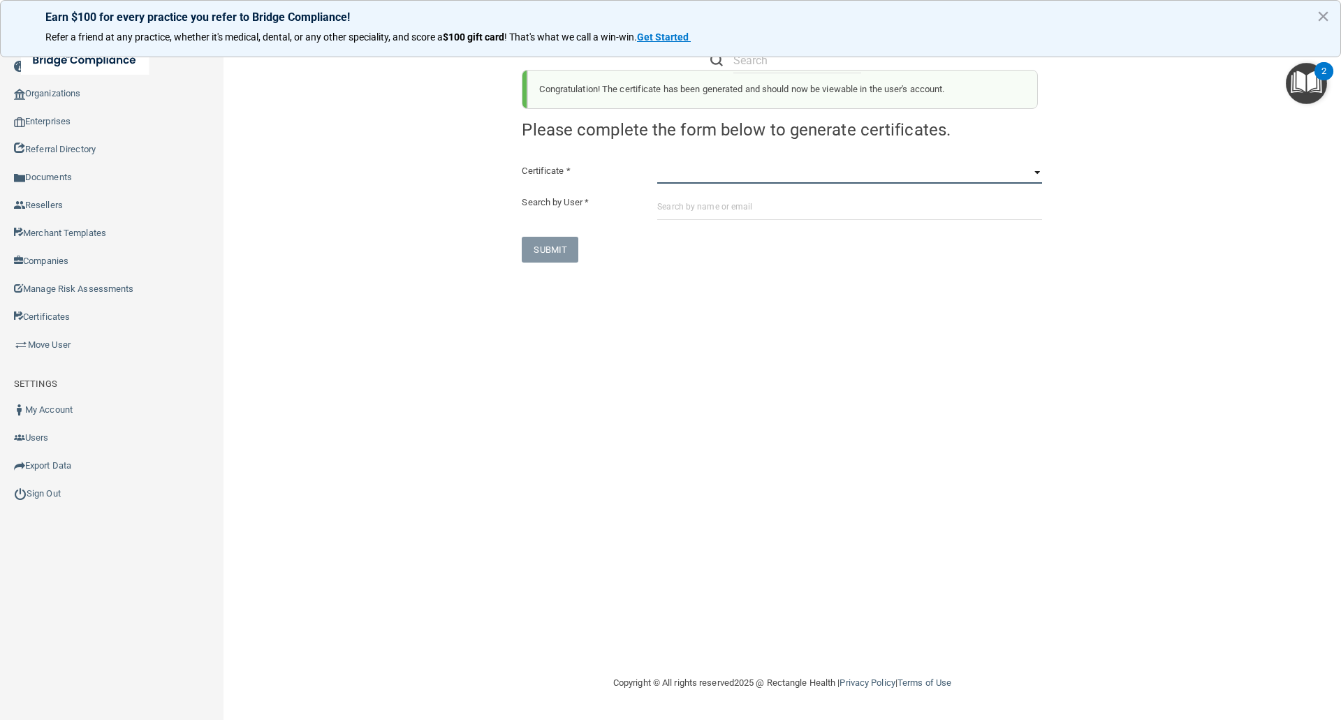
click at [675, 175] on select "HIPAA Officer Certification Training OSHA Bloodborne Pathogens OSHA COVID-19 Pr…" at bounding box center [849, 173] width 385 height 21
select select "2"
click at [657, 163] on select "HIPAA Officer Certification Training OSHA Bloodborne Pathogens OSHA COVID-19 Pr…" at bounding box center [849, 173] width 385 height 21
click at [668, 208] on input "text" at bounding box center [849, 207] width 385 height 26
paste input "[EMAIL_ADDRESS][DOMAIN_NAME]"
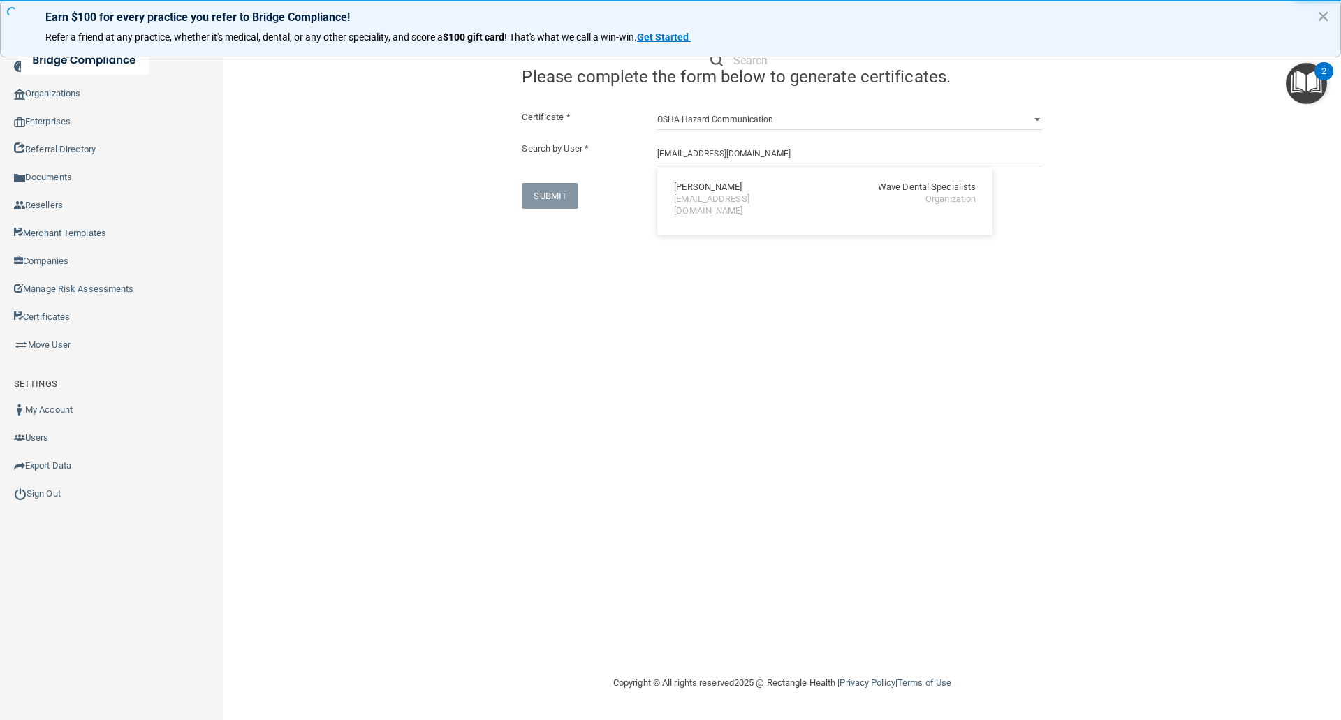
click at [684, 193] on div "[PERSON_NAME]" at bounding box center [708, 188] width 68 height 12
type input "[PERSON_NAME]"
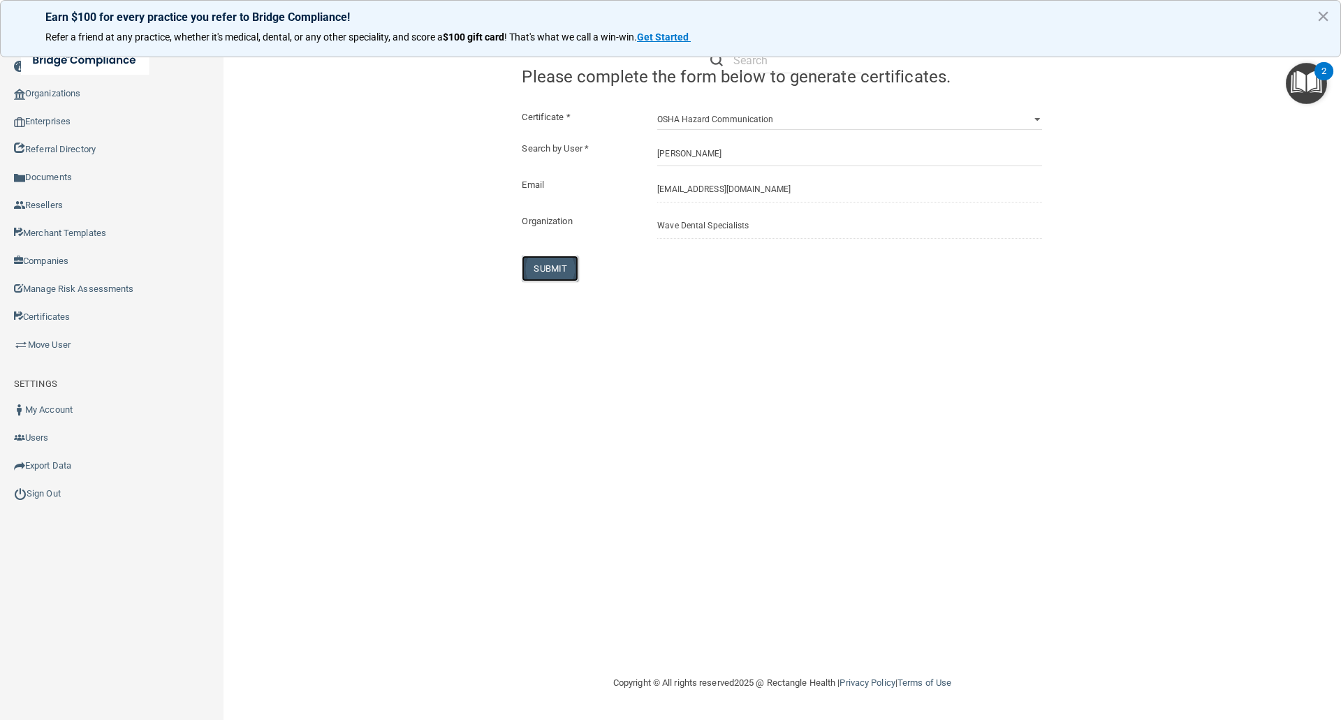
click at [546, 271] on button "SUBMIT" at bounding box center [550, 269] width 57 height 26
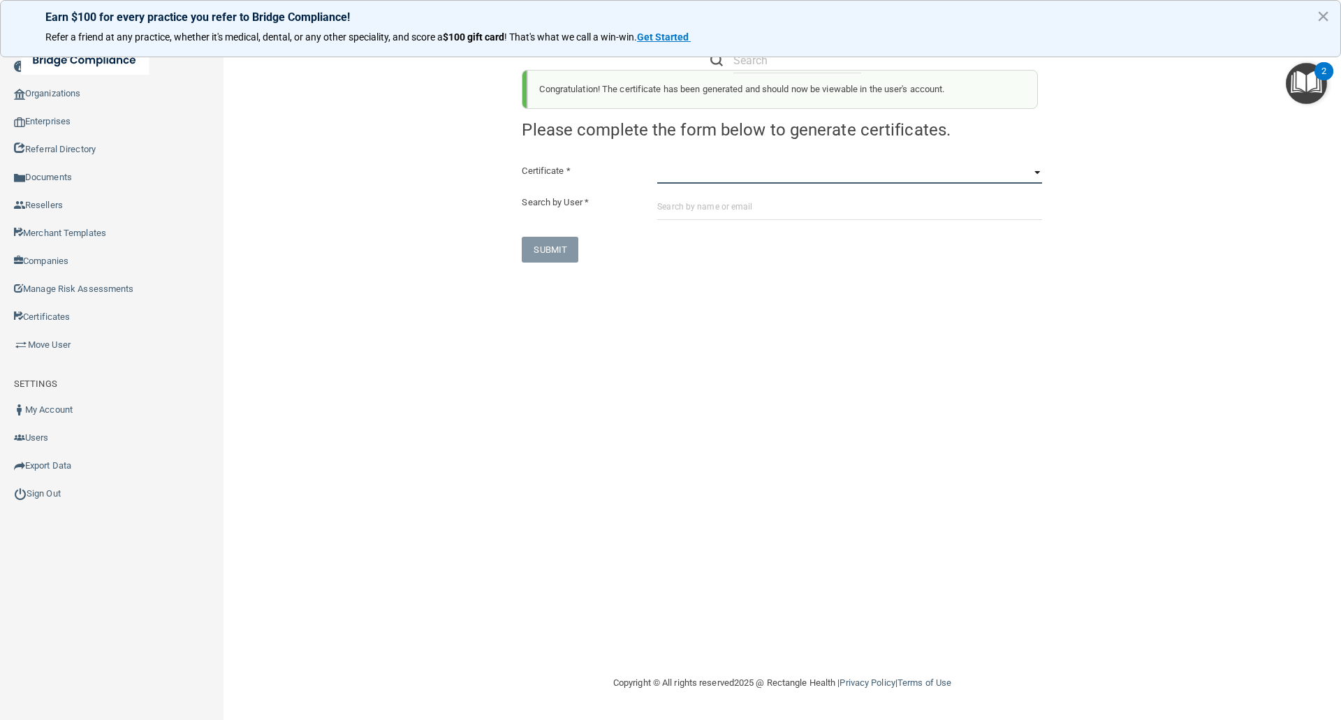
click at [663, 176] on select "HIPAA Officer Certification Training OSHA Bloodborne Pathogens OSHA COVID-19 Pr…" at bounding box center [849, 173] width 385 height 21
select select "3"
click at [657, 163] on select "HIPAA Officer Certification Training OSHA Bloodborne Pathogens OSHA COVID-19 Pr…" at bounding box center [849, 173] width 385 height 21
click at [660, 201] on input "text" at bounding box center [849, 207] width 385 height 26
paste input "[EMAIL_ADDRESS][DOMAIN_NAME]"
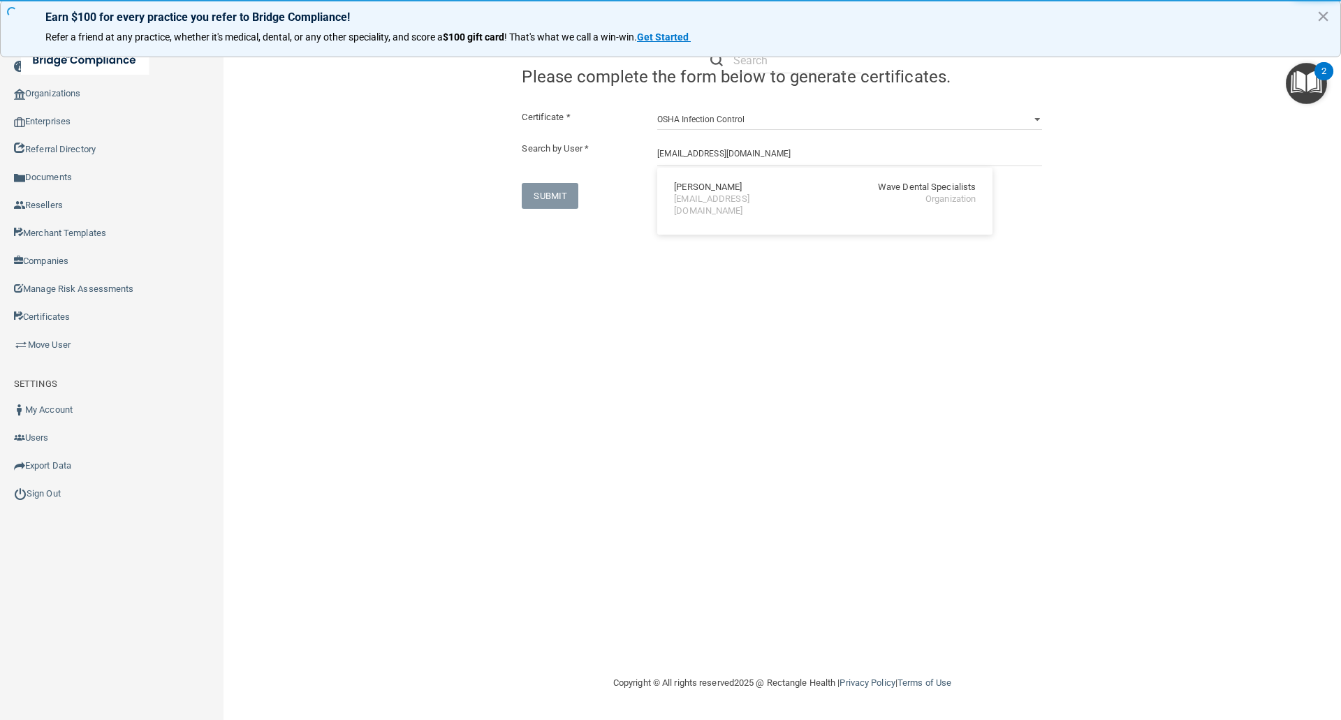
click at [683, 186] on div "[PERSON_NAME]" at bounding box center [708, 188] width 68 height 12
type input "[PERSON_NAME]"
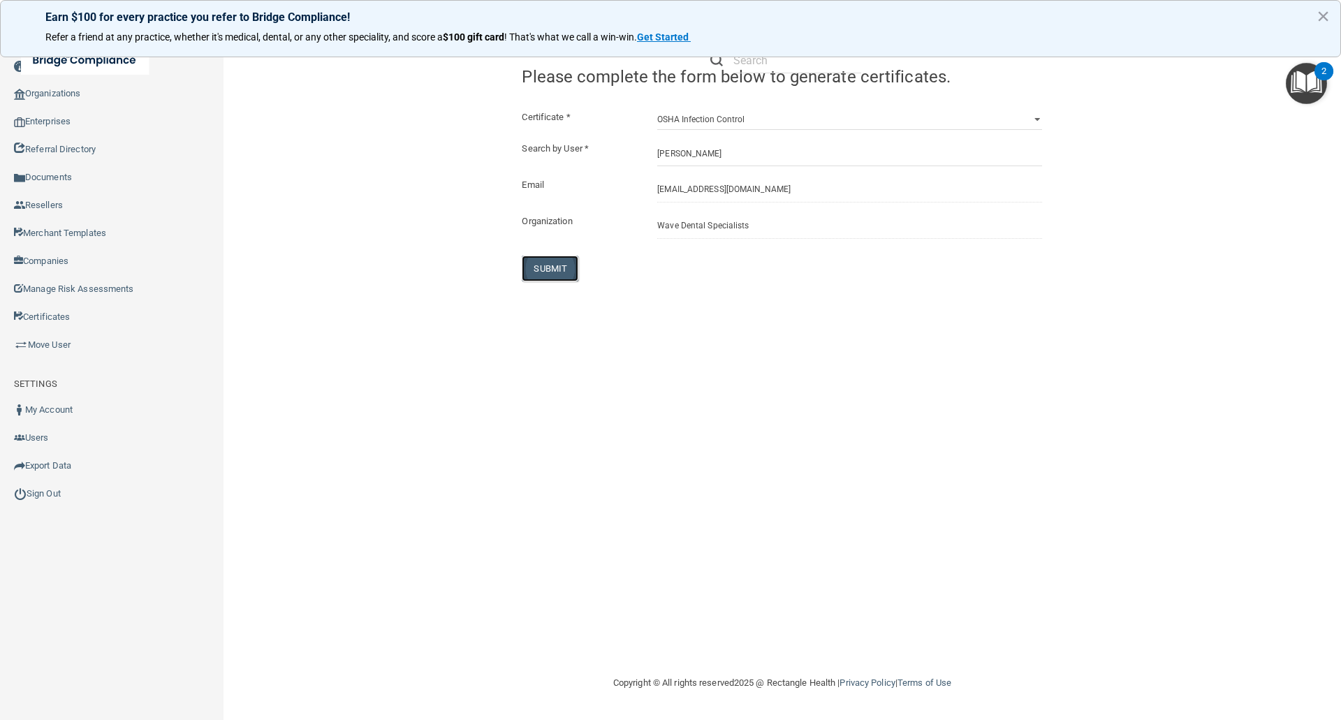
click at [540, 265] on button "SUBMIT" at bounding box center [550, 269] width 57 height 26
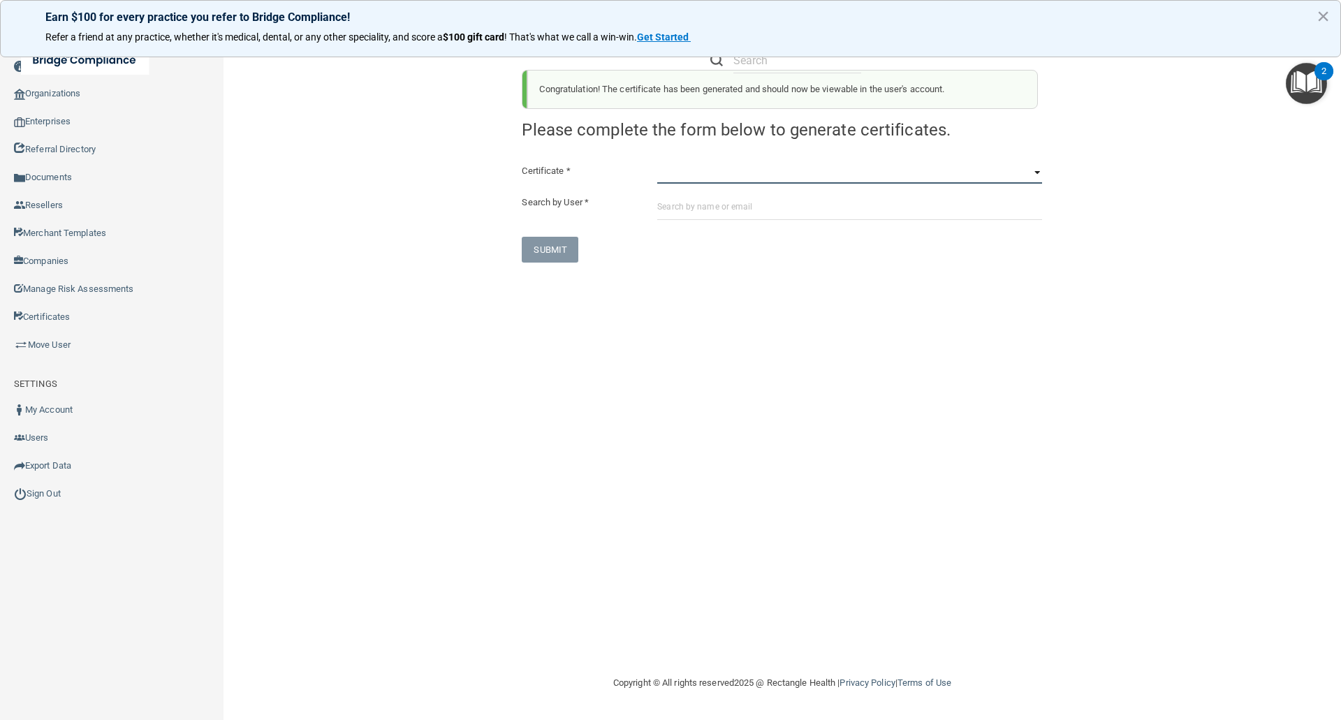
click at [675, 173] on select "HIPAA Officer Certification Training OSHA Bloodborne Pathogens OSHA COVID-19 Pr…" at bounding box center [849, 173] width 385 height 21
select select "4"
click at [657, 163] on select "HIPAA Officer Certification Training OSHA Bloodborne Pathogens OSHA COVID-19 Pr…" at bounding box center [849, 173] width 385 height 21
click at [665, 208] on input "text" at bounding box center [849, 207] width 385 height 26
paste input "[EMAIL_ADDRESS][DOMAIN_NAME]"
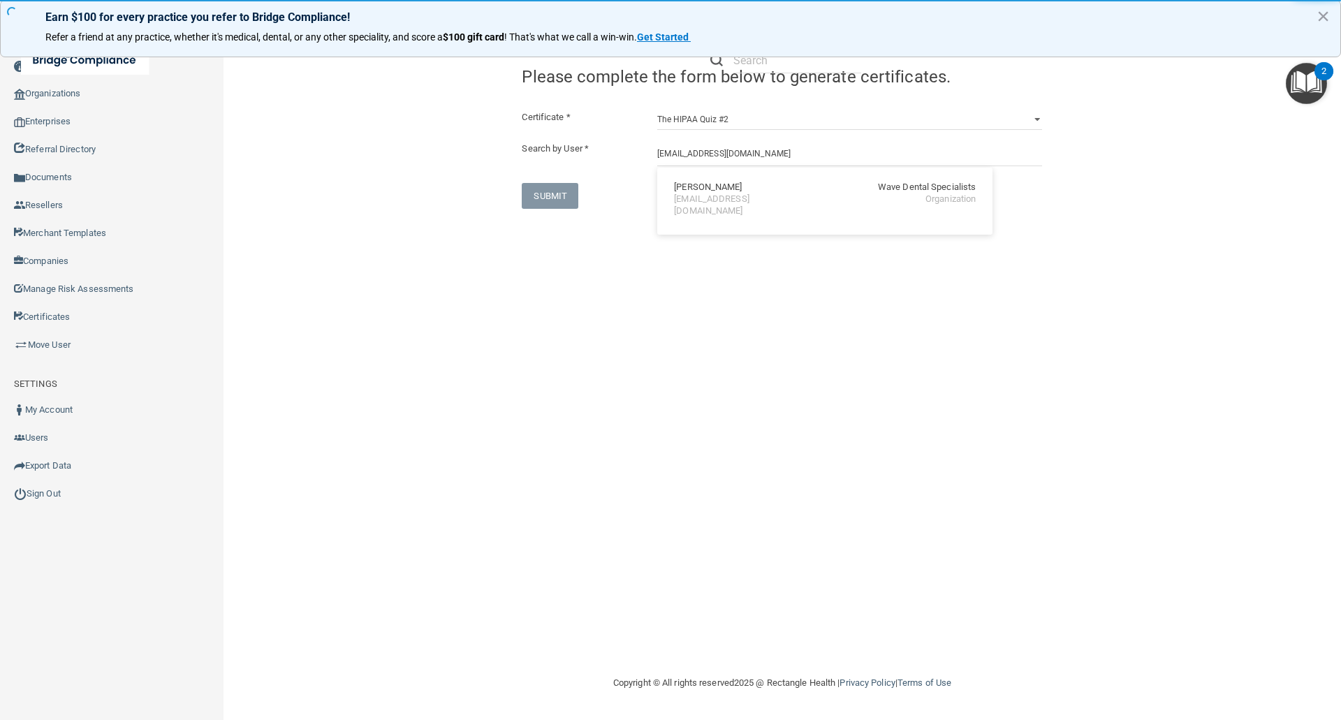
click at [696, 193] on div "[PERSON_NAME]" at bounding box center [708, 188] width 68 height 12
type input "[PERSON_NAME]"
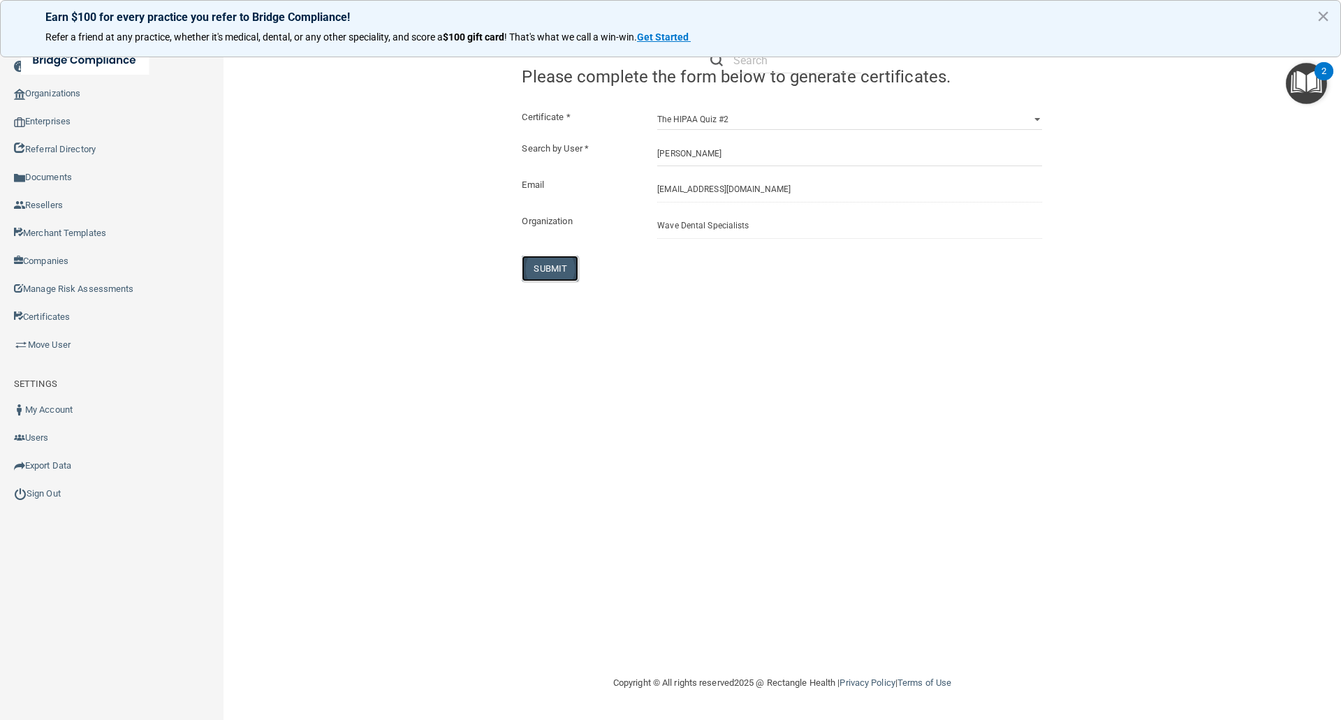
click at [553, 264] on button "SUBMIT" at bounding box center [550, 269] width 57 height 26
select select "?"
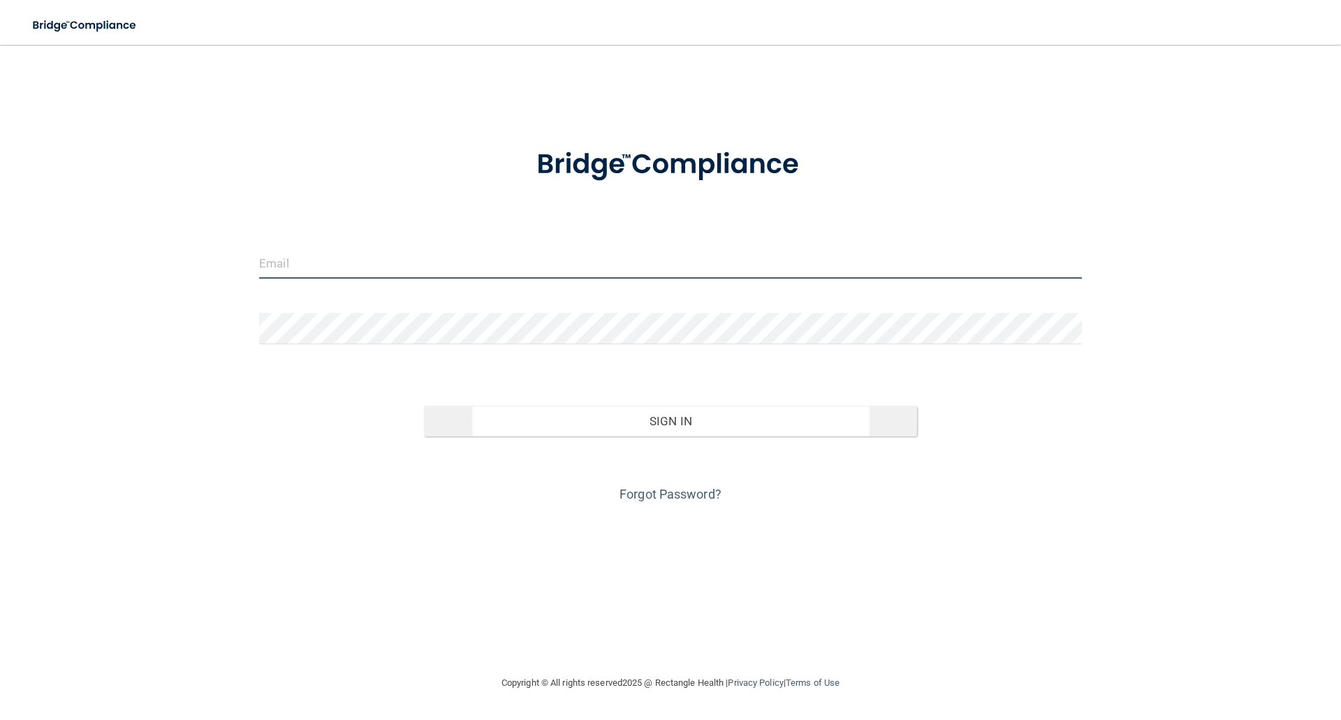
type input "[EMAIL_ADDRESS][DOMAIN_NAME]"
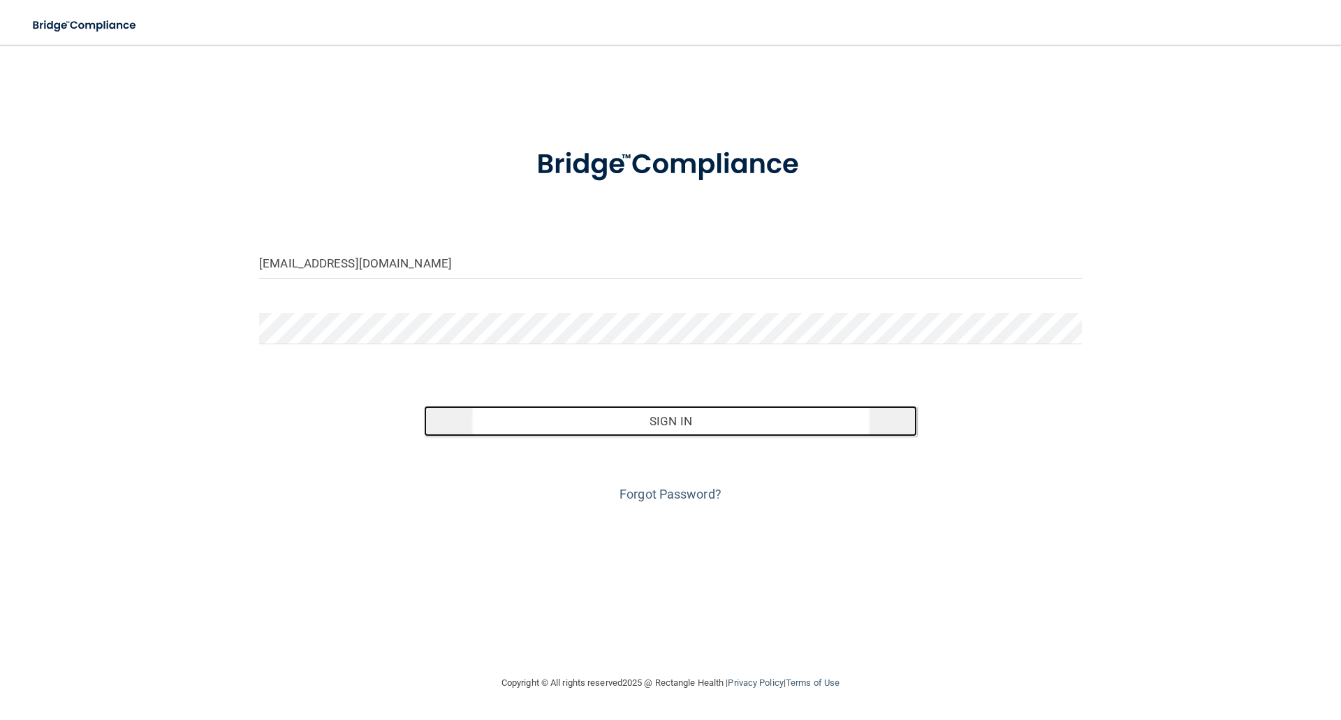
click at [669, 427] on button "Sign In" at bounding box center [671, 421] width 494 height 31
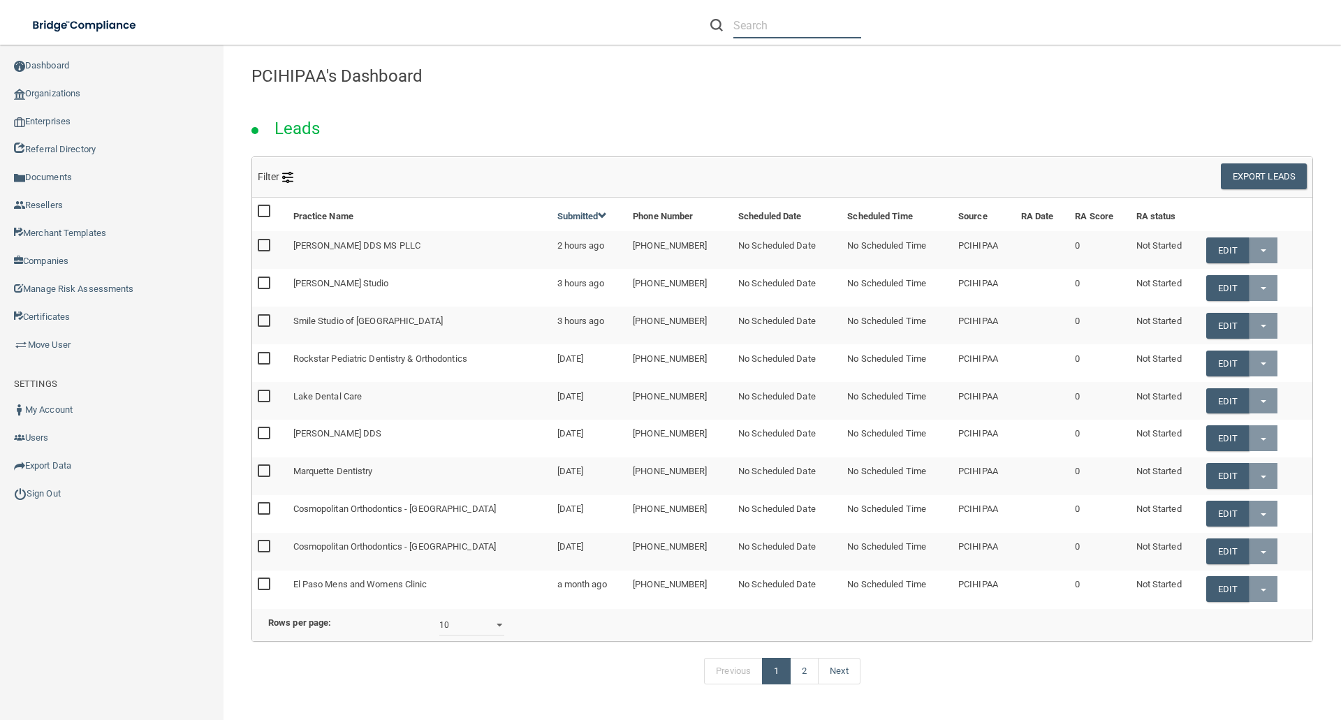
click at [743, 24] on input "text" at bounding box center [797, 26] width 128 height 26
paste input "[EMAIL_ADDRESS][DOMAIN_NAME]"
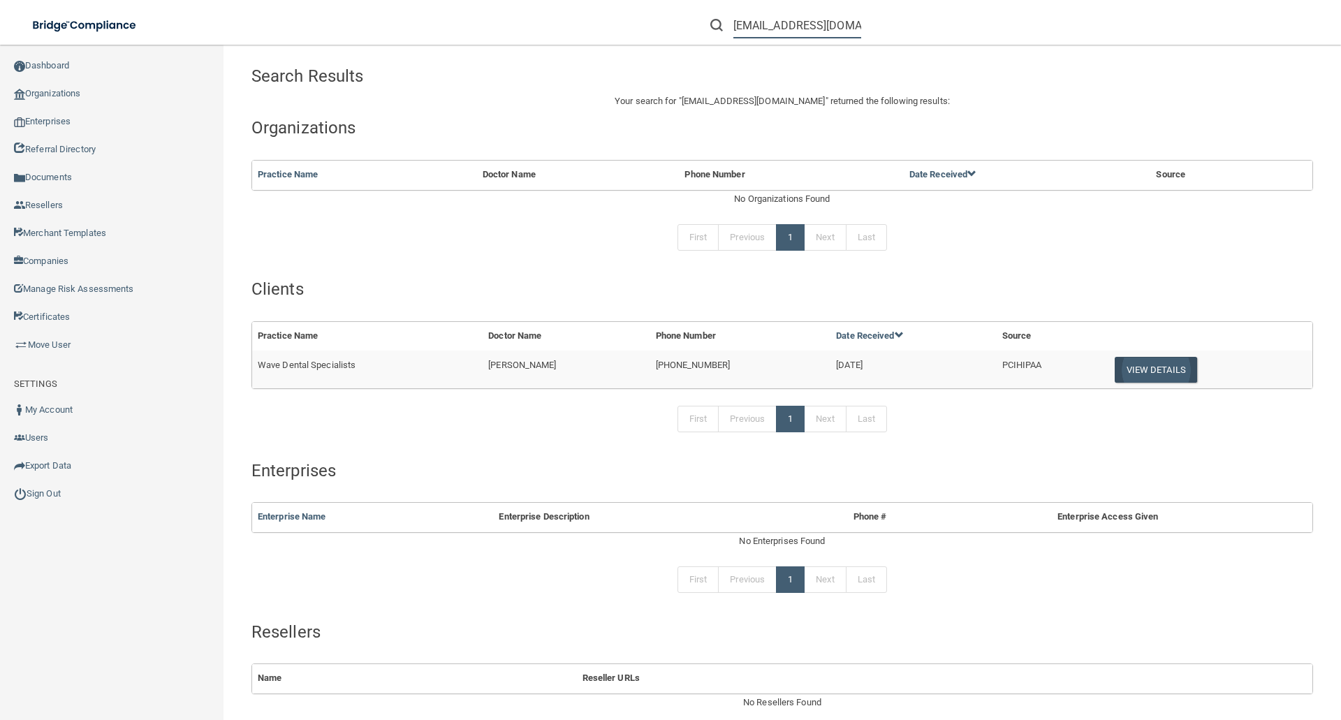
type input "[EMAIL_ADDRESS][DOMAIN_NAME]"
click at [1134, 369] on button "View Details" at bounding box center [1156, 370] width 82 height 26
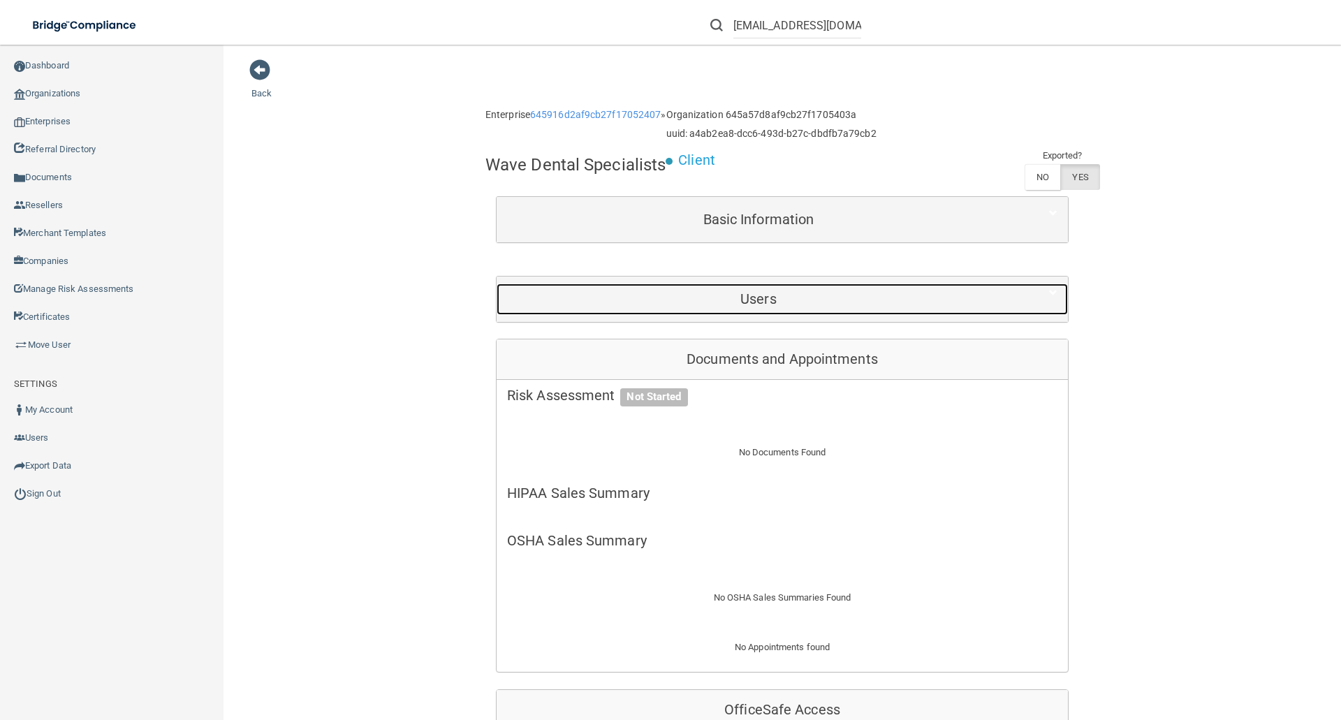
click at [741, 295] on h5 "Users" at bounding box center [758, 298] width 503 height 15
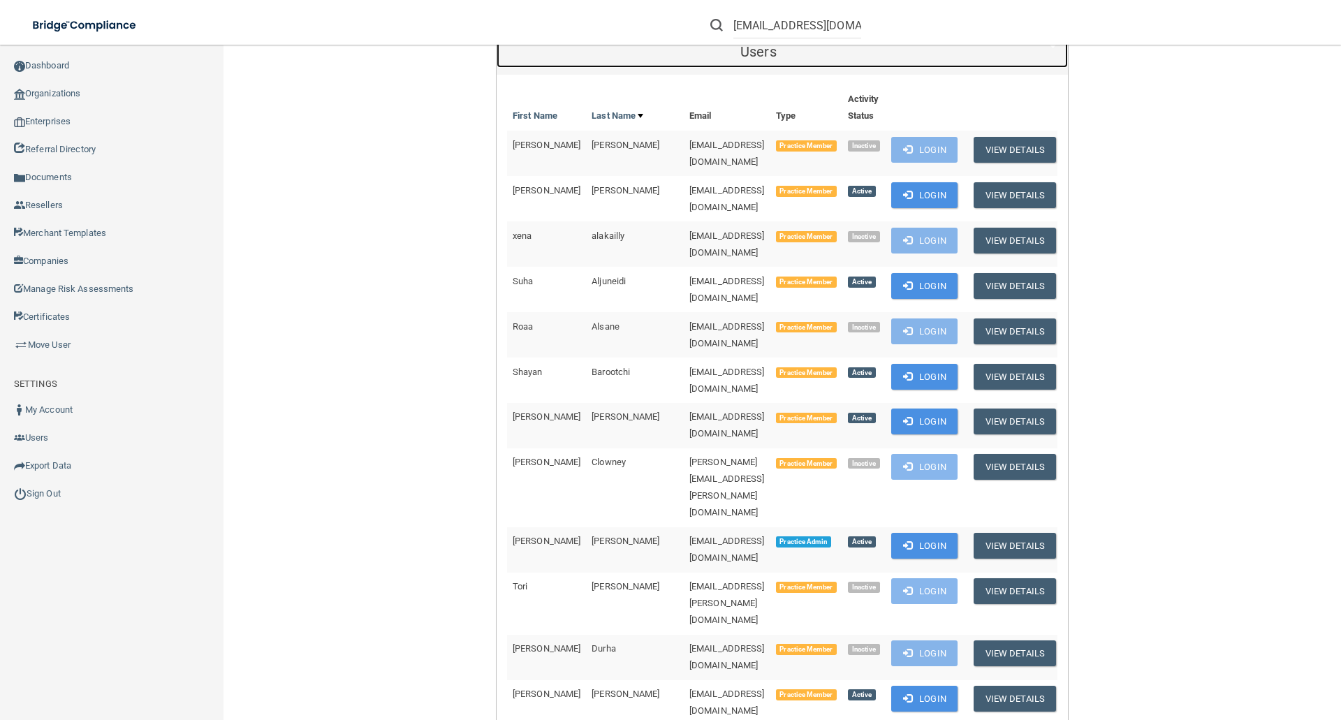
scroll to position [279, 0]
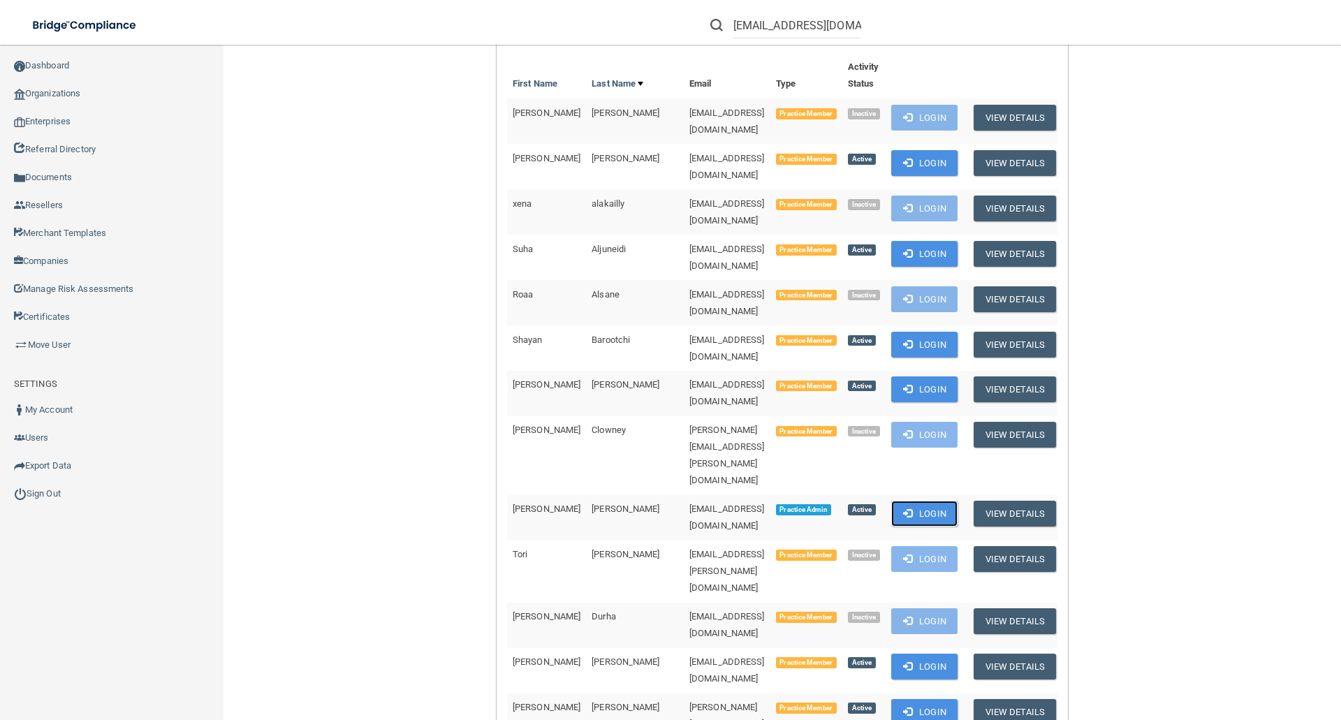
click at [944, 501] on button "Login" at bounding box center [924, 514] width 66 height 26
click at [946, 501] on button "Login" at bounding box center [924, 514] width 66 height 26
drag, startPoint x: 620, startPoint y: 417, endPoint x: 726, endPoint y: 417, distance: 106.2
click at [726, 495] on td "[EMAIL_ADDRESS][DOMAIN_NAME]" at bounding box center [727, 517] width 87 height 45
copy span "[EMAIL_ADDRESS][DOMAIN_NAME]"
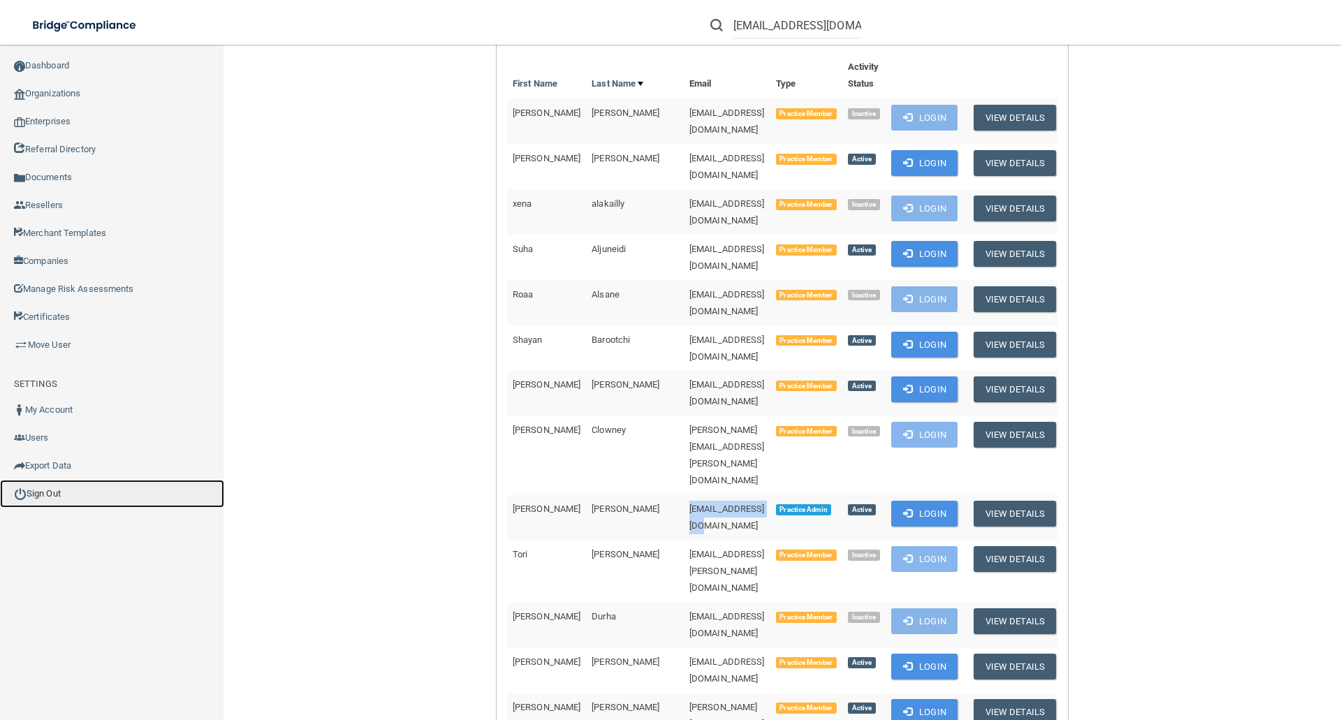
click at [45, 490] on link "Sign Out" at bounding box center [112, 494] width 224 height 28
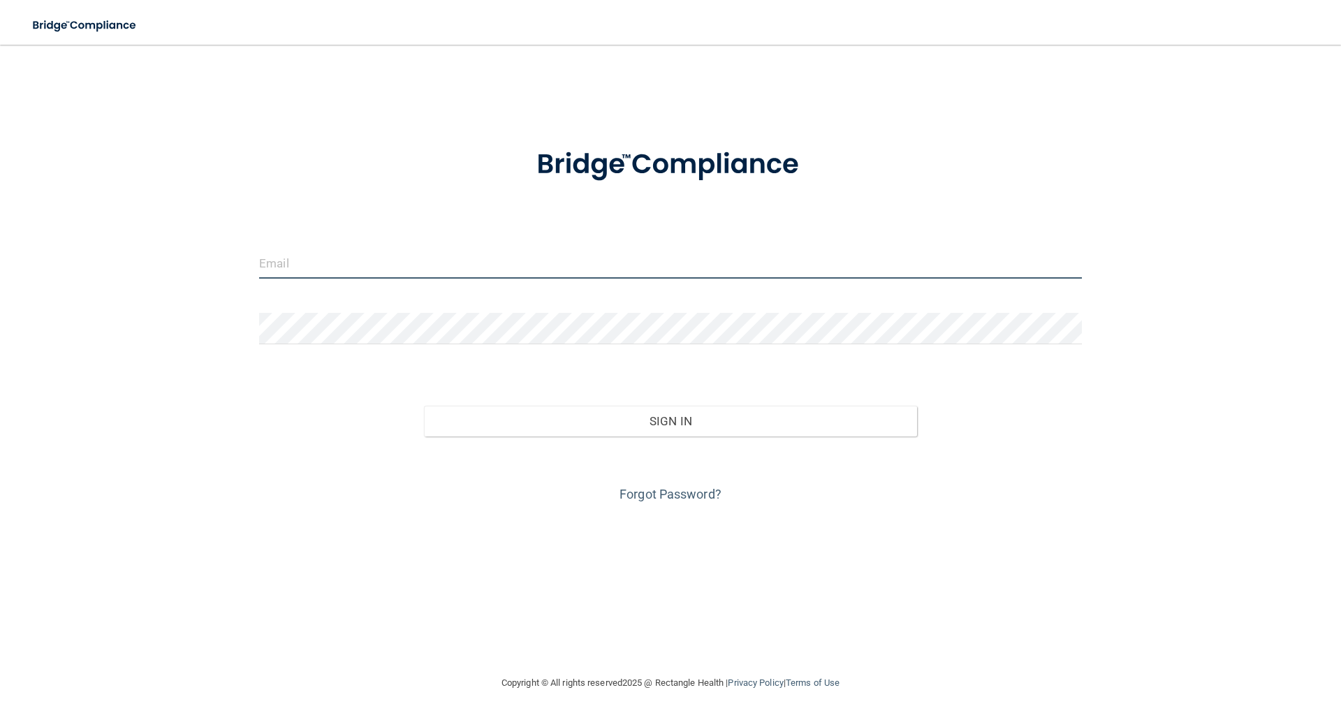
type input "[EMAIL_ADDRESS][DOMAIN_NAME]"
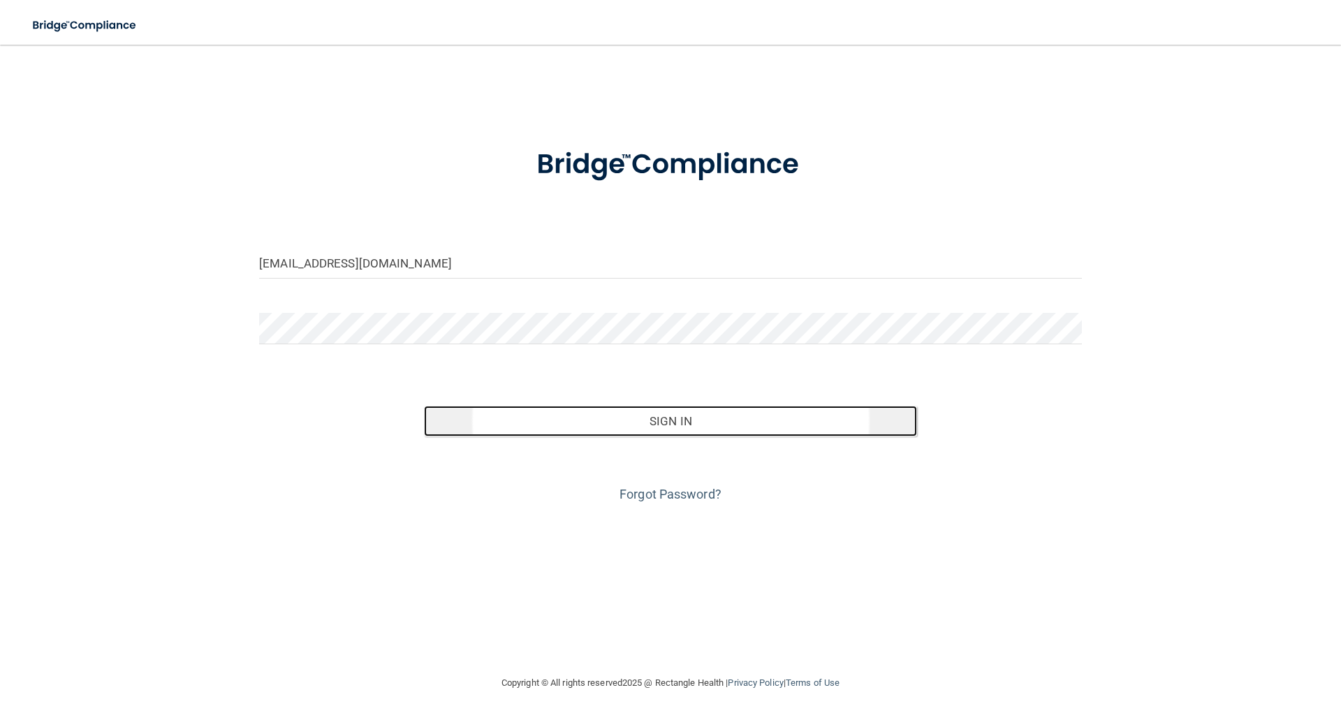
click at [757, 422] on button "Sign In" at bounding box center [671, 421] width 494 height 31
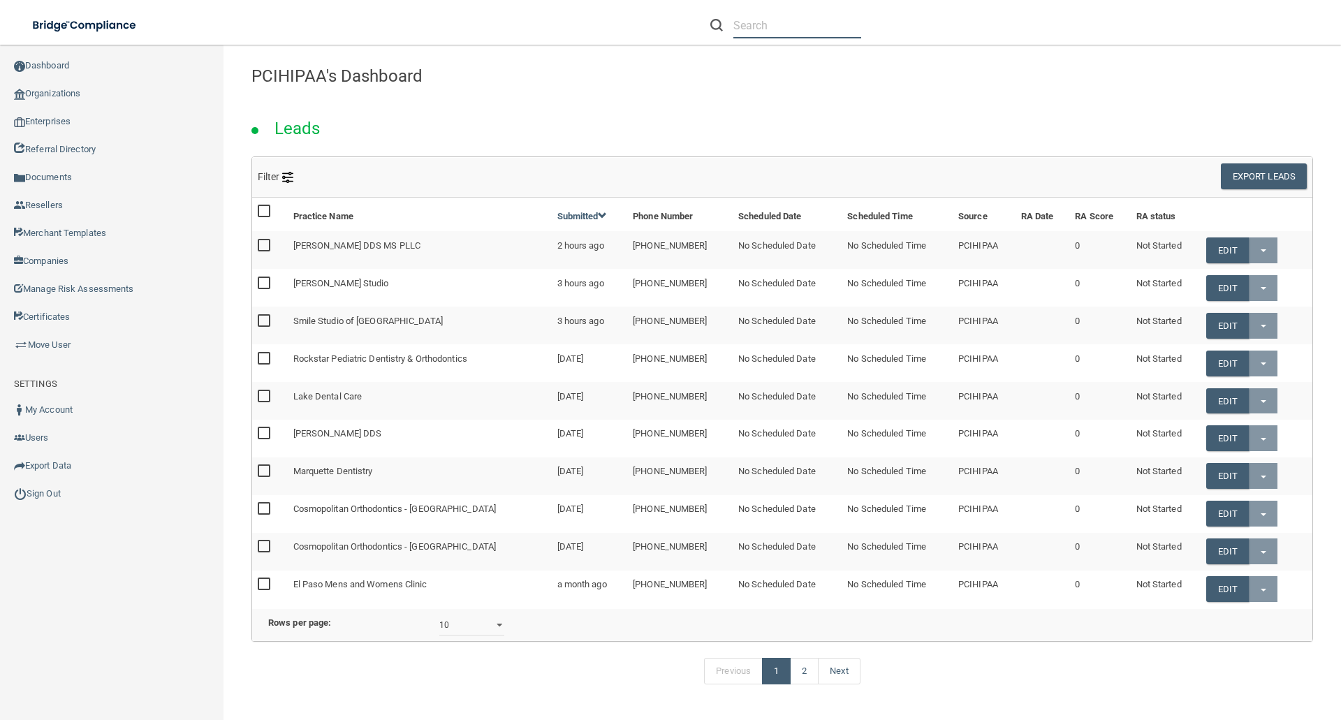
click at [743, 23] on input "text" at bounding box center [797, 26] width 128 height 26
paste input "[EMAIL_ADDRESS][DOMAIN_NAME]"
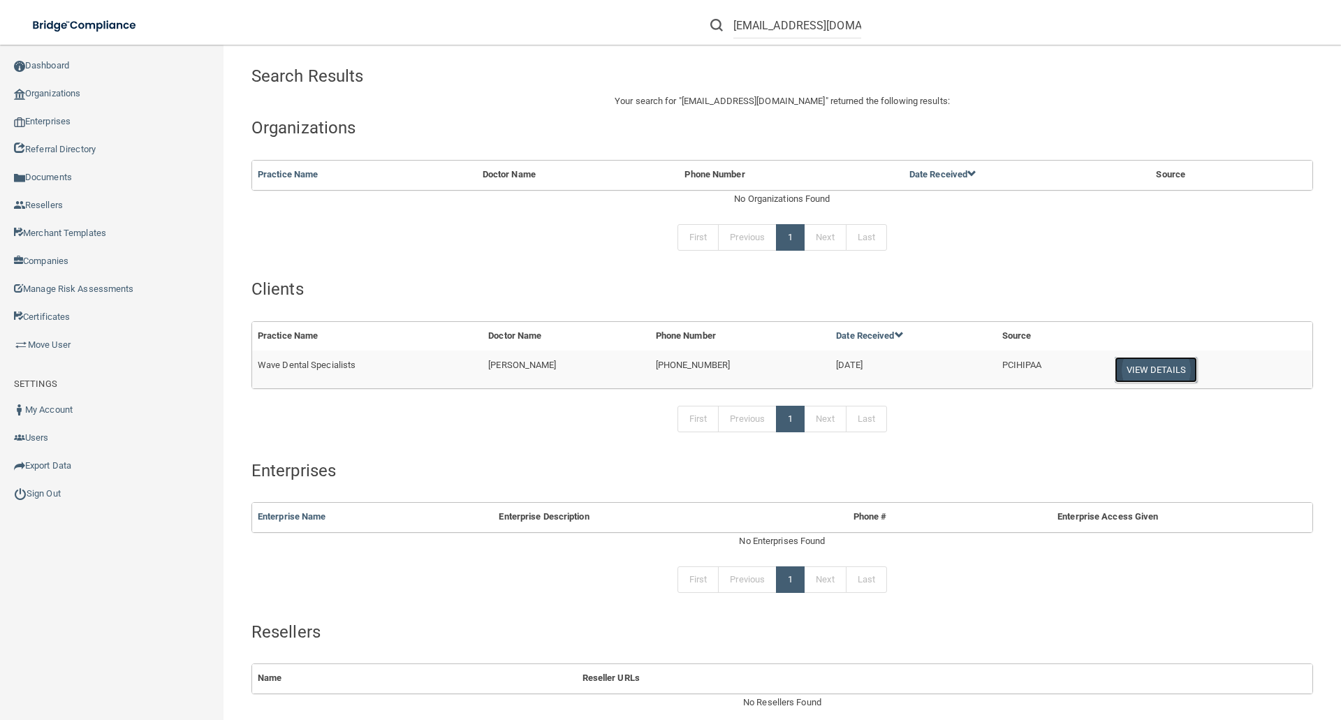
click at [1139, 379] on button "View Details" at bounding box center [1156, 370] width 82 height 26
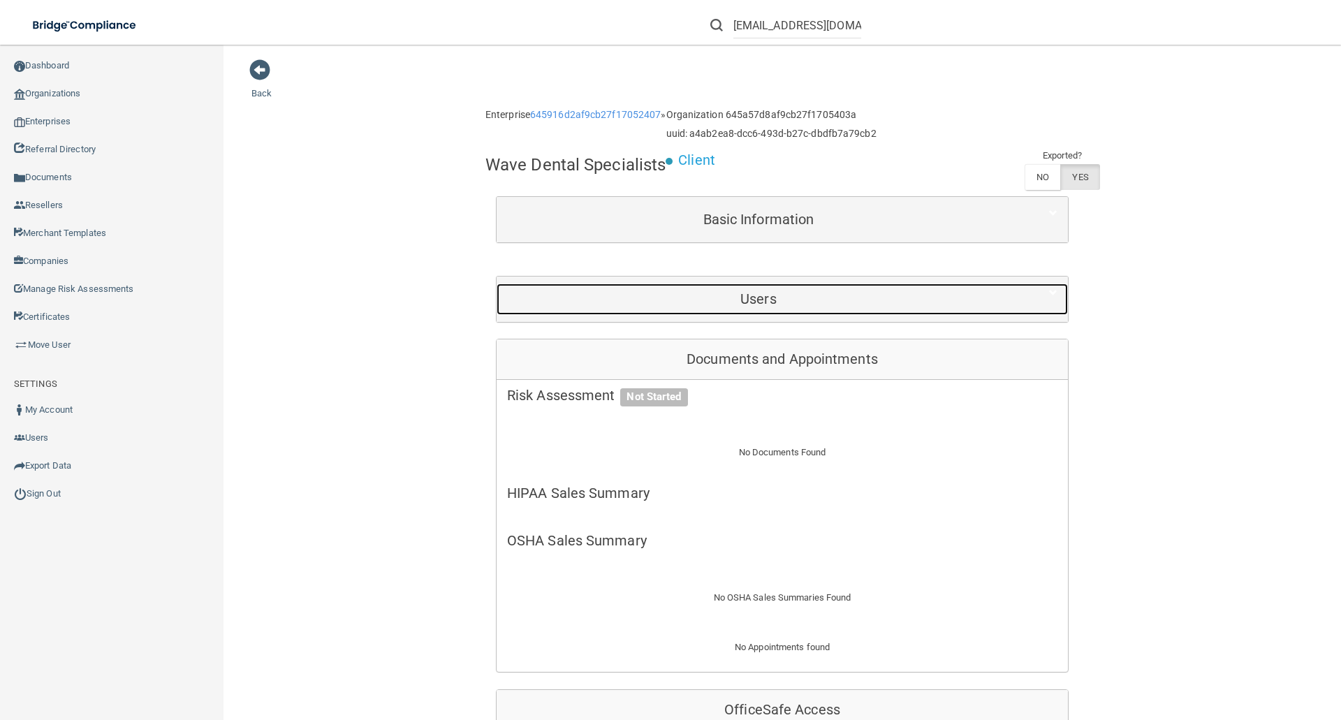
click at [765, 298] on h5 "Users" at bounding box center [758, 298] width 503 height 15
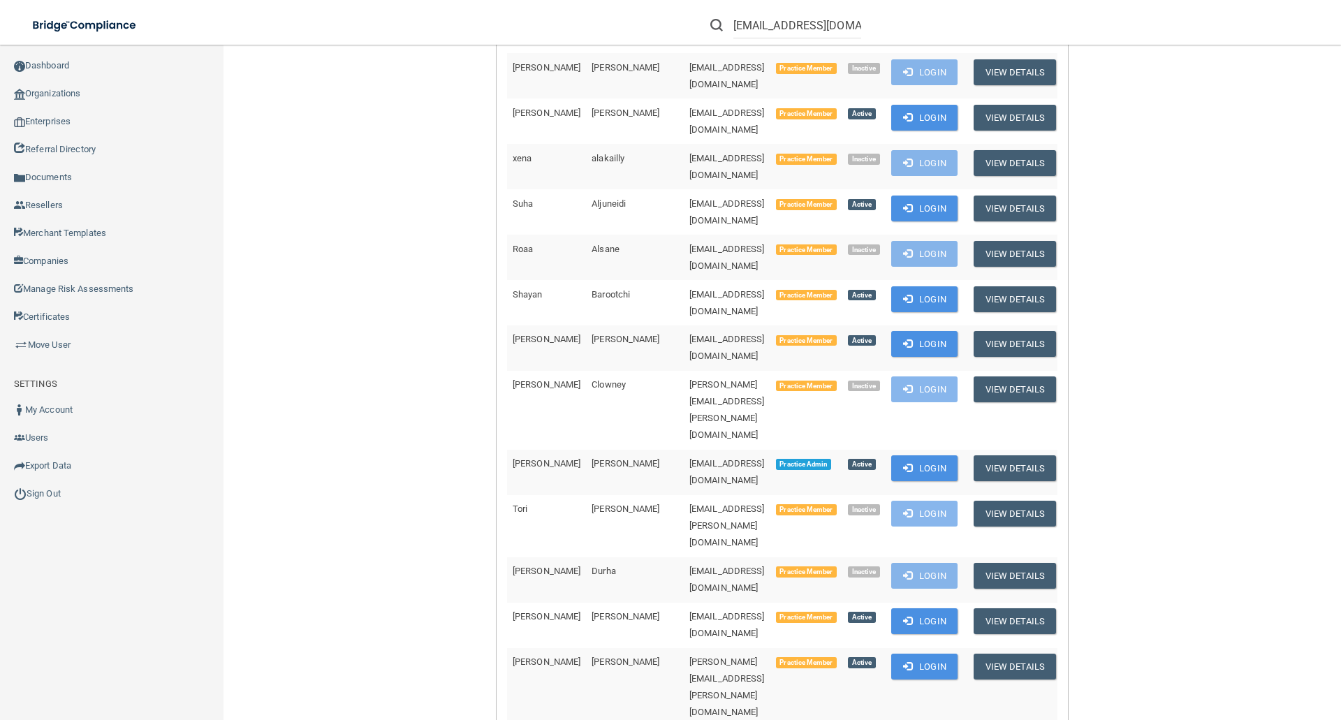
scroll to position [349, 0]
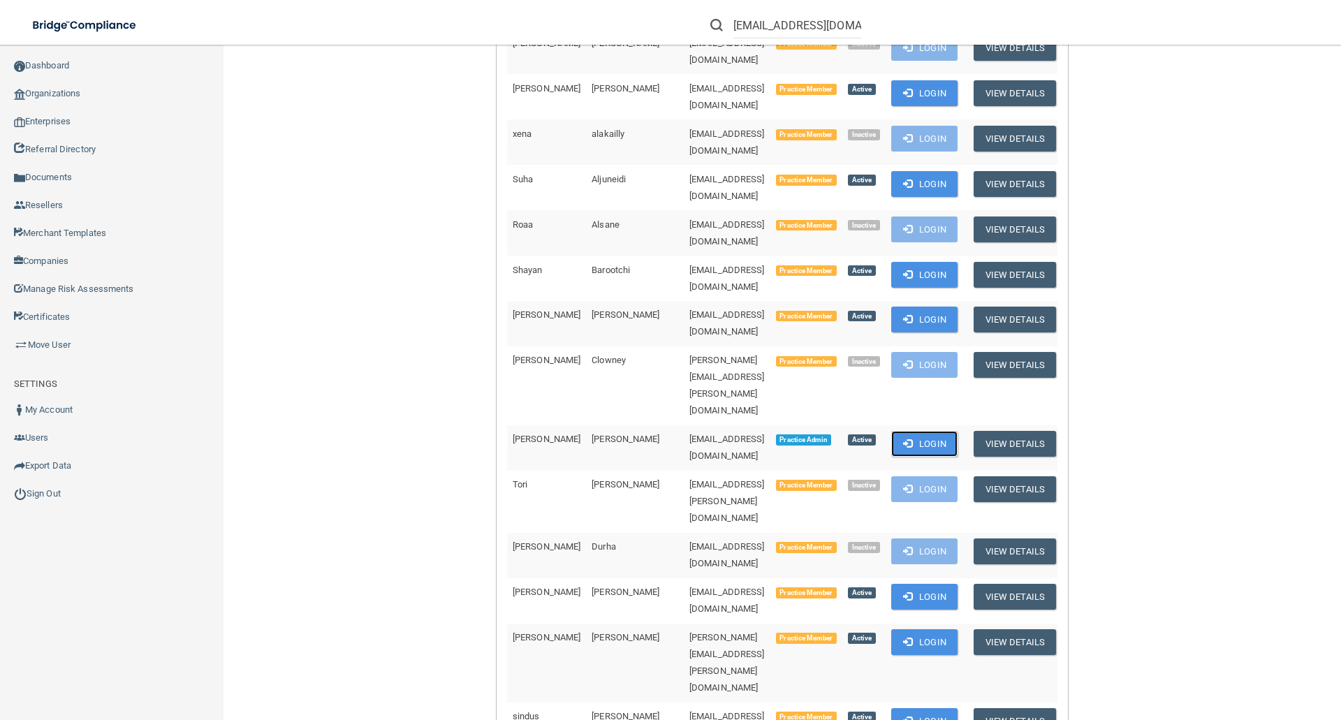
click at [954, 431] on button "Login" at bounding box center [924, 444] width 66 height 26
click at [61, 66] on link "Dashboard" at bounding box center [112, 66] width 224 height 28
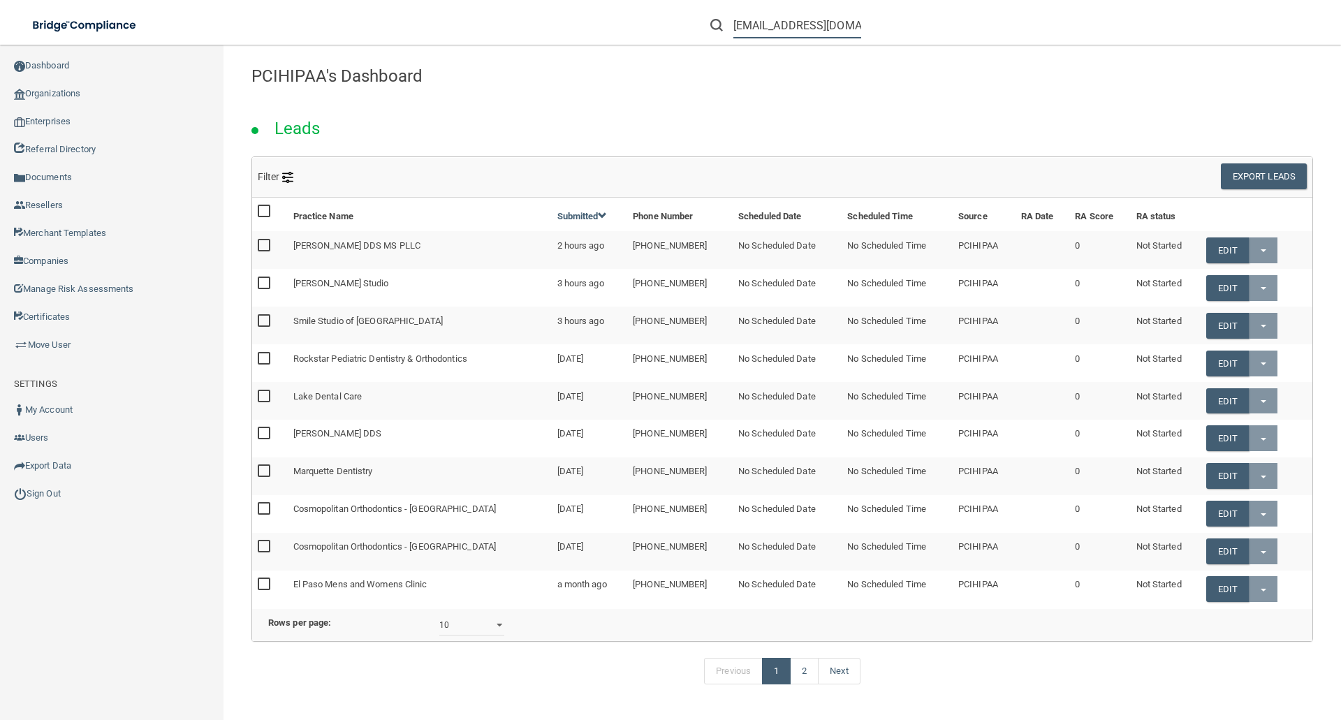
drag, startPoint x: 734, startPoint y: 30, endPoint x: 1030, endPoint y: 21, distance: 296.3
click at [1030, 21] on div "[EMAIL_ADDRESS][DOMAIN_NAME]" at bounding box center [950, 25] width 522 height 50
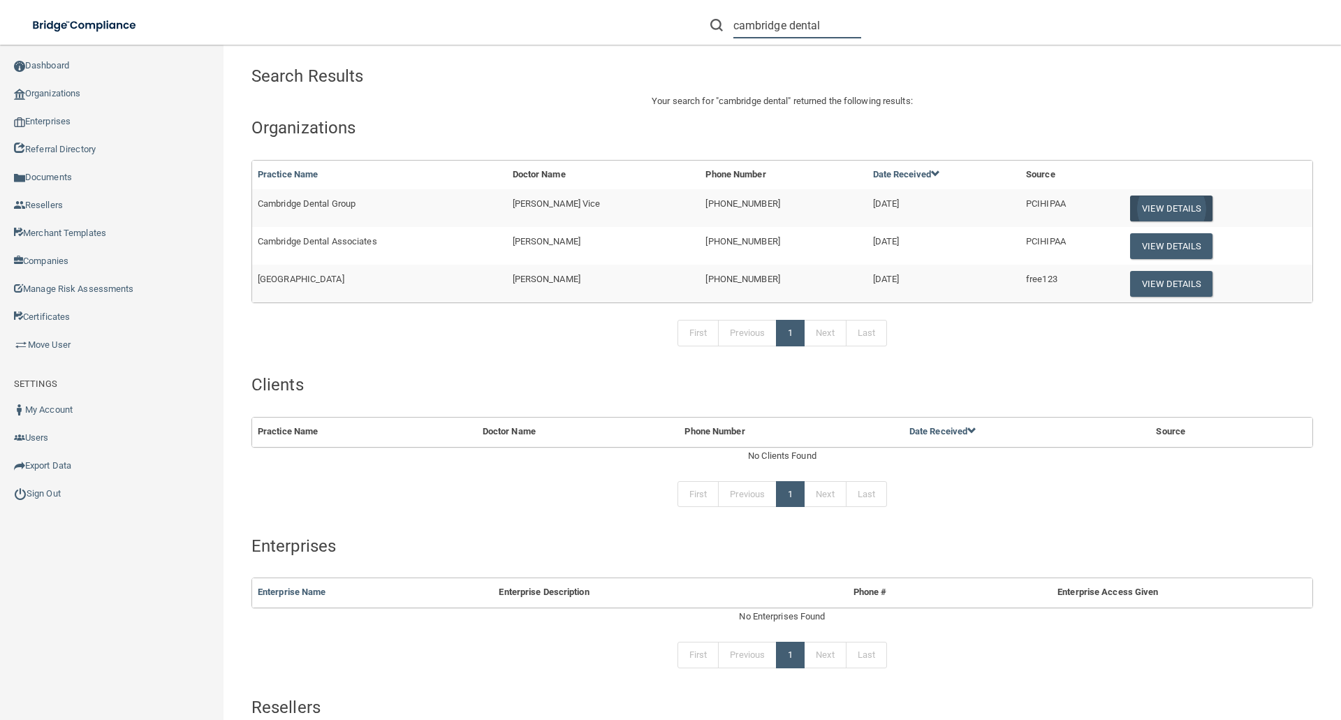
type input "cambridge dental"
click at [1156, 206] on button "View Details" at bounding box center [1171, 209] width 82 height 26
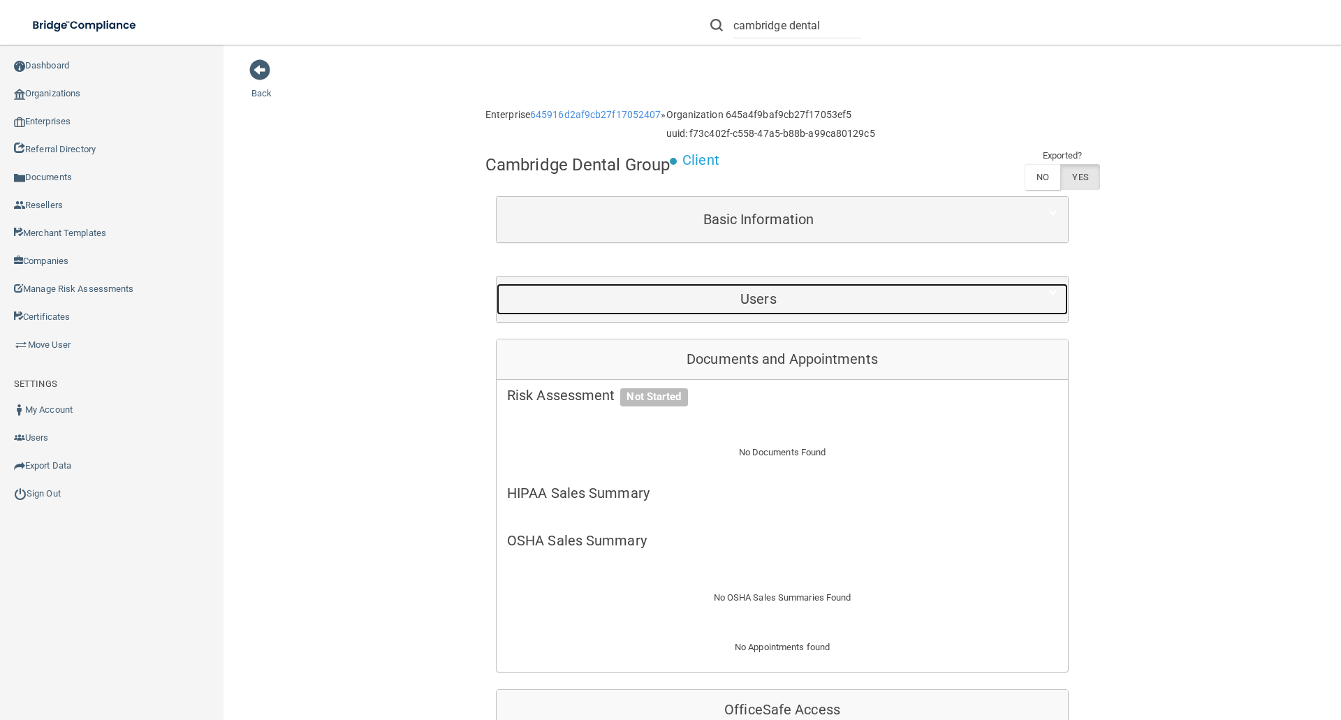
click at [745, 296] on h5 "Users" at bounding box center [758, 298] width 503 height 15
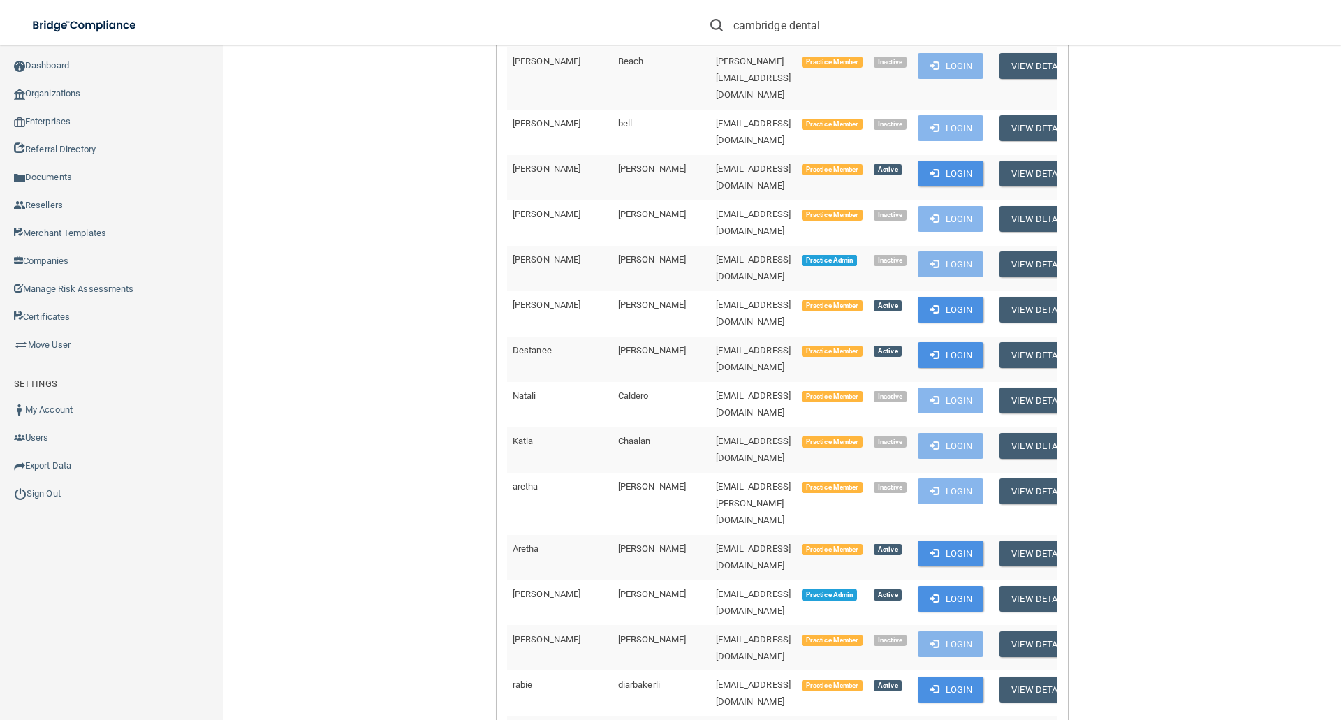
scroll to position [838, 0]
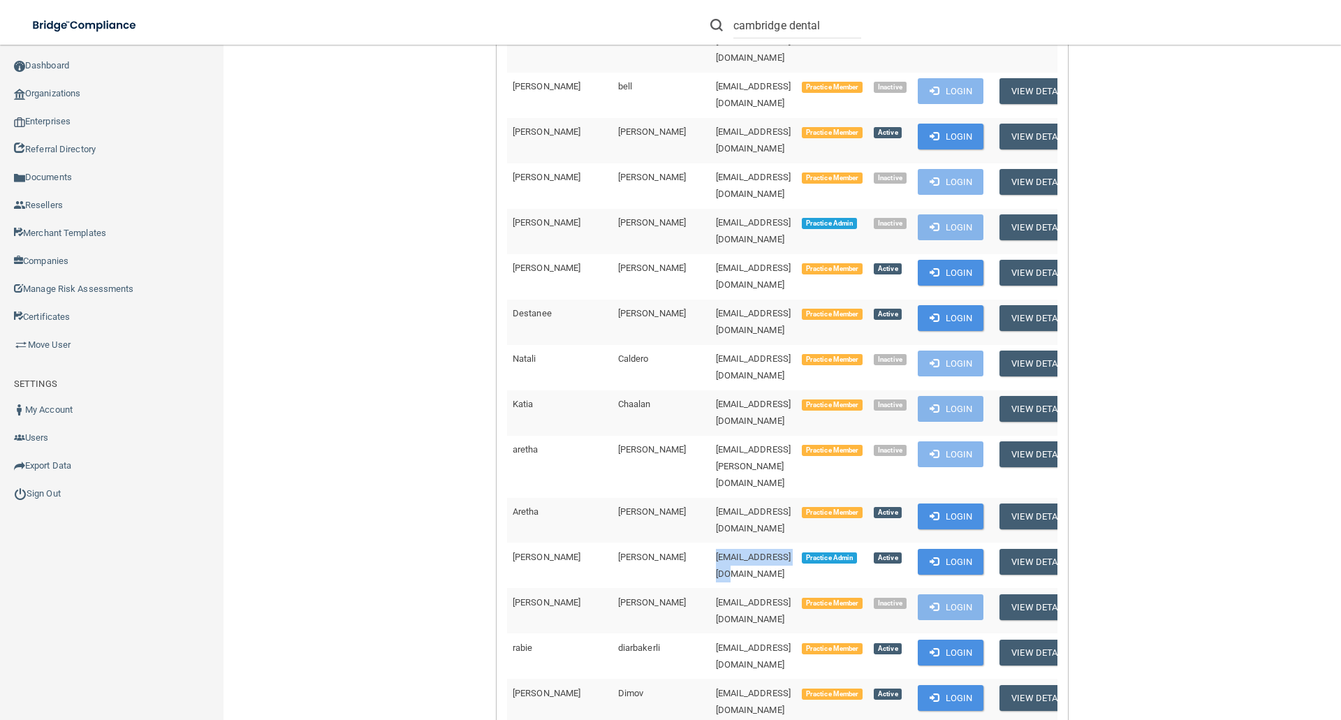
drag, startPoint x: 620, startPoint y: 347, endPoint x: 751, endPoint y: 347, distance: 130.6
click at [751, 543] on td "[EMAIL_ADDRESS][DOMAIN_NAME]" at bounding box center [753, 565] width 87 height 45
copy span "om.mdcb@wavedp.com"
click at [42, 312] on link "Certificates" at bounding box center [112, 317] width 224 height 28
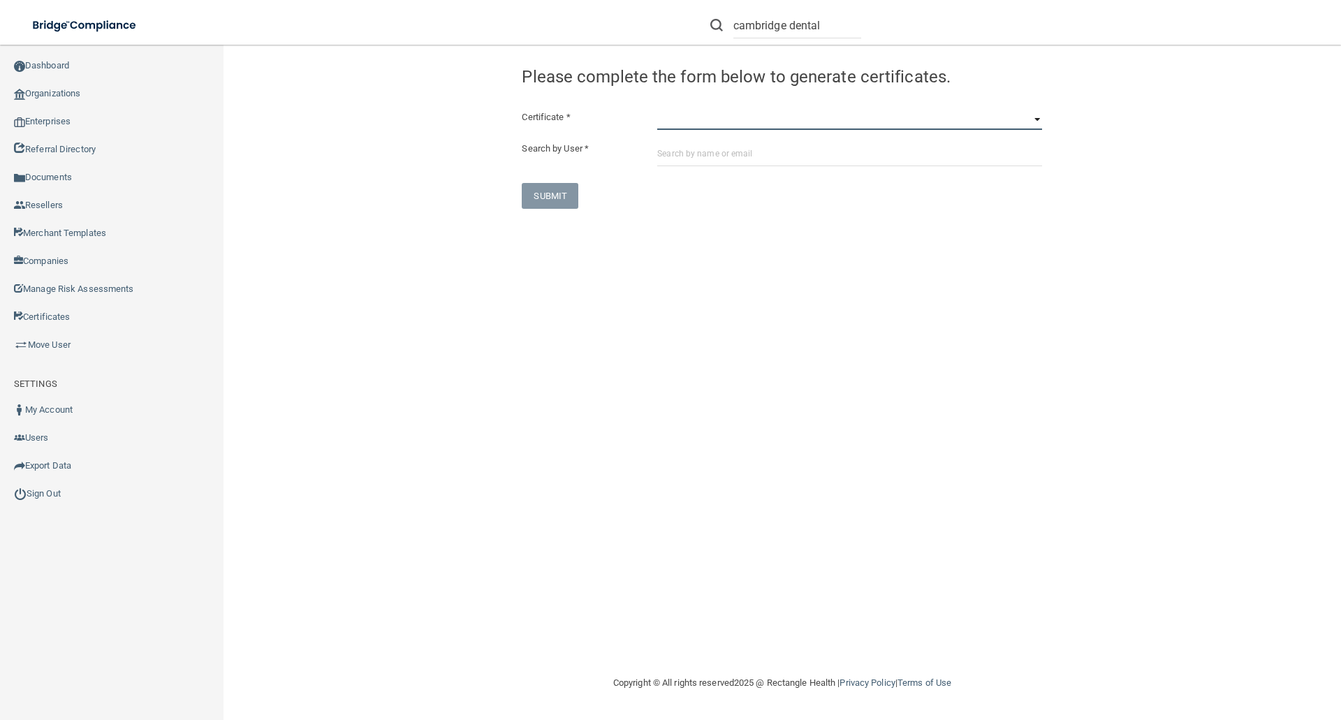
click at [671, 125] on select "HIPAA Officer Certification Training OSHA Bloodborne Pathogens OSHA COVID-19 Pr…" at bounding box center [849, 119] width 385 height 21
select select "0"
click at [657, 109] on select "HIPAA Officer Certification Training OSHA Bloodborne Pathogens OSHA COVID-19 Pr…" at bounding box center [849, 119] width 385 height 21
click at [665, 154] on input "text" at bounding box center [849, 153] width 385 height 26
paste input "om.mdcb@wavedp.com"
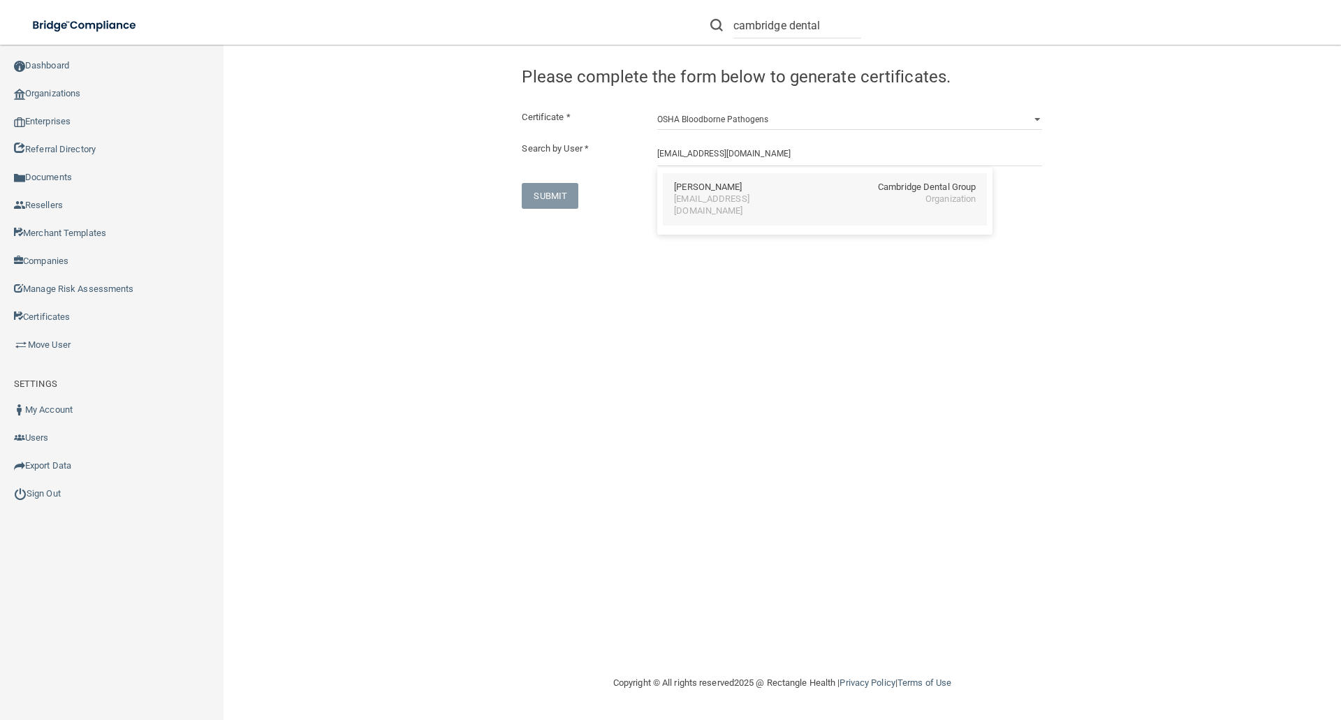
click at [732, 191] on div "[PERSON_NAME]" at bounding box center [708, 188] width 68 height 12
type input "[PERSON_NAME]"
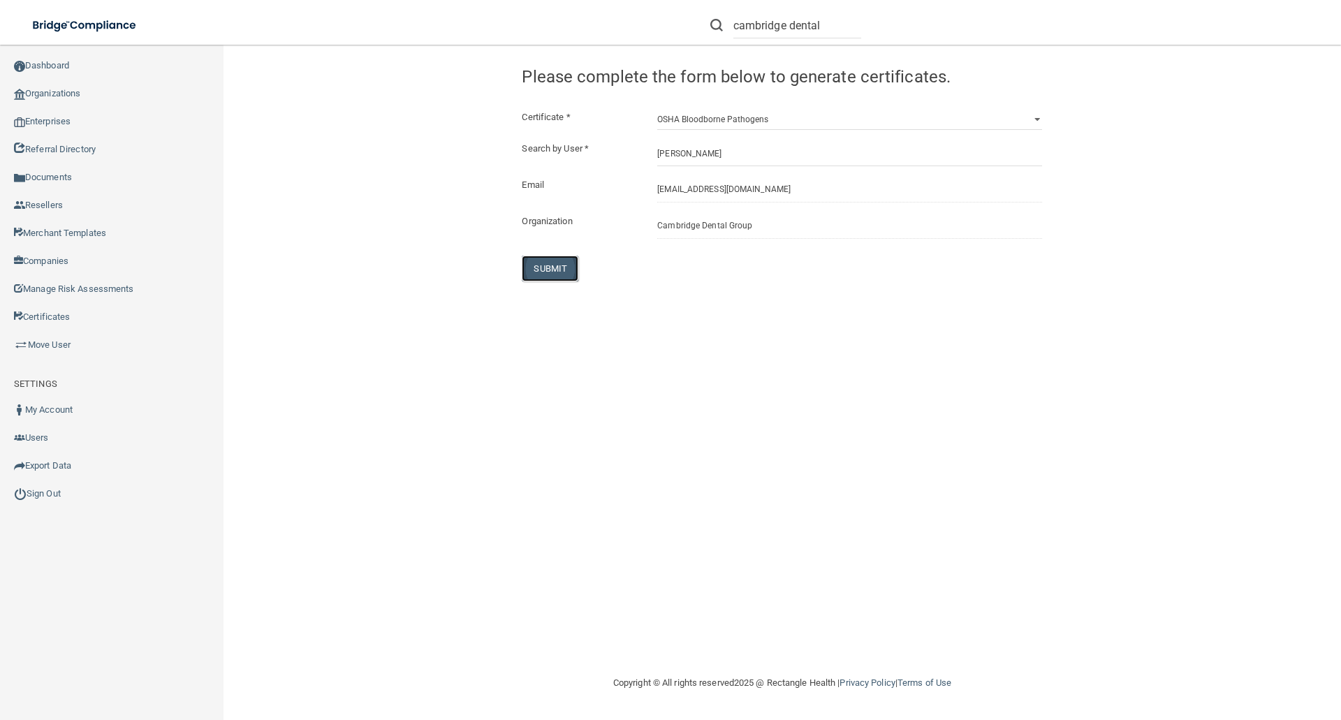
click at [545, 265] on button "SUBMIT" at bounding box center [550, 269] width 57 height 26
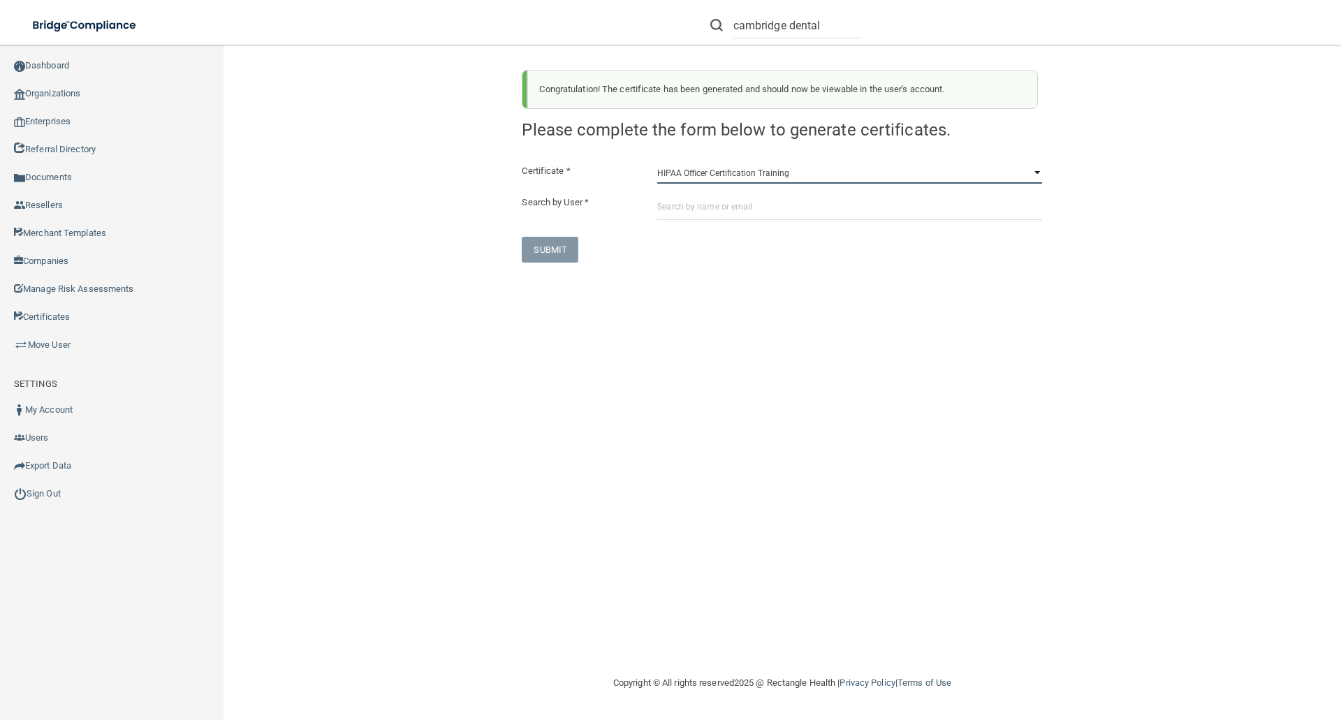
click at [659, 178] on select "HIPAA Officer Certification Training OSHA Bloodborne Pathogens OSHA COVID-19 Pr…" at bounding box center [849, 173] width 385 height 21
select select "1"
click at [657, 163] on select "HIPAA Officer Certification Training OSHA Bloodborne Pathogens OSHA COVID-19 Pr…" at bounding box center [849, 173] width 385 height 21
click at [675, 203] on input "text" at bounding box center [849, 207] width 385 height 26
paste input "[EMAIL_ADDRESS][DOMAIN_NAME]"
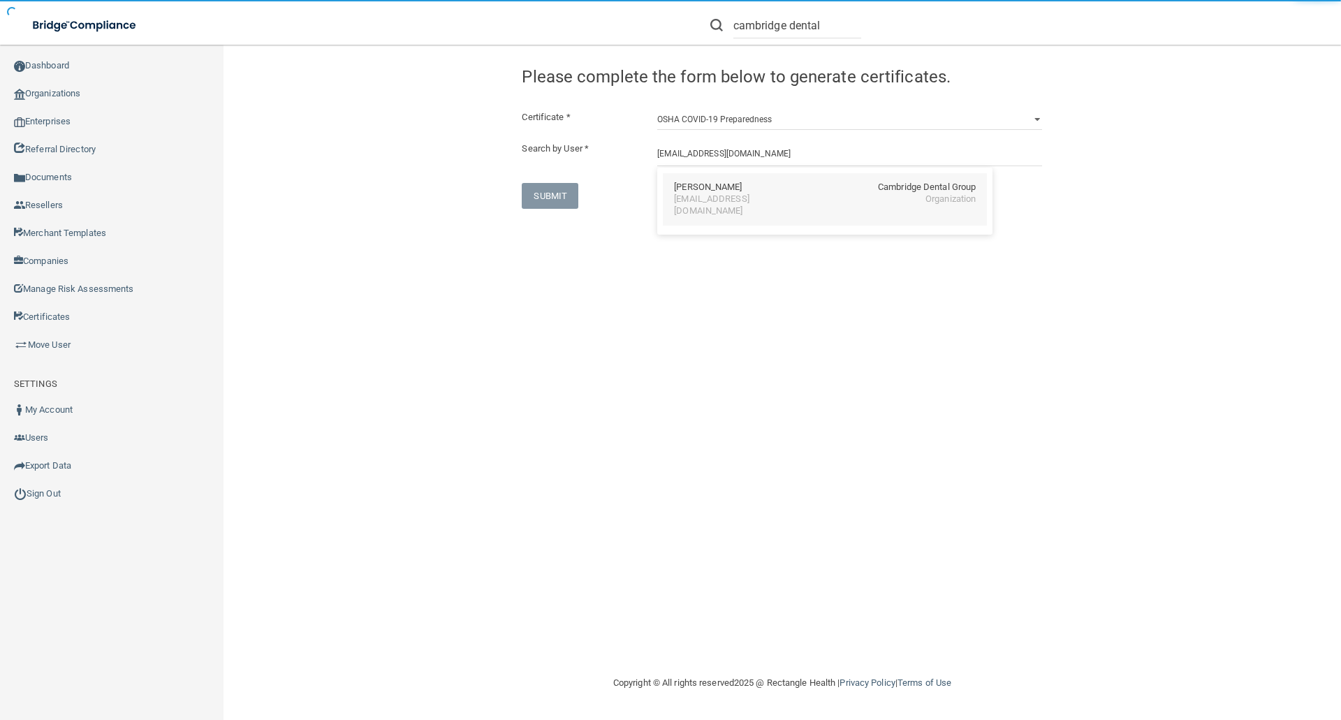
click at [708, 205] on div "[EMAIL_ADDRESS][DOMAIN_NAME]" at bounding box center [734, 205] width 121 height 24
type input "[PERSON_NAME]"
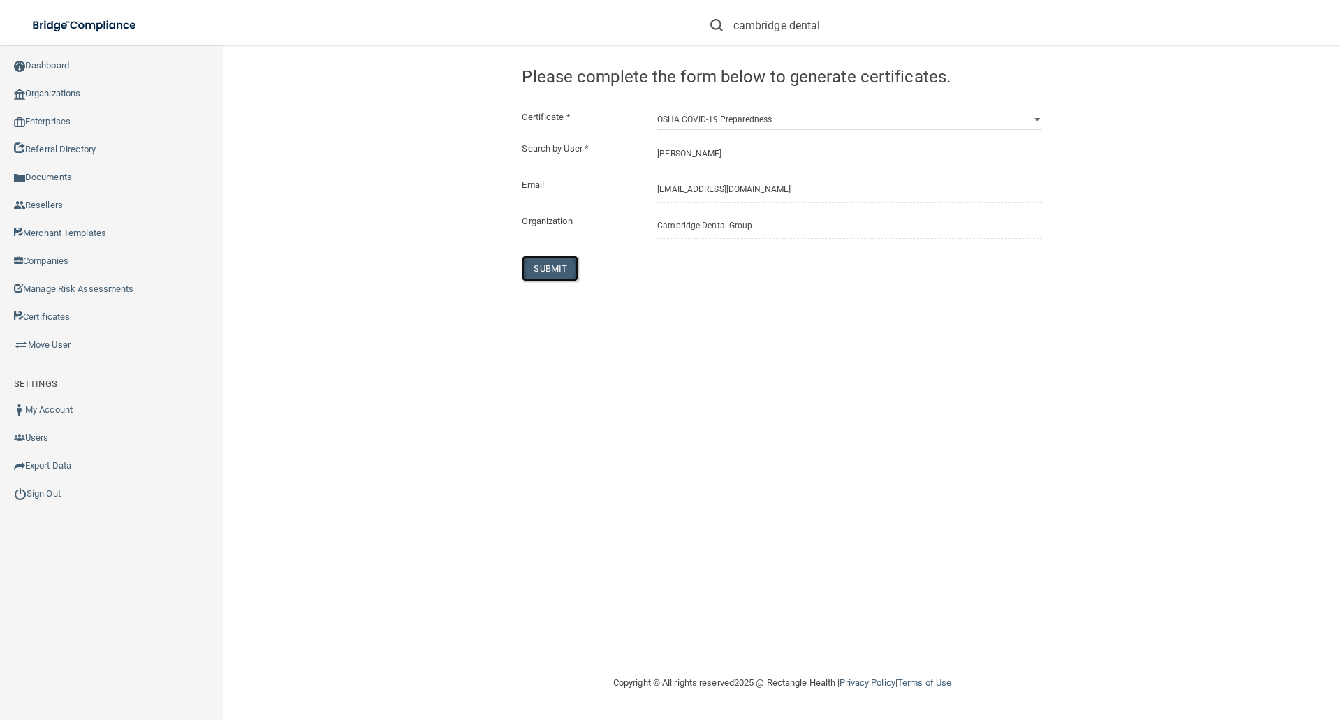
click at [557, 270] on button "SUBMIT" at bounding box center [550, 269] width 57 height 26
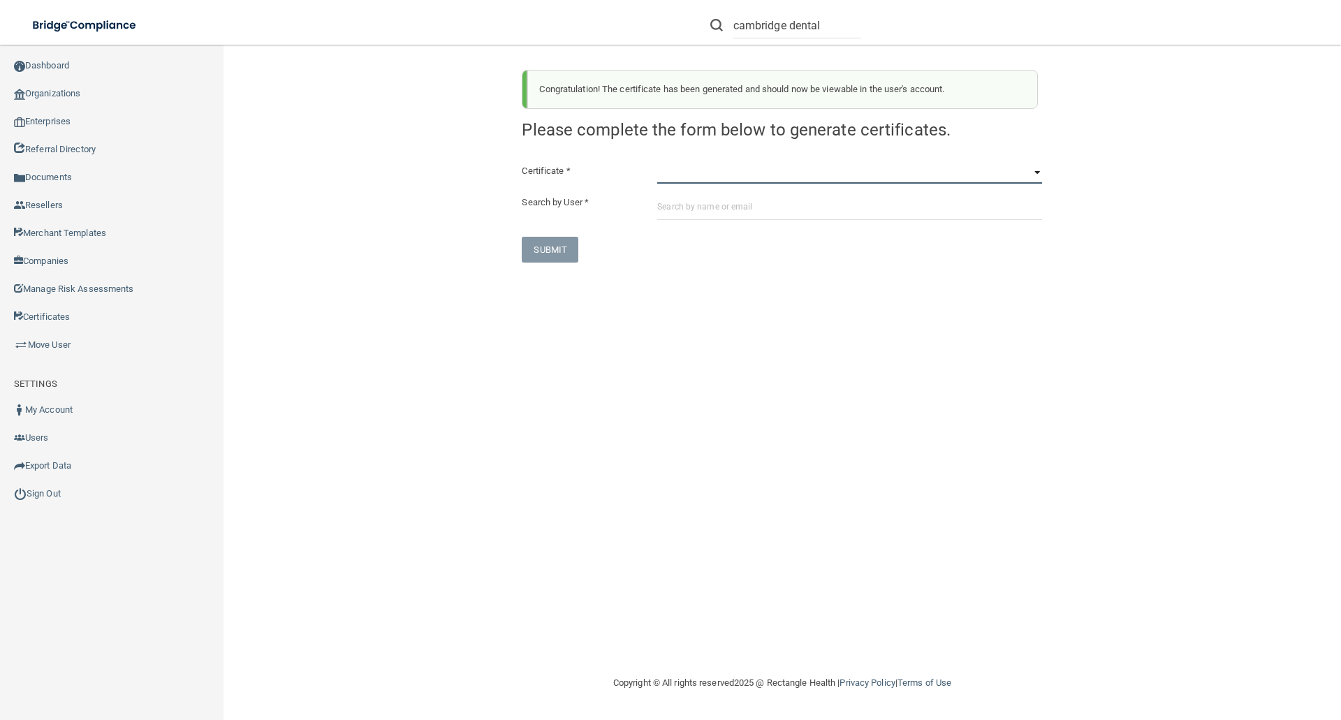
click at [671, 176] on select "HIPAA Officer Certification Training OSHA Bloodborne Pathogens OSHA COVID-19 Pr…" at bounding box center [849, 173] width 385 height 21
select select "2"
click at [657, 163] on select "HIPAA Officer Certification Training OSHA Bloodborne Pathogens OSHA COVID-19 Pr…" at bounding box center [849, 173] width 385 height 21
click at [662, 205] on input "text" at bounding box center [849, 207] width 385 height 26
paste input "[EMAIL_ADDRESS][DOMAIN_NAME]"
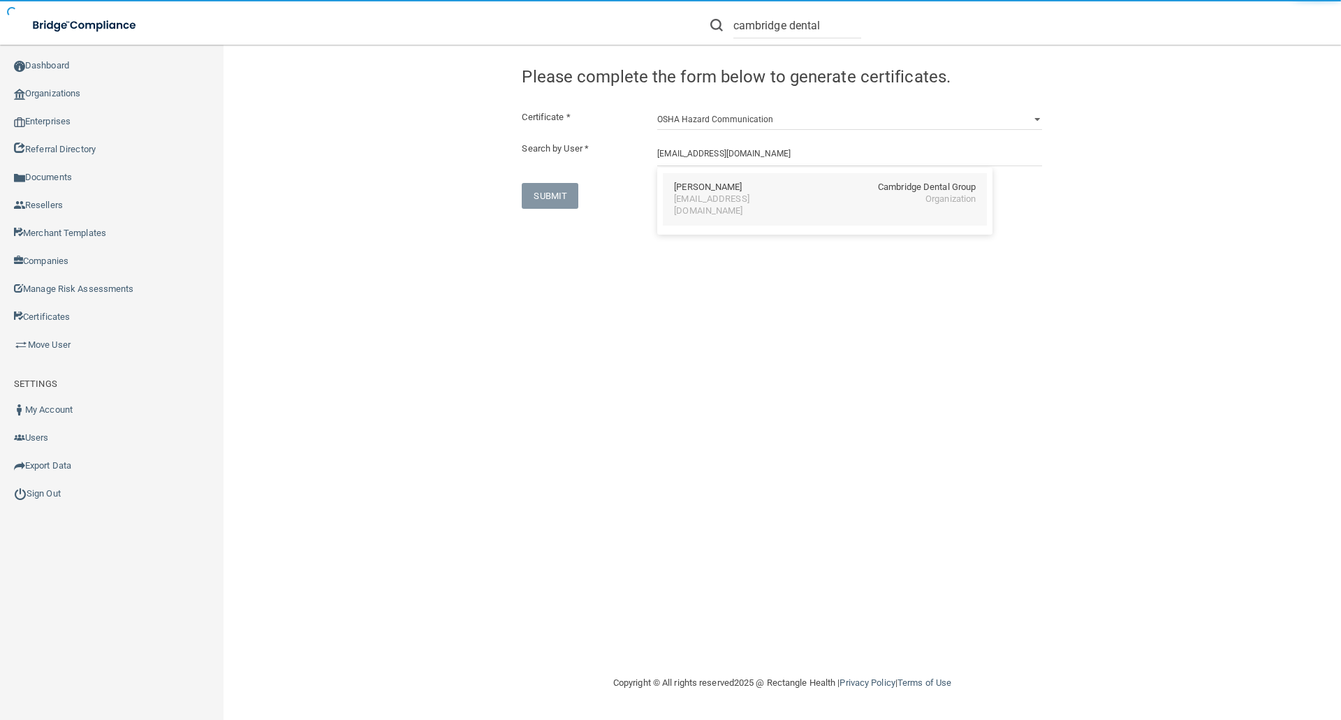
click at [694, 195] on div "[EMAIL_ADDRESS][DOMAIN_NAME]" at bounding box center [734, 205] width 121 height 24
type input "[PERSON_NAME]"
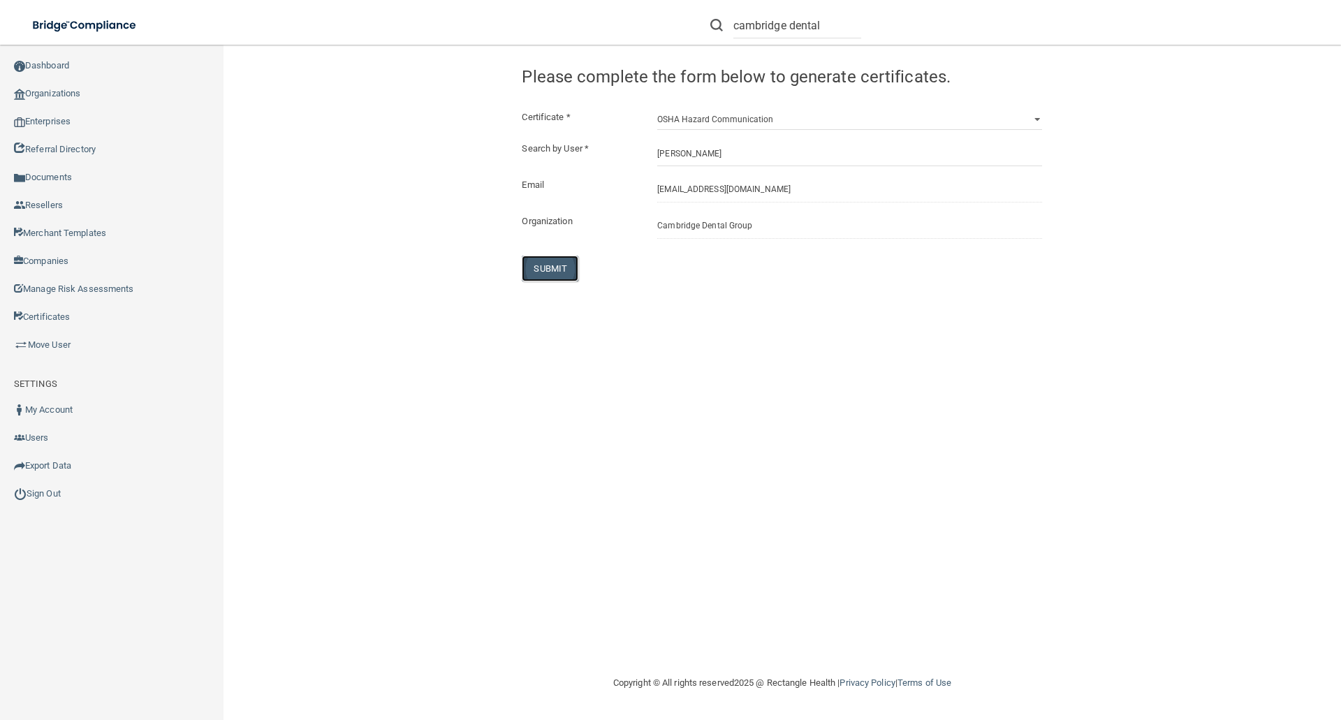
click at [555, 272] on button "SUBMIT" at bounding box center [550, 269] width 57 height 26
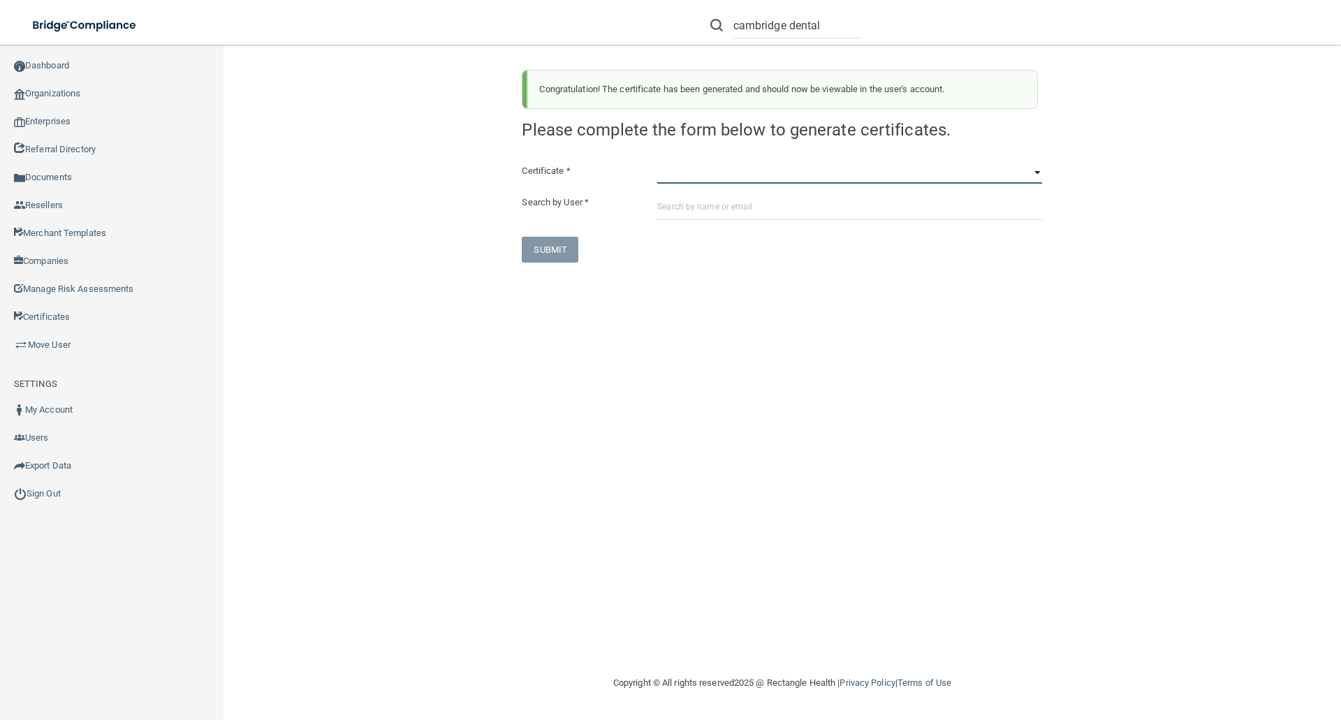
click at [672, 179] on select "HIPAA Officer Certification Training OSHA Bloodborne Pathogens OSHA COVID-19 Pr…" at bounding box center [849, 173] width 385 height 21
select select "3"
click at [657, 163] on select "HIPAA Officer Certification Training OSHA Bloodborne Pathogens OSHA COVID-19 Pr…" at bounding box center [849, 173] width 385 height 21
click at [664, 202] on input "text" at bounding box center [849, 207] width 385 height 26
paste input "[EMAIL_ADDRESS][DOMAIN_NAME]"
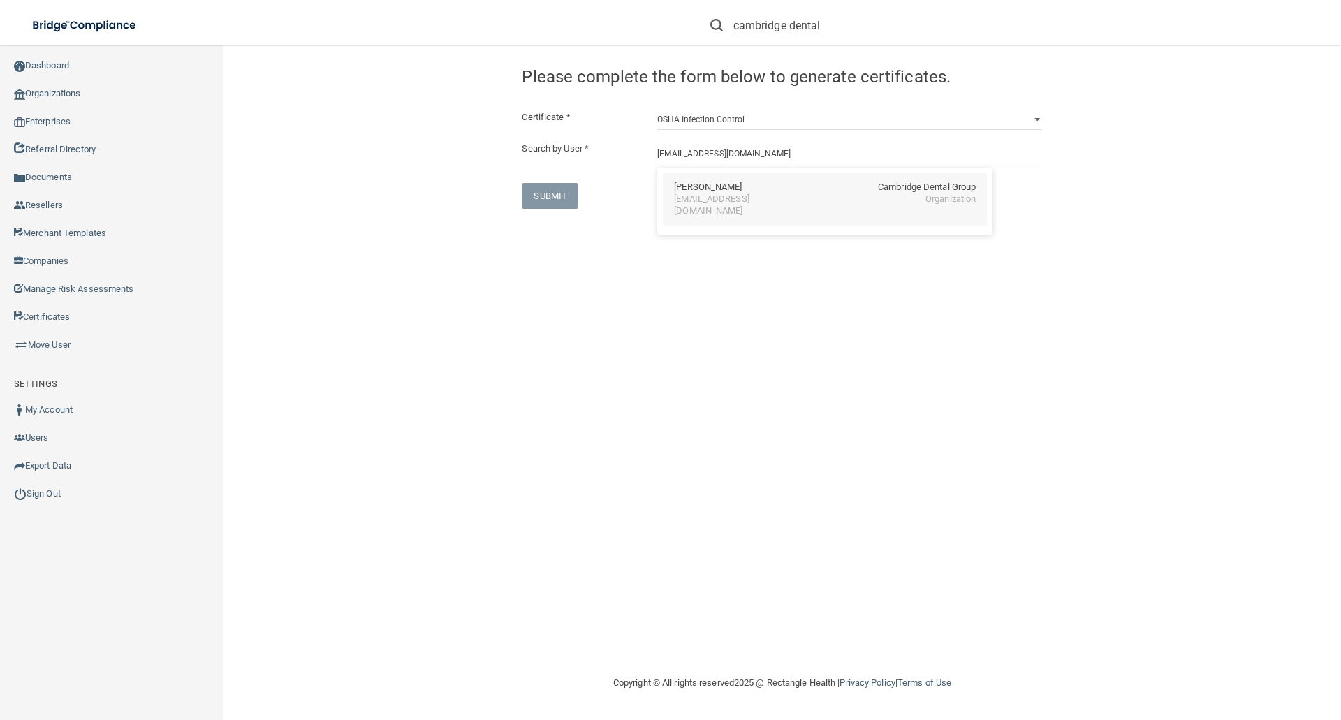
click at [688, 188] on div "[PERSON_NAME]" at bounding box center [708, 188] width 68 height 12
type input "[PERSON_NAME]"
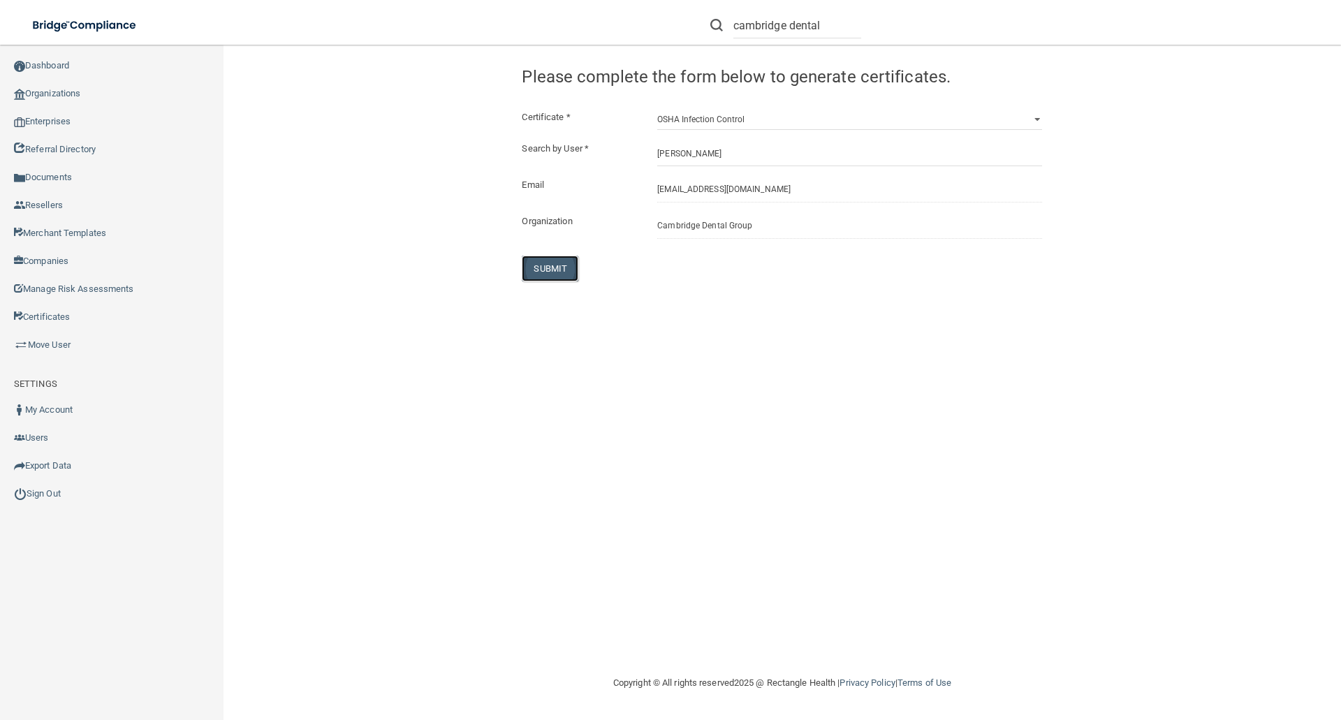
click at [558, 264] on button "SUBMIT" at bounding box center [550, 269] width 57 height 26
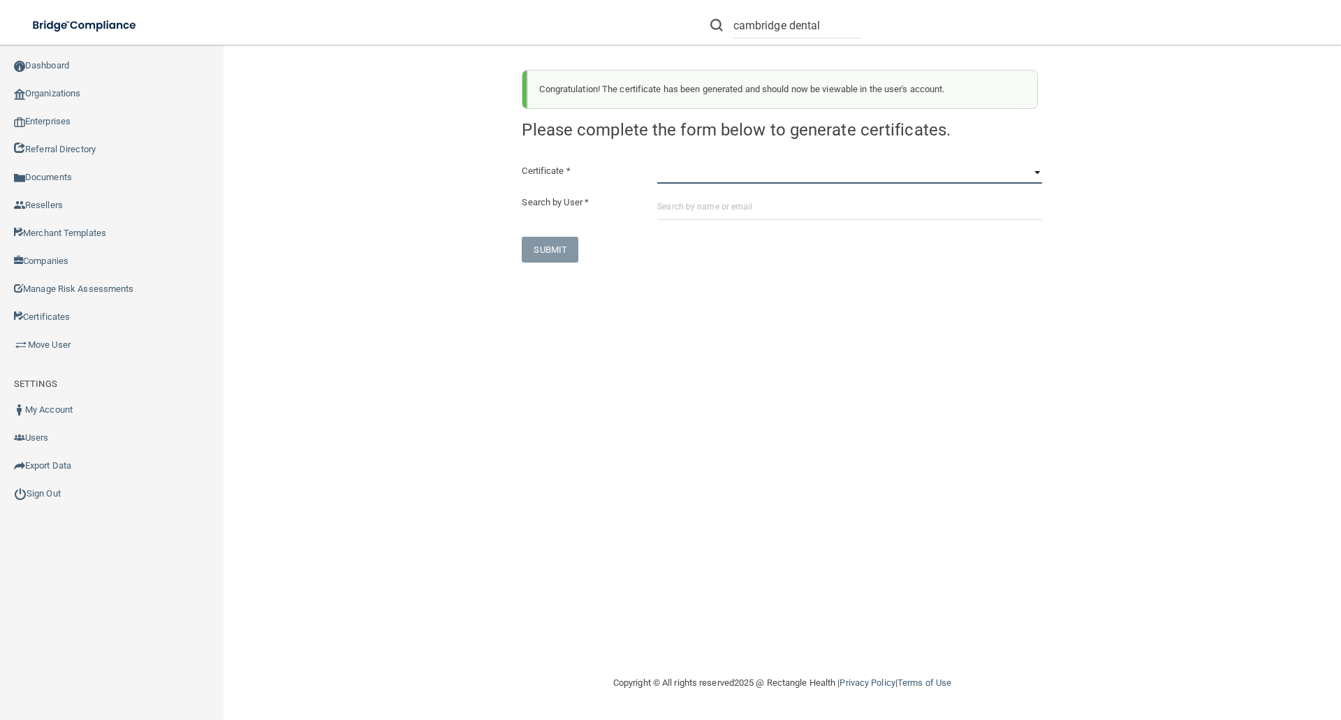
click at [668, 182] on select "HIPAA Officer Certification Training OSHA Bloodborne Pathogens OSHA COVID-19 Pr…" at bounding box center [849, 173] width 385 height 21
select select "4"
click at [657, 163] on select "HIPAA Officer Certification Training OSHA Bloodborne Pathogens OSHA COVID-19 Pr…" at bounding box center [849, 173] width 385 height 21
click at [659, 210] on input "text" at bounding box center [849, 207] width 385 height 26
paste input "[EMAIL_ADDRESS][DOMAIN_NAME]"
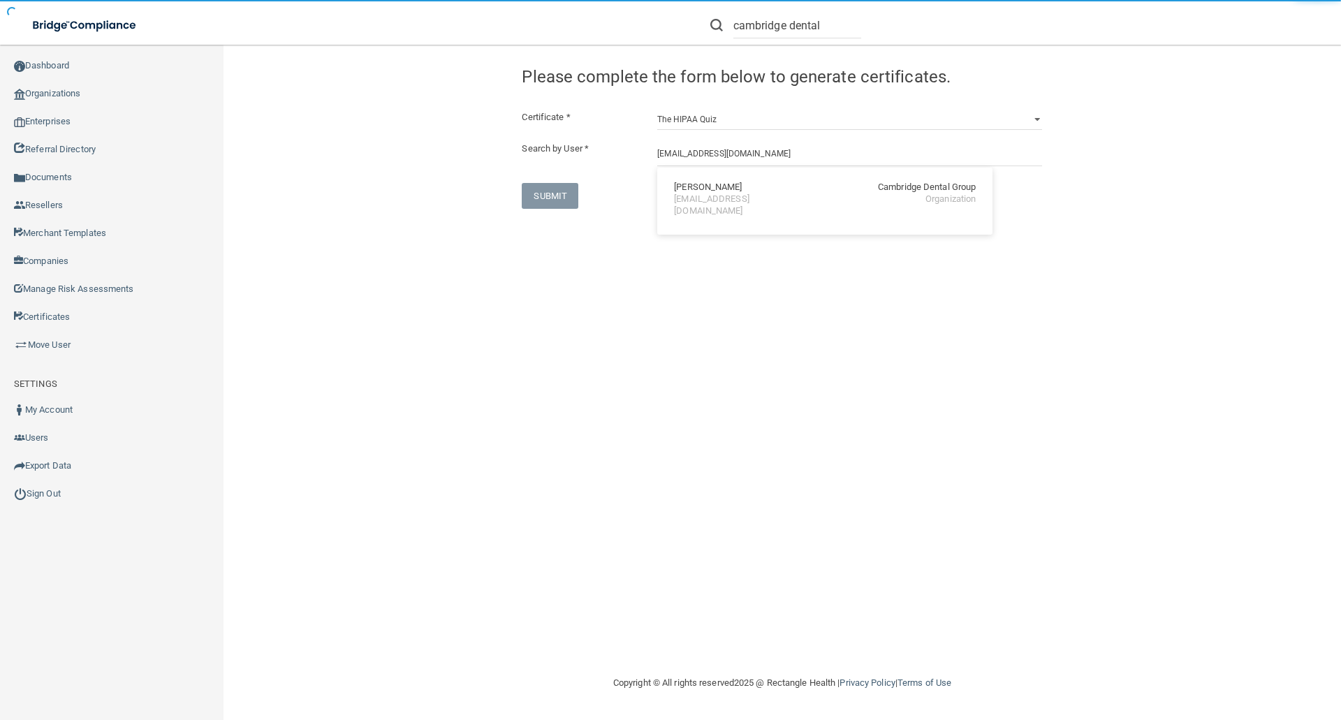
click at [692, 198] on div "[EMAIL_ADDRESS][DOMAIN_NAME]" at bounding box center [734, 205] width 121 height 24
type input "[PERSON_NAME]"
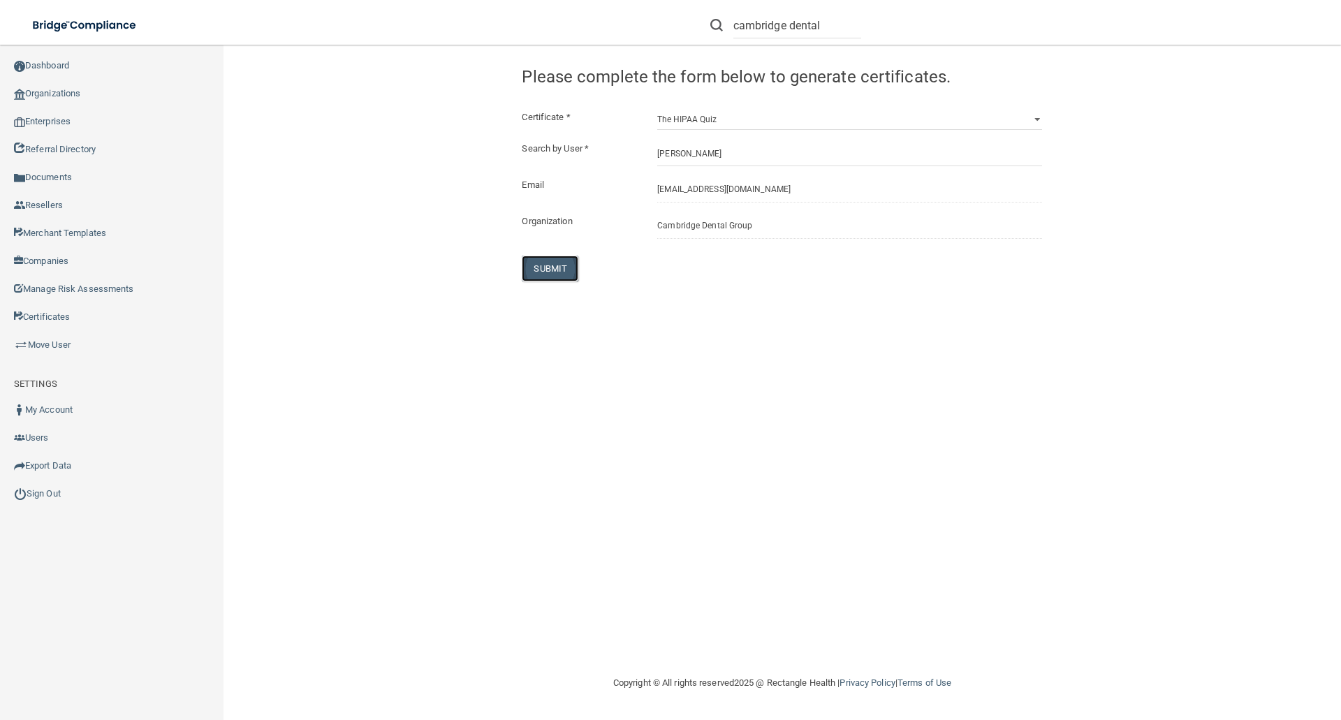
click at [554, 263] on button "SUBMIT" at bounding box center [550, 269] width 57 height 26
select select "?"
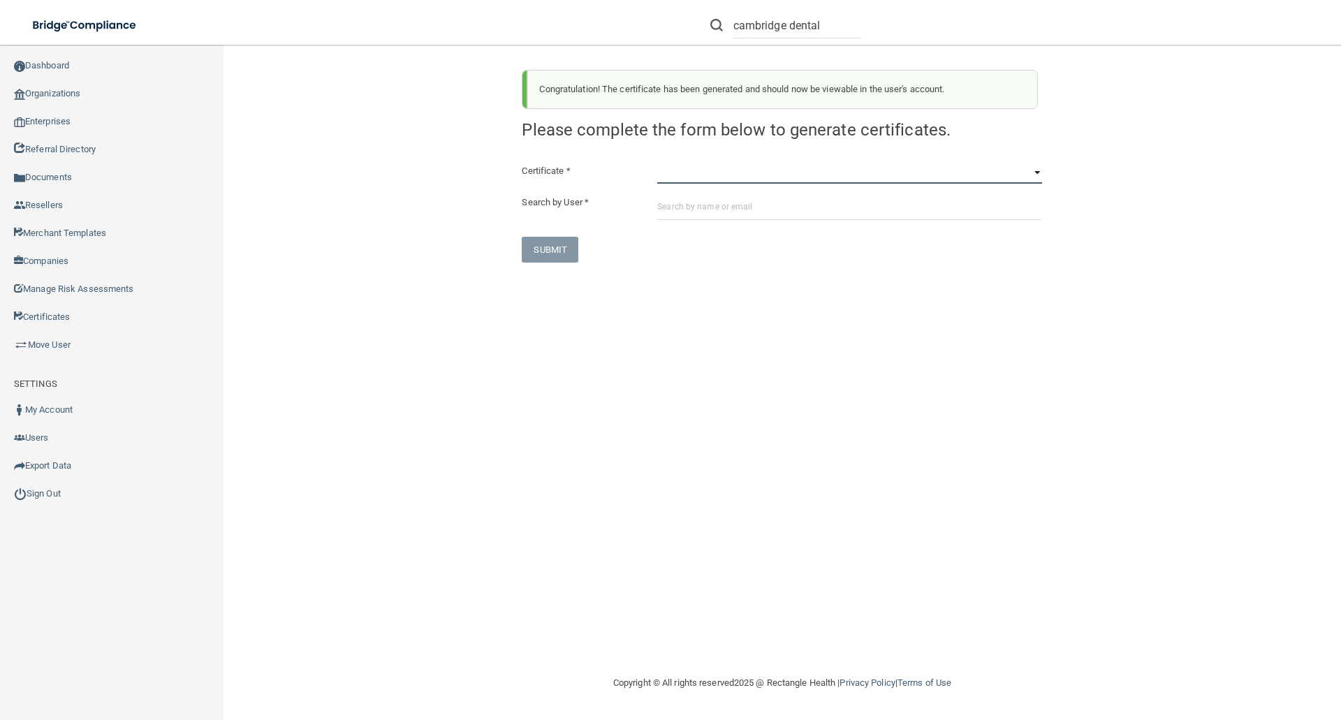
click at [667, 176] on select "HIPAA Officer Certification Training OSHA Bloodborne Pathogens OSHA COVID-19 Pr…" at bounding box center [849, 173] width 385 height 21
click at [500, 391] on div "Congratulation! The certificate has been generated and should now be viewable i…" at bounding box center [782, 360] width 1062 height 602
click at [822, 29] on input "cambridge dental" at bounding box center [797, 26] width 128 height 26
drag, startPoint x: 822, startPoint y: 28, endPoint x: 710, endPoint y: 40, distance: 112.4
click at [710, 40] on li "cambridge dental" at bounding box center [786, 25] width 172 height 50
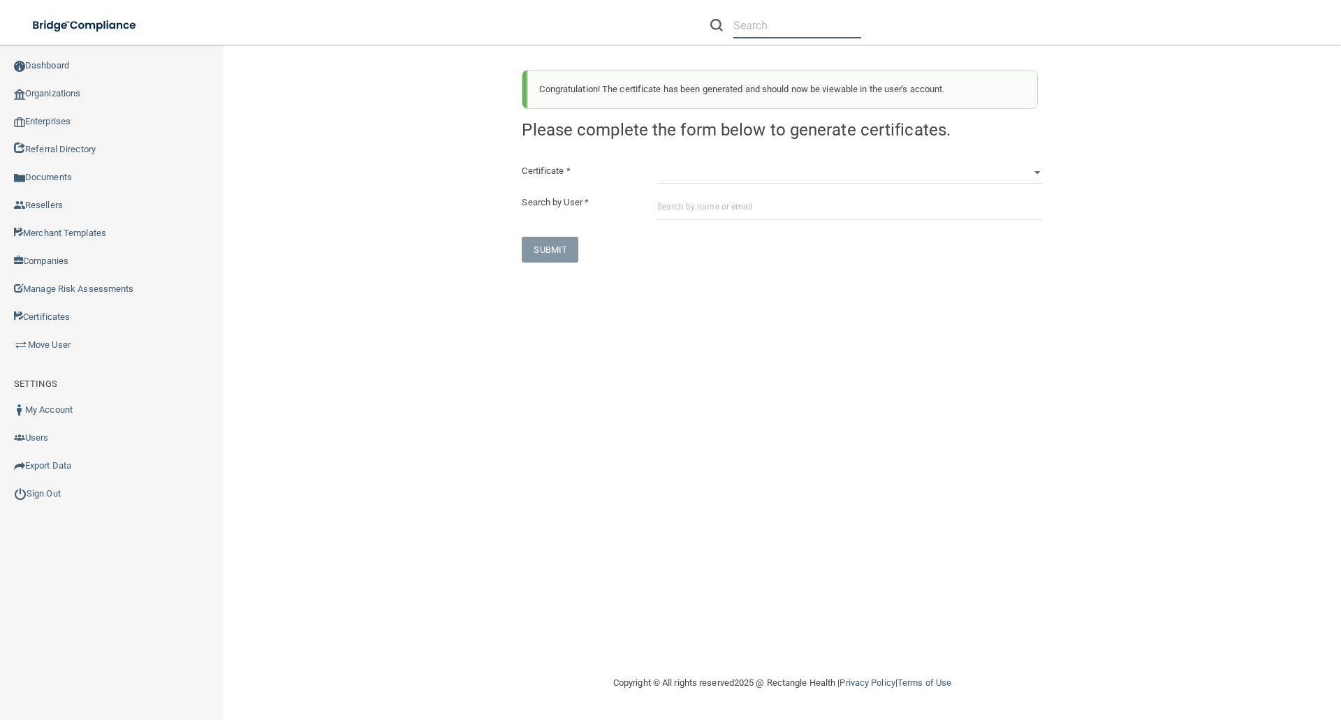
paste input "[EMAIL_ADDRESS][DOMAIN_NAME]"
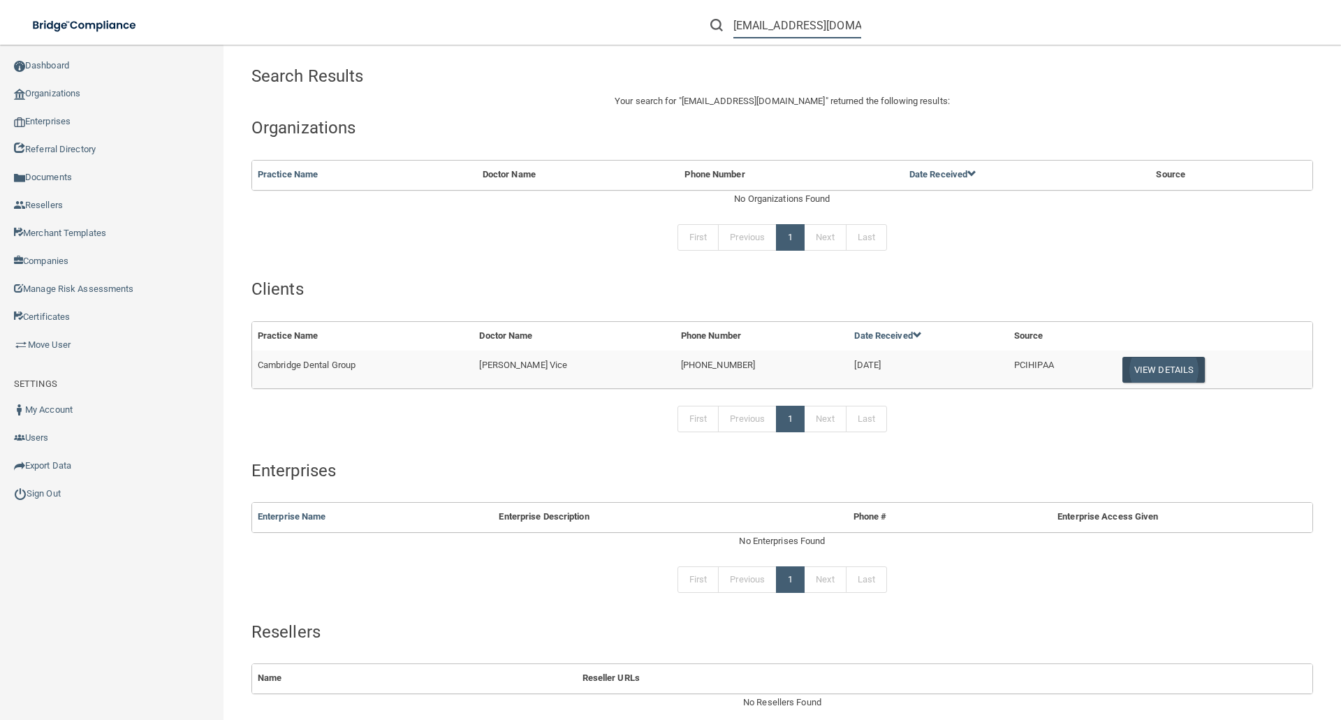
type input "[EMAIL_ADDRESS][DOMAIN_NAME]"
click at [1123, 370] on button "View Details" at bounding box center [1164, 370] width 82 height 26
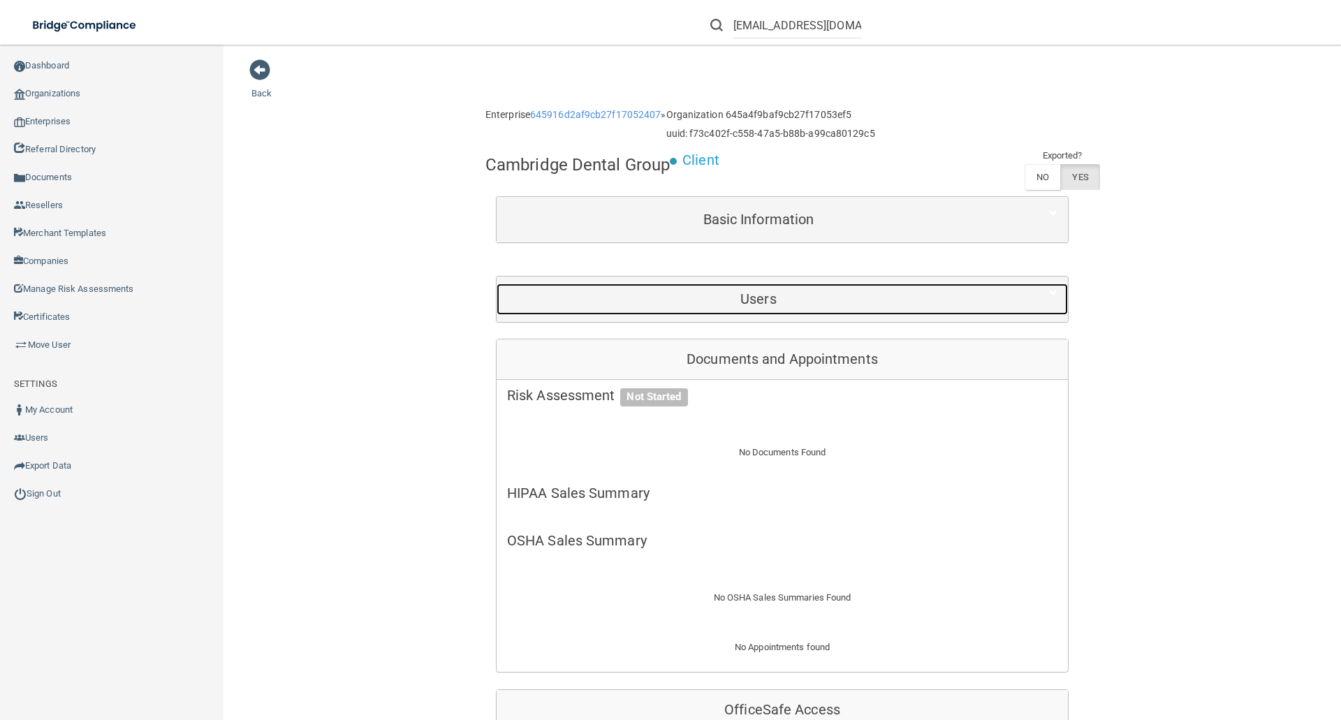
click at [750, 300] on h5 "Users" at bounding box center [758, 298] width 503 height 15
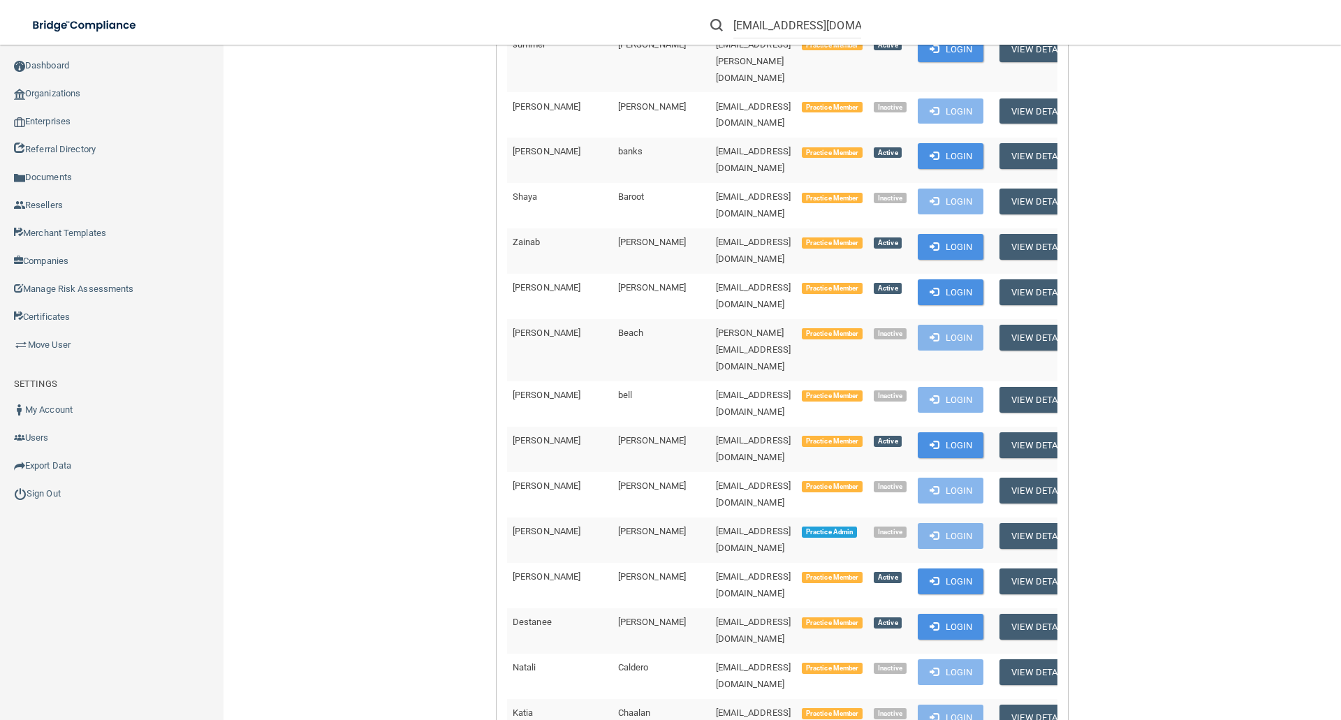
scroll to position [768, 0]
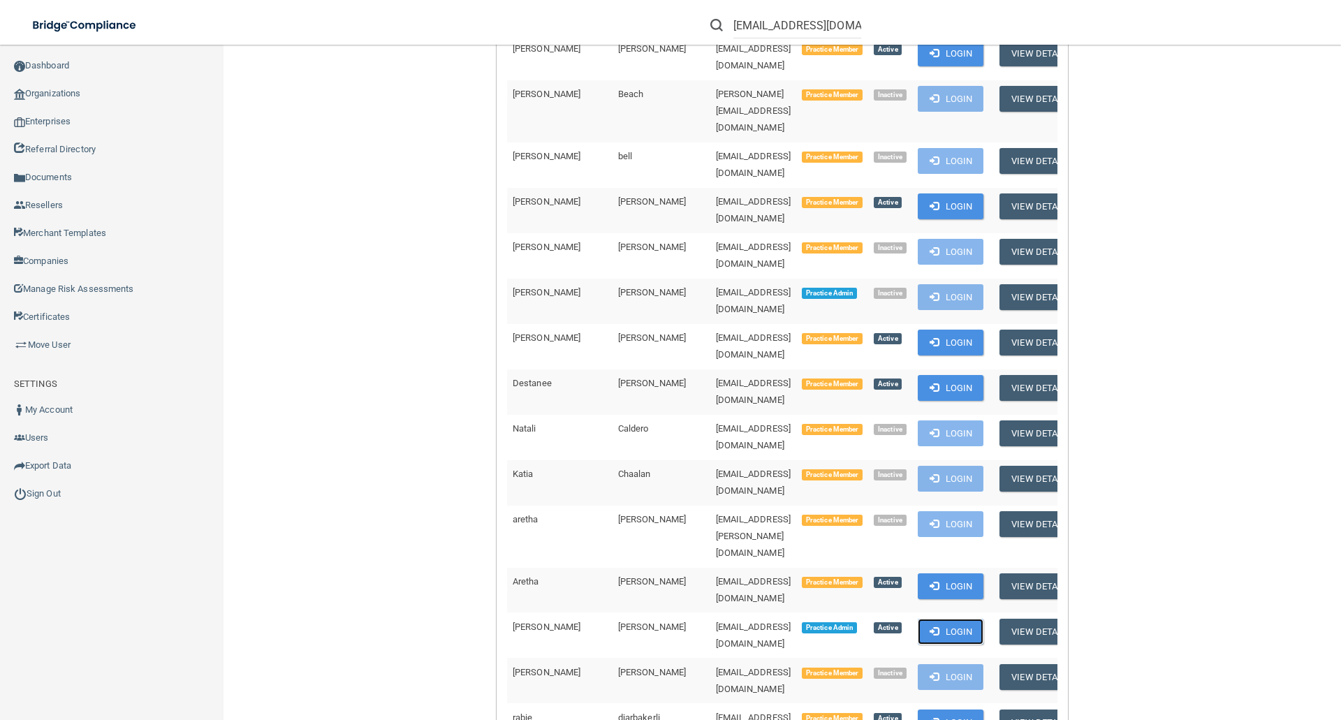
click at [956, 619] on button "Login" at bounding box center [951, 632] width 66 height 26
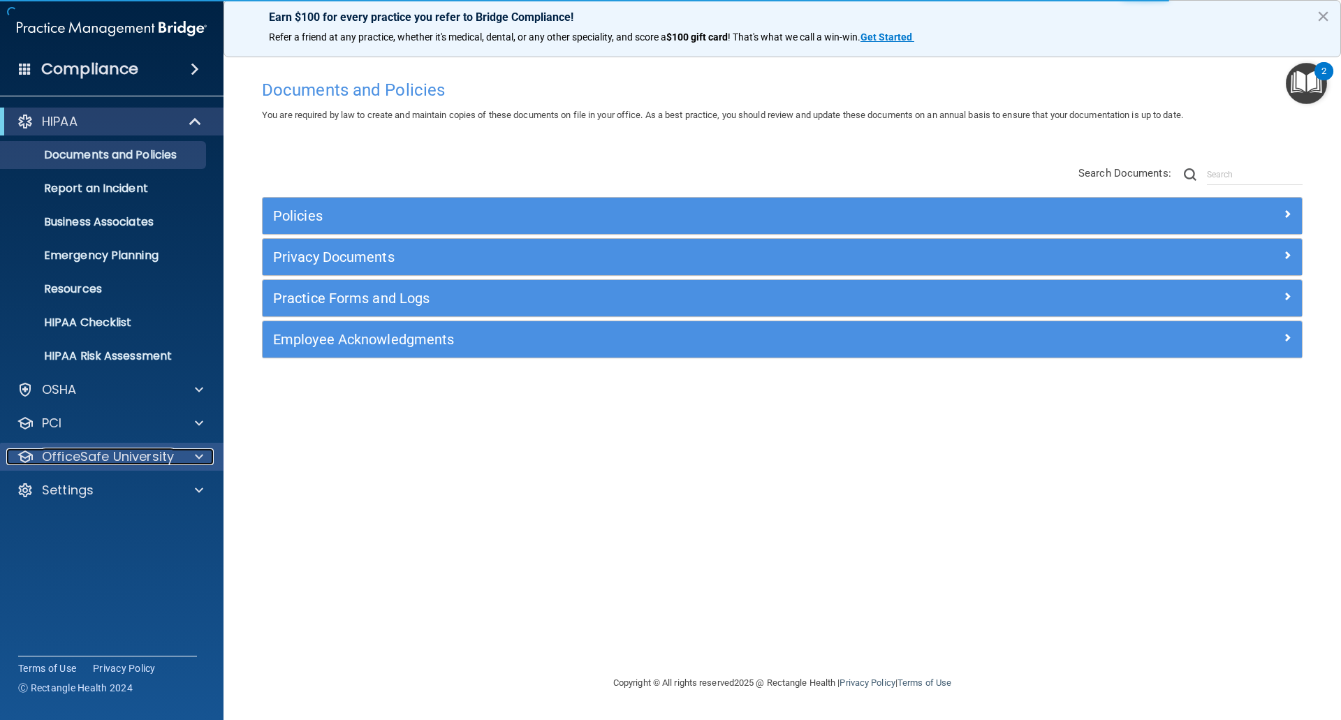
click at [95, 455] on p "OfficeSafe University" at bounding box center [108, 456] width 132 height 17
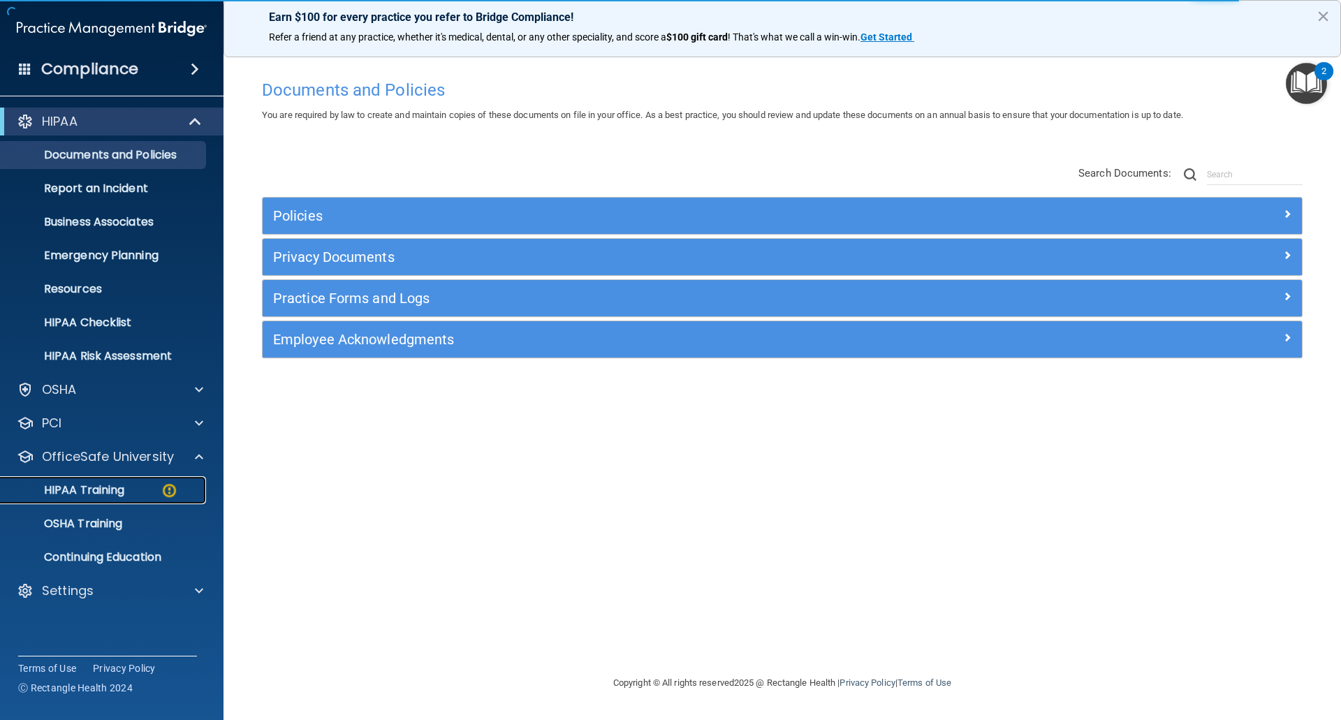
click at [84, 488] on p "HIPAA Training" at bounding box center [66, 490] width 115 height 14
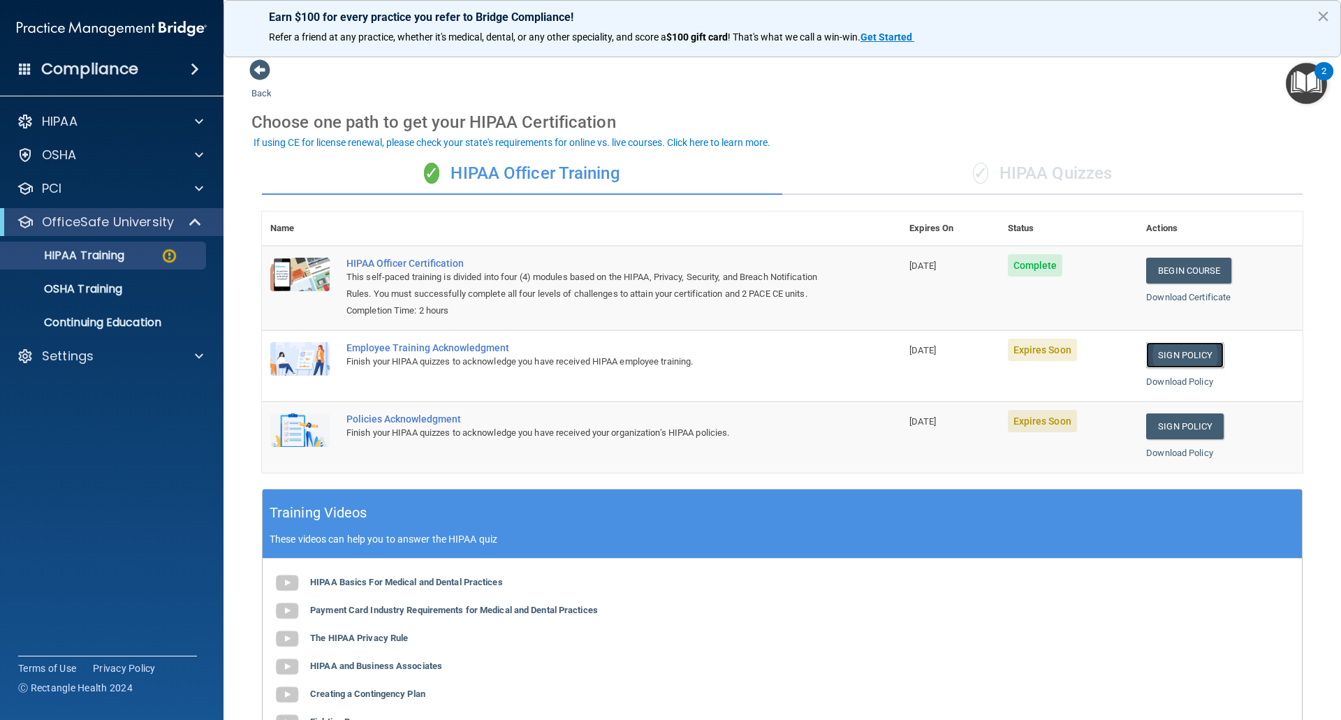
click at [1166, 360] on link "Sign Policy" at bounding box center [1185, 355] width 78 height 26
click at [1173, 439] on link "Sign Policy" at bounding box center [1185, 427] width 78 height 26
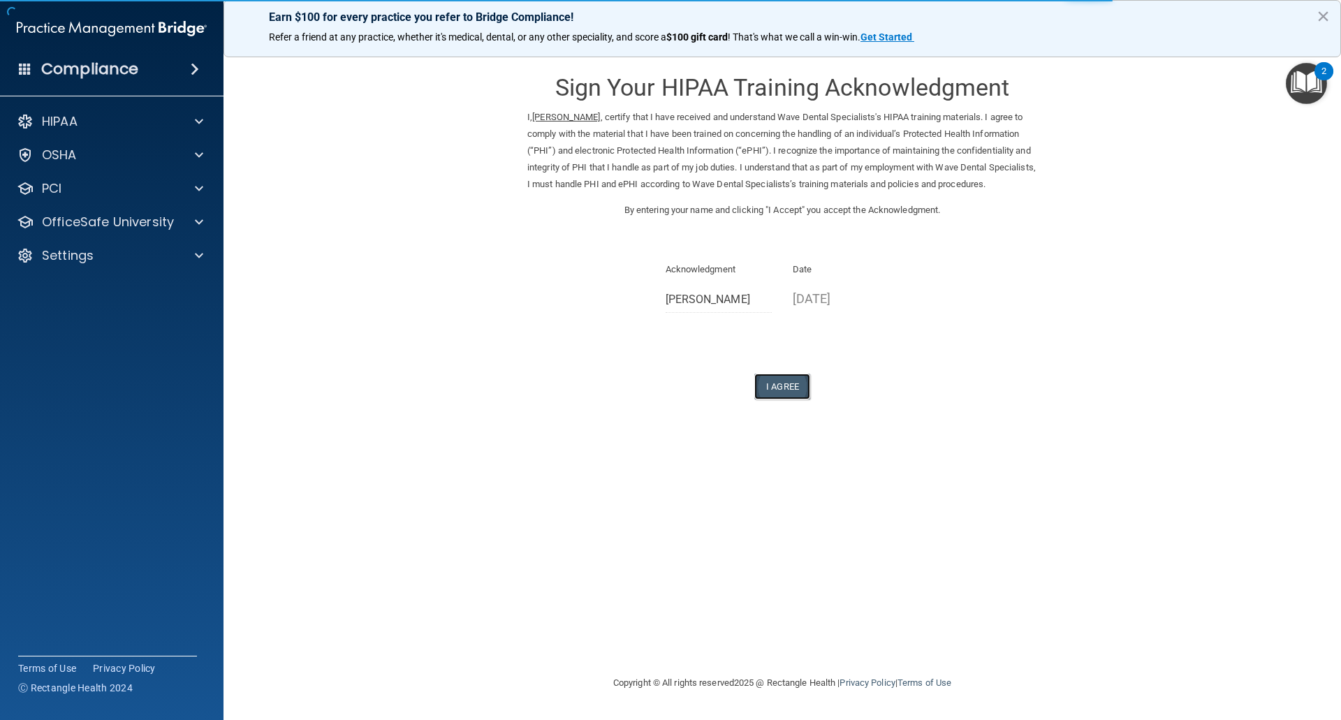
click at [786, 400] on button "I Agree" at bounding box center [782, 387] width 56 height 26
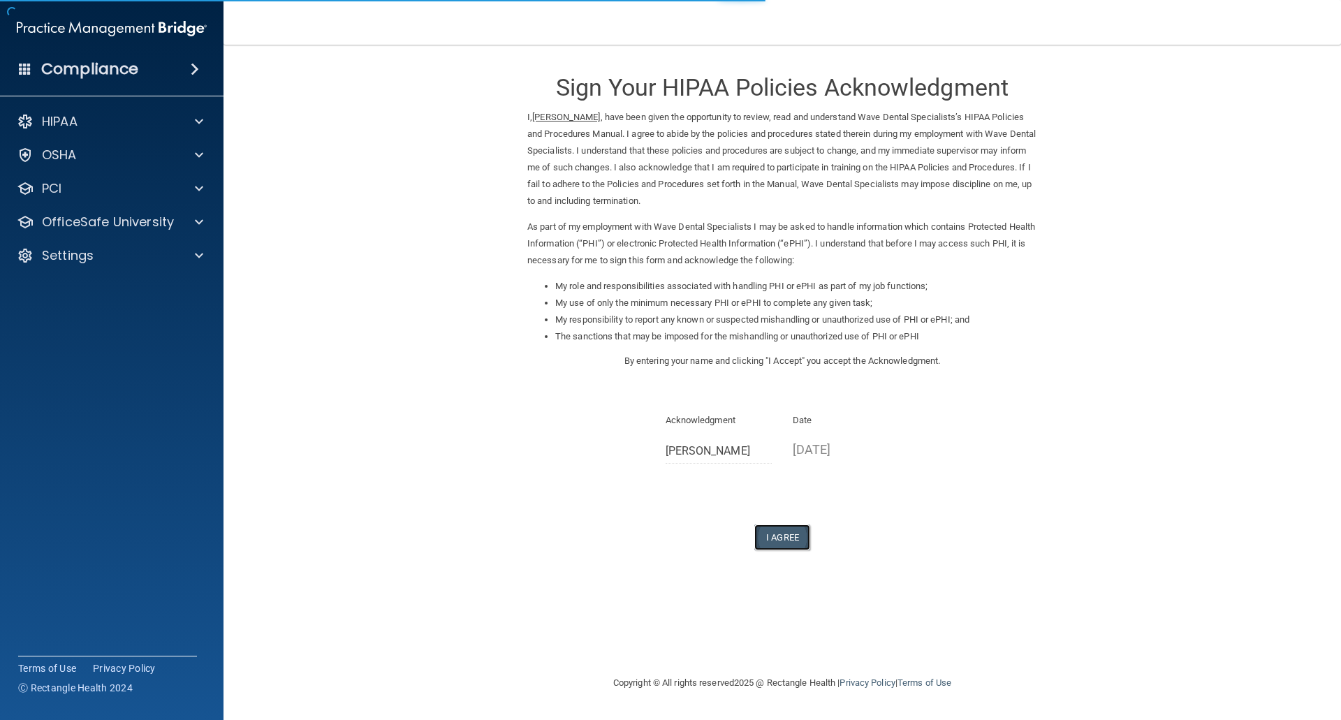
click at [773, 534] on button "I Agree" at bounding box center [782, 538] width 56 height 26
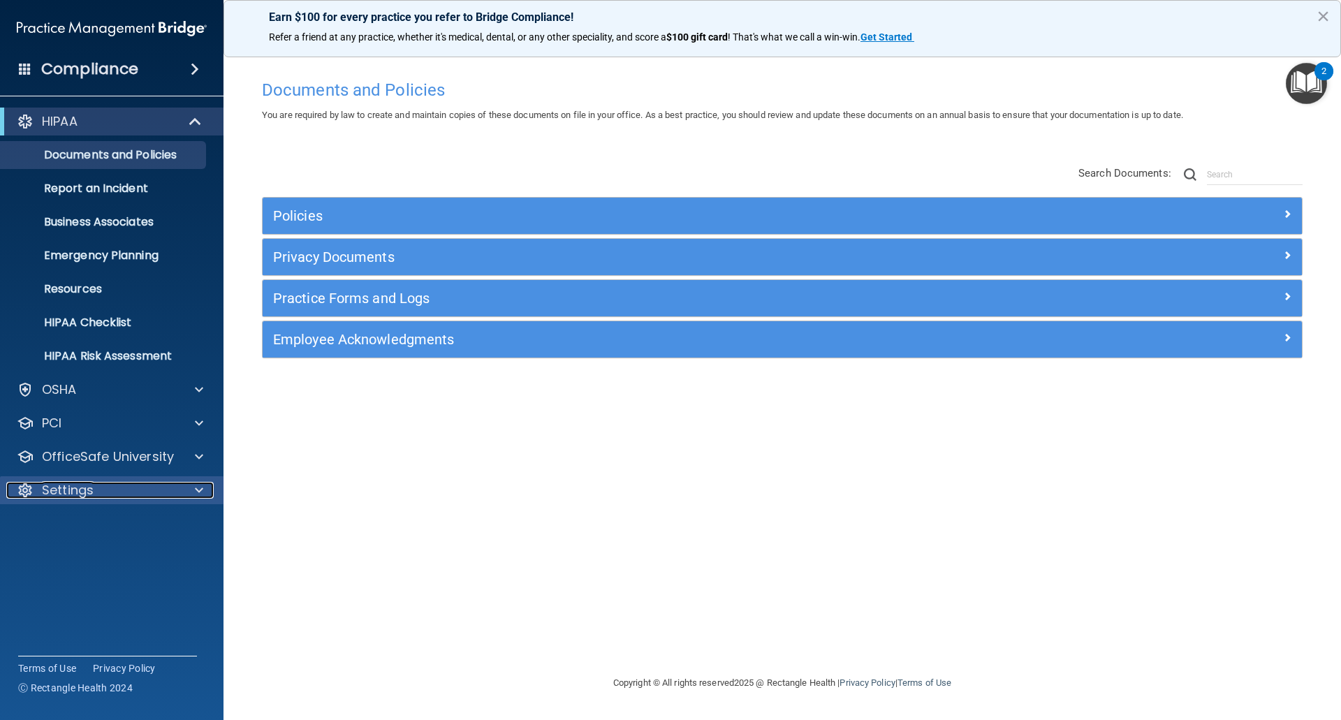
click at [73, 488] on p "Settings" at bounding box center [68, 490] width 52 height 17
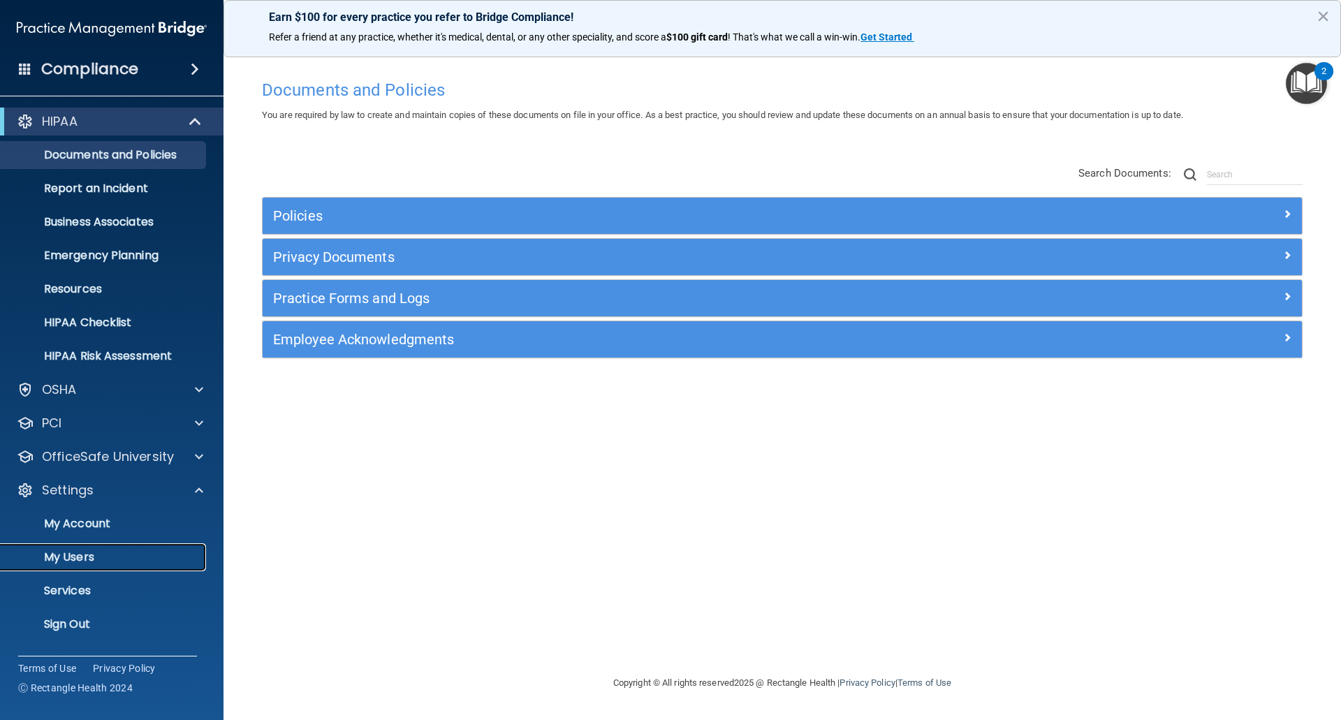
click at [89, 548] on link "My Users" at bounding box center [96, 557] width 220 height 28
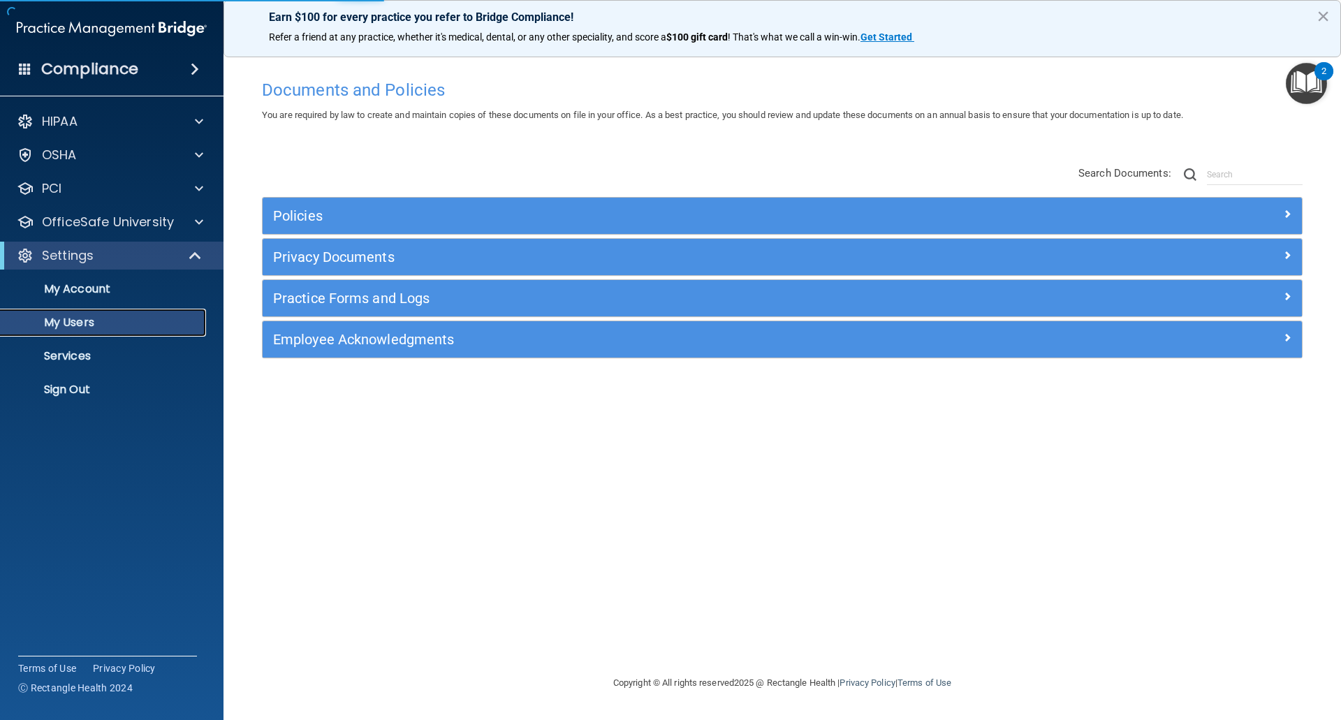
select select "20"
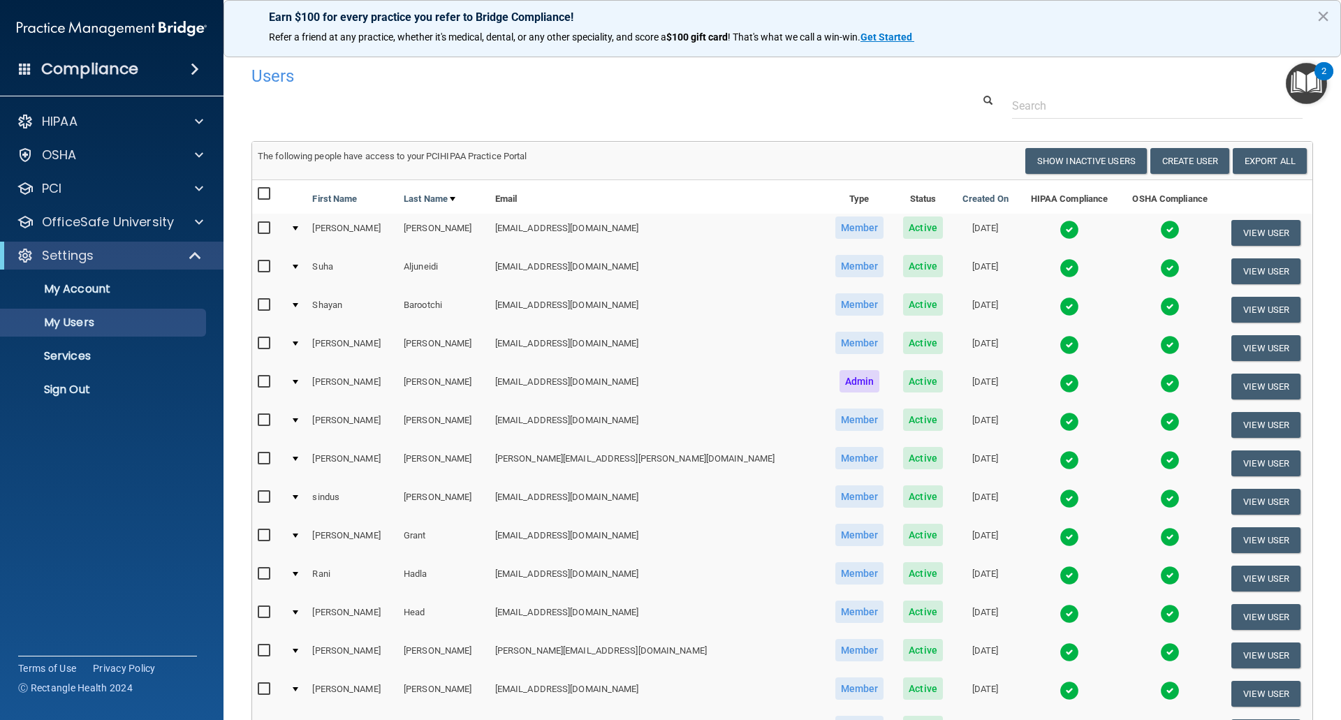
click at [1060, 381] on img at bounding box center [1070, 384] width 20 height 20
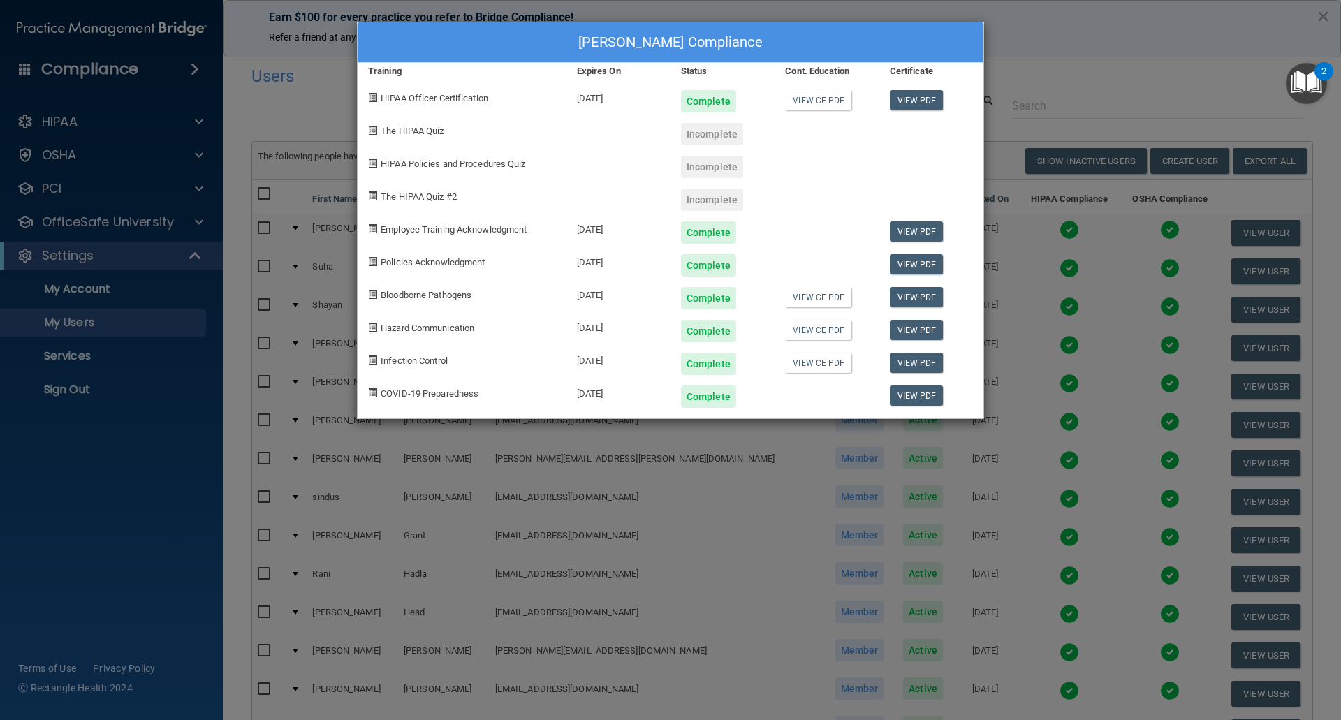
click at [1041, 404] on div "Veronica Dean's Compliance Training Expires On Status Cont. Education Certifica…" at bounding box center [670, 360] width 1341 height 720
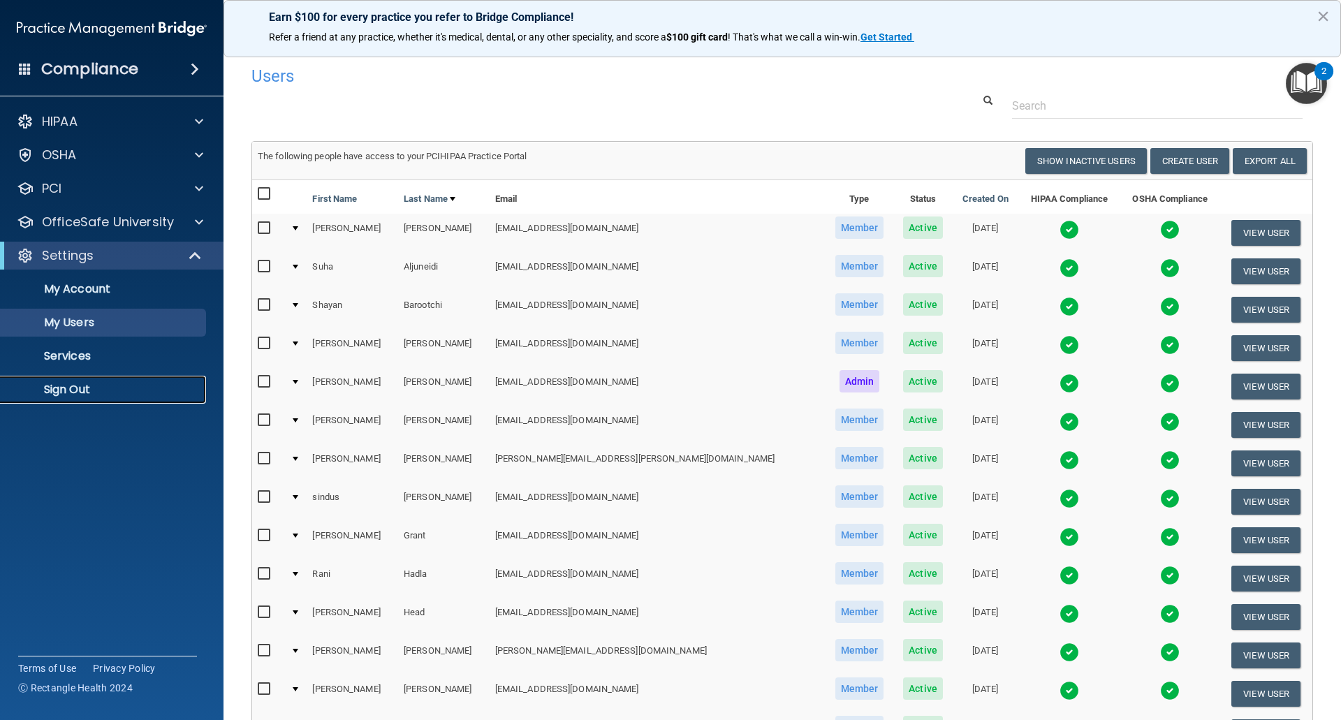
click at [80, 388] on p "Sign Out" at bounding box center [104, 390] width 191 height 14
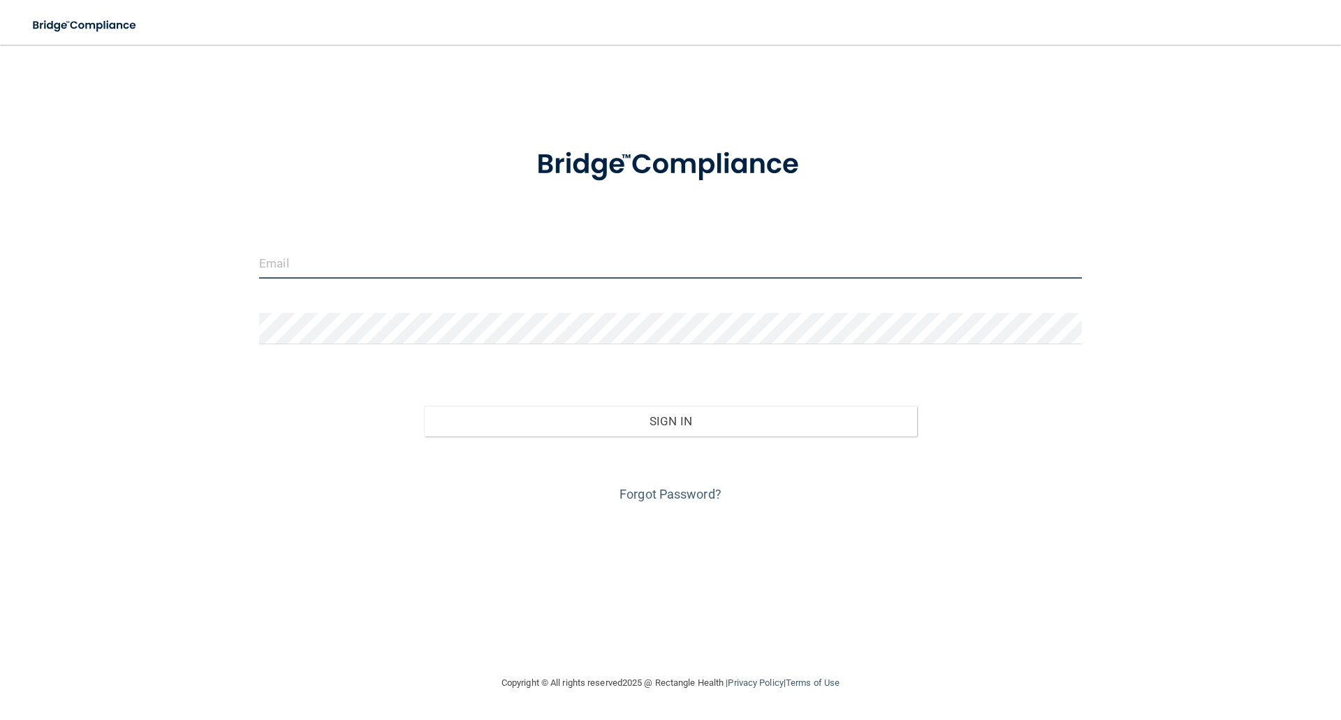
type input "elizabethc@pcihipaa.com"
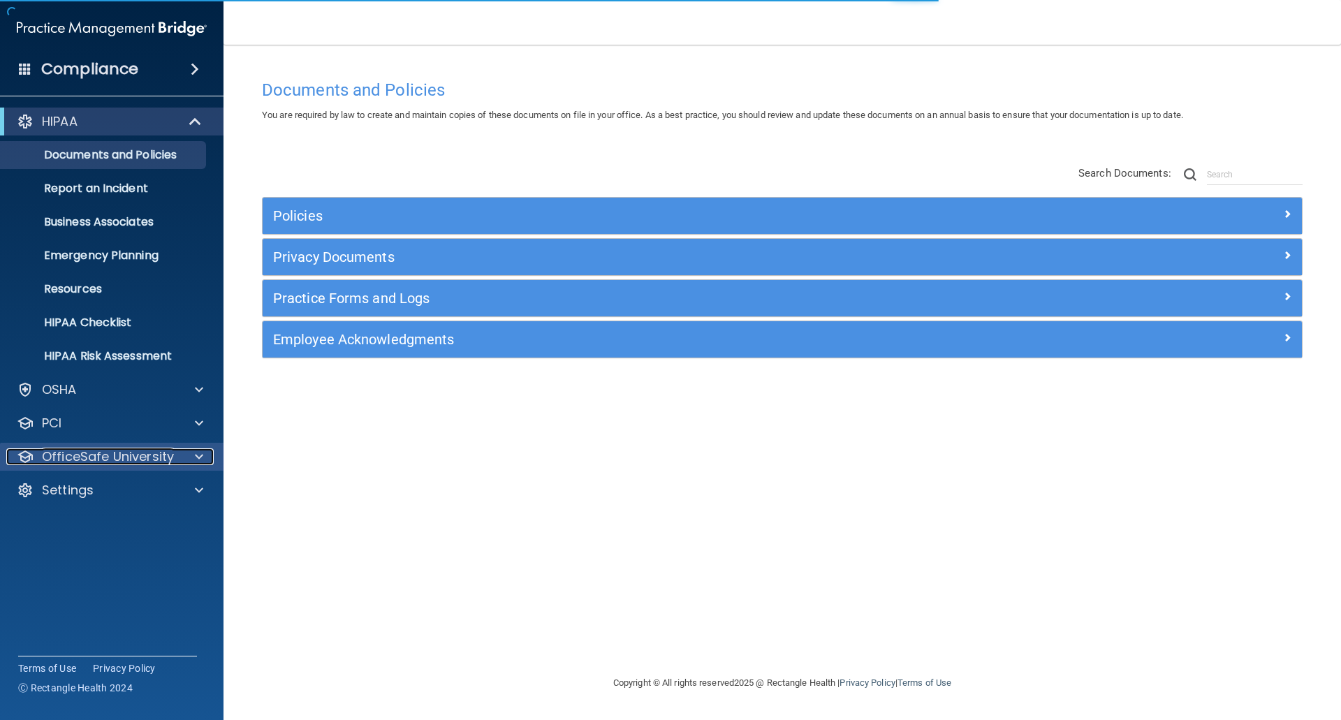
click at [83, 450] on p "OfficeSafe University" at bounding box center [108, 456] width 132 height 17
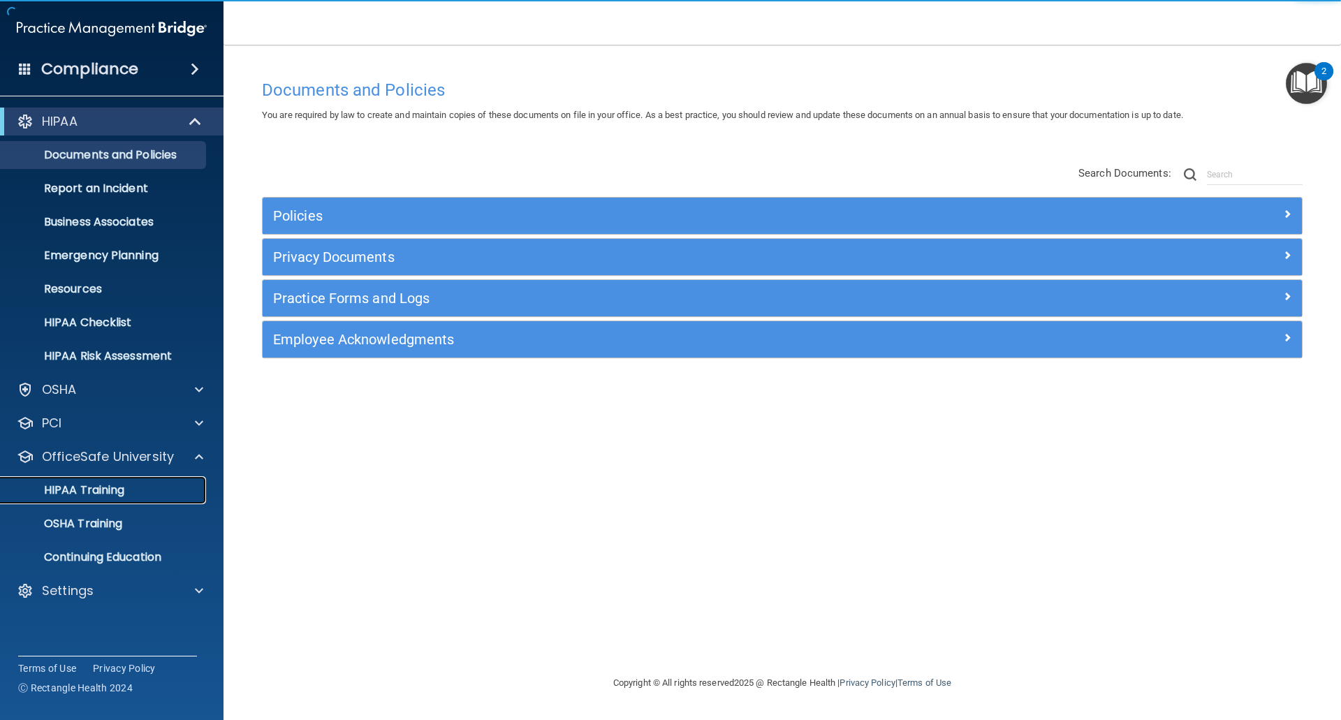
click at [87, 490] on p "HIPAA Training" at bounding box center [66, 490] width 115 height 14
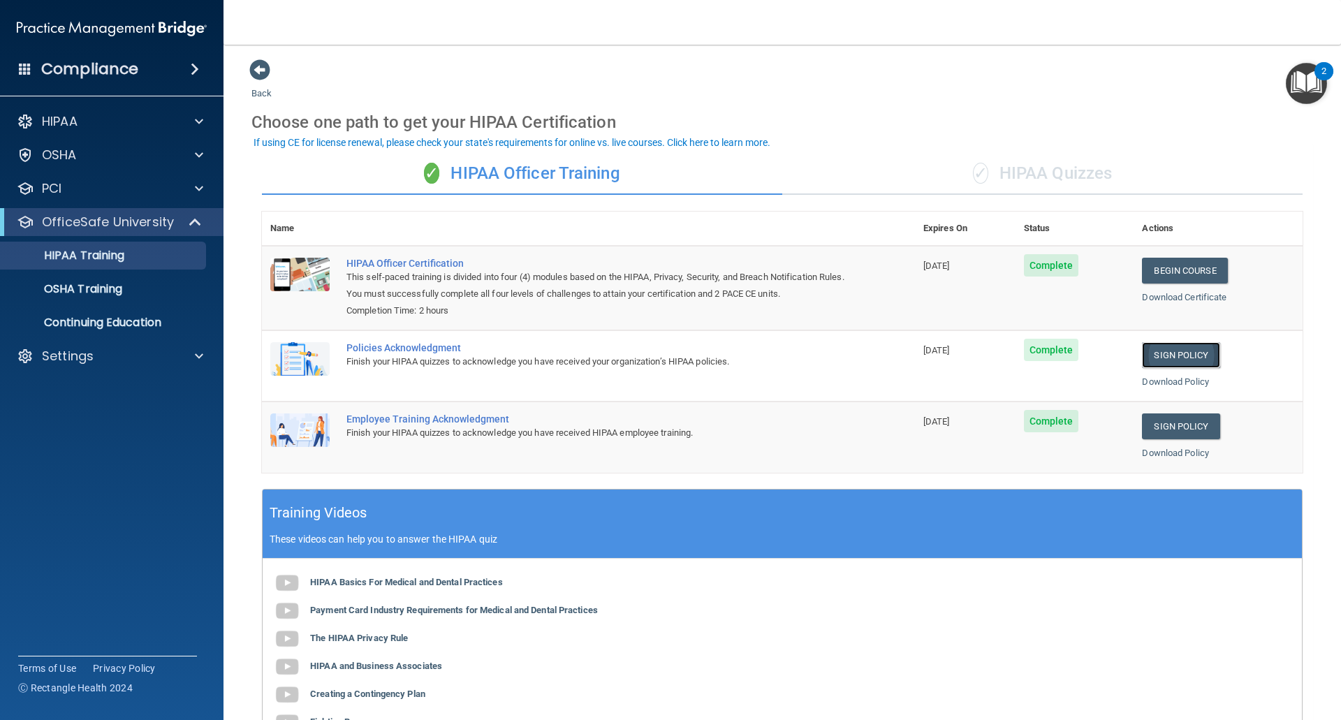
click at [1185, 351] on link "Sign Policy" at bounding box center [1181, 355] width 78 height 26
click at [1181, 427] on link "Sign Policy" at bounding box center [1181, 427] width 78 height 26
drag, startPoint x: 75, startPoint y: 354, endPoint x: 61, endPoint y: 364, distance: 16.5
click at [75, 354] on p "Settings" at bounding box center [68, 356] width 52 height 17
click at [65, 495] on p "Sign Out" at bounding box center [104, 490] width 191 height 14
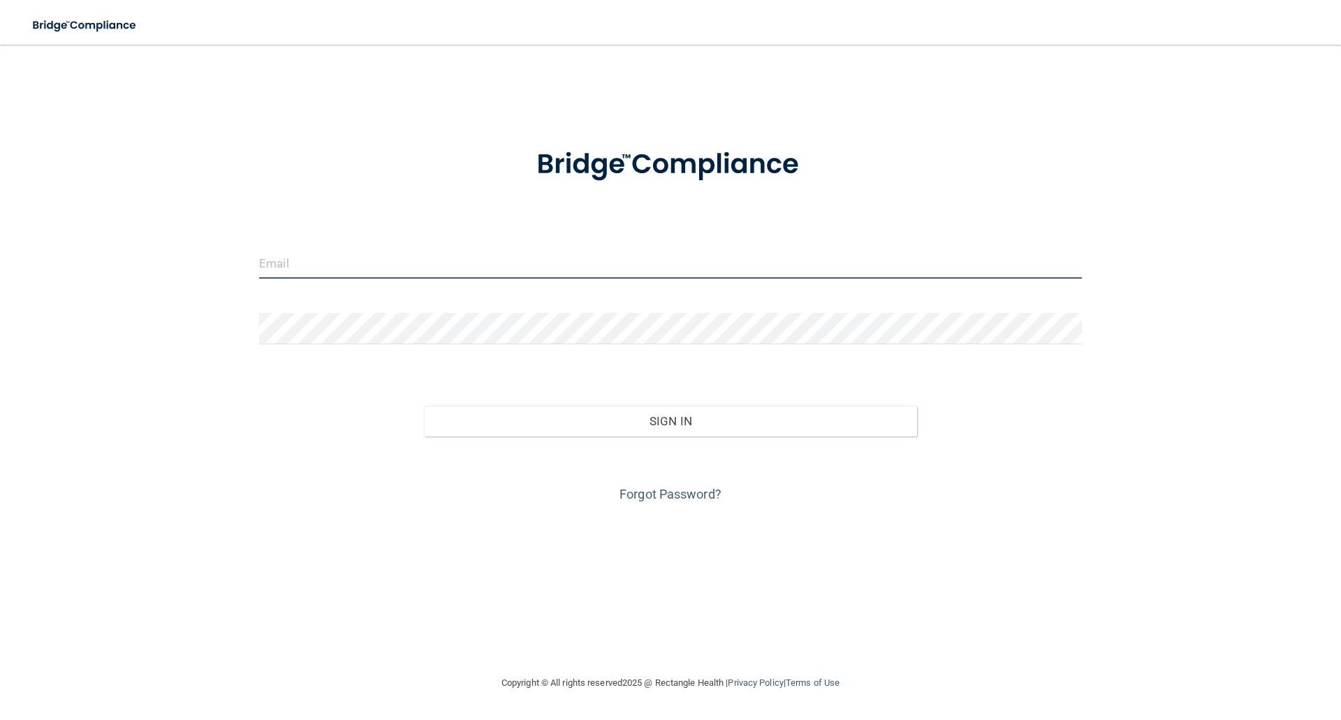
type input "elizabethc@pcihipaa.com"
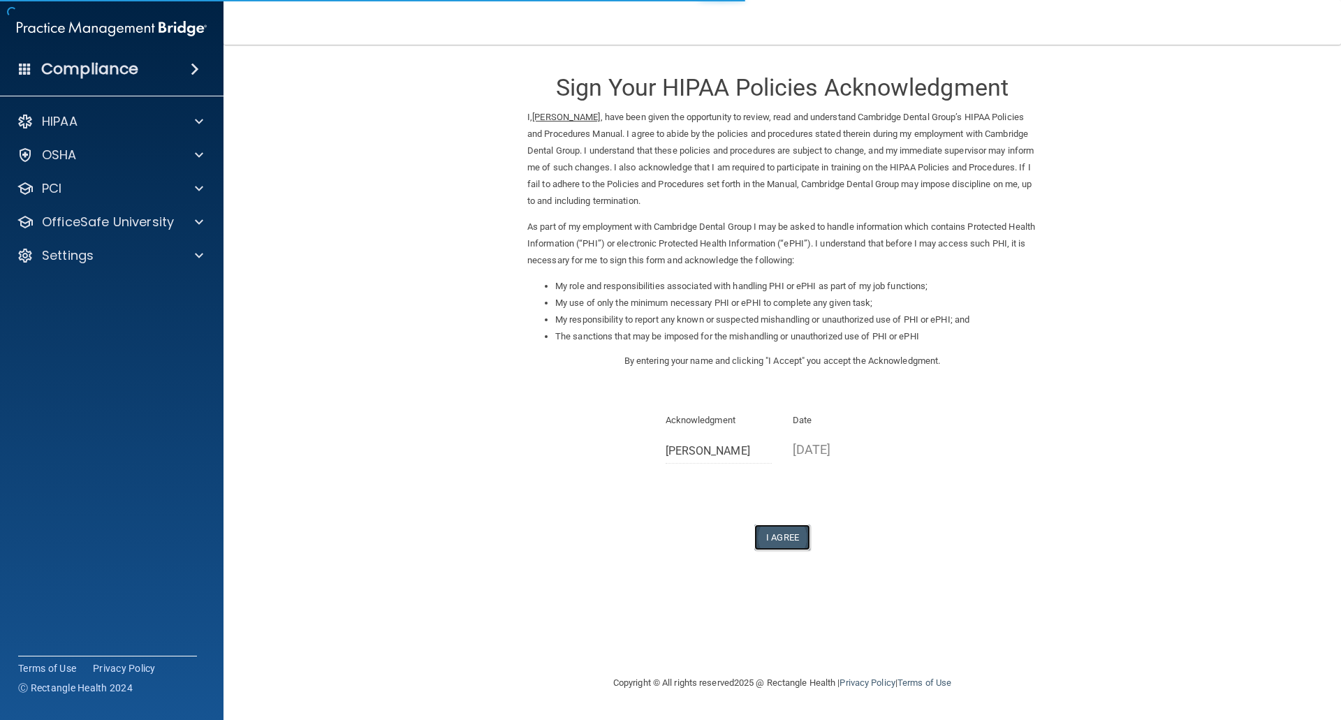
click at [777, 534] on button "I Agree" at bounding box center [782, 538] width 56 height 26
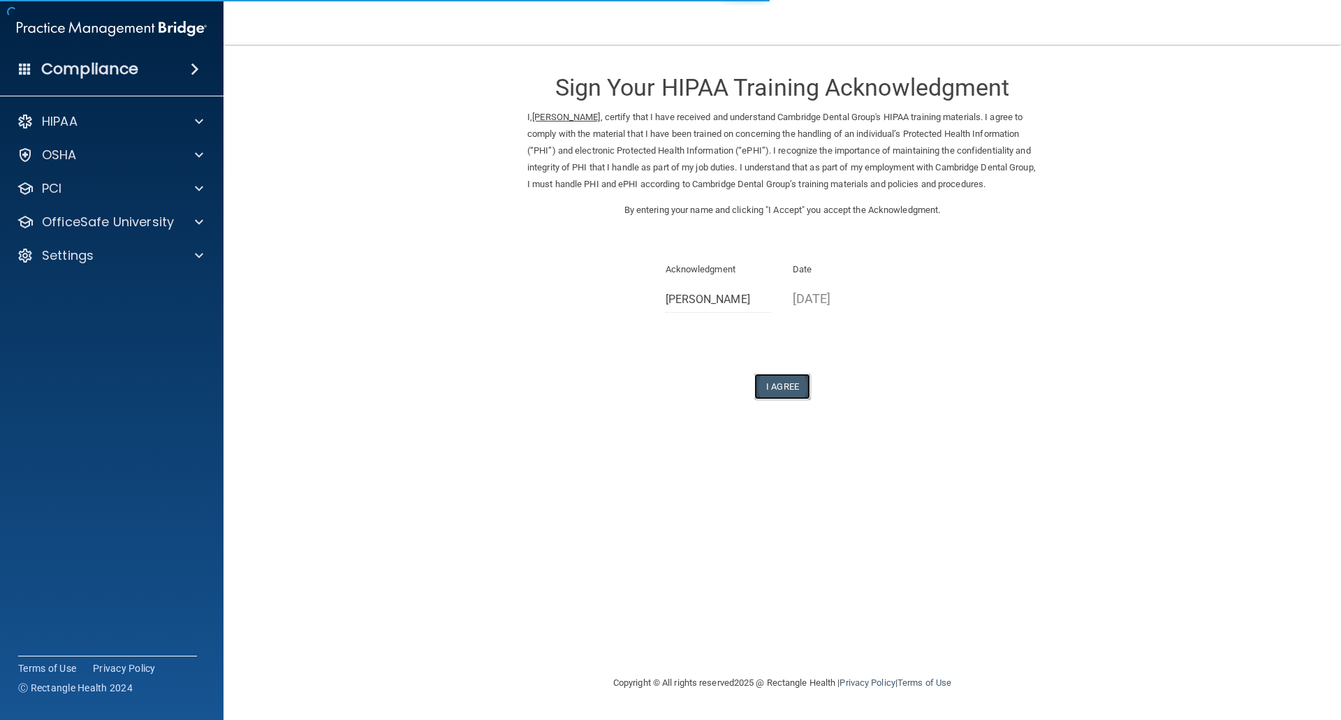
click at [784, 397] on button "I Agree" at bounding box center [782, 387] width 56 height 26
